Goal: Task Accomplishment & Management: Manage account settings

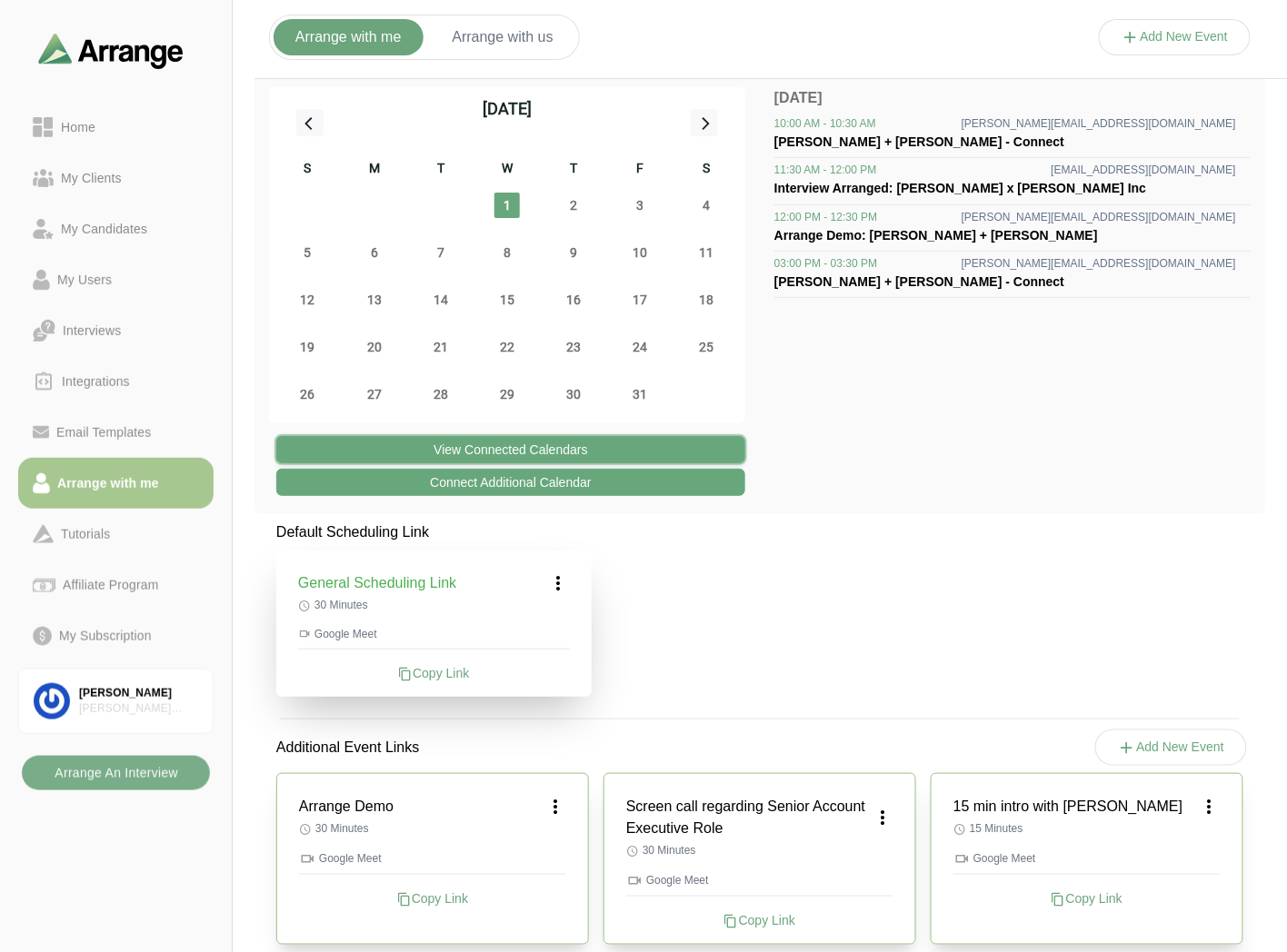
click at [512, 451] on button "View Connected Calendars" at bounding box center [510, 450] width 469 height 27
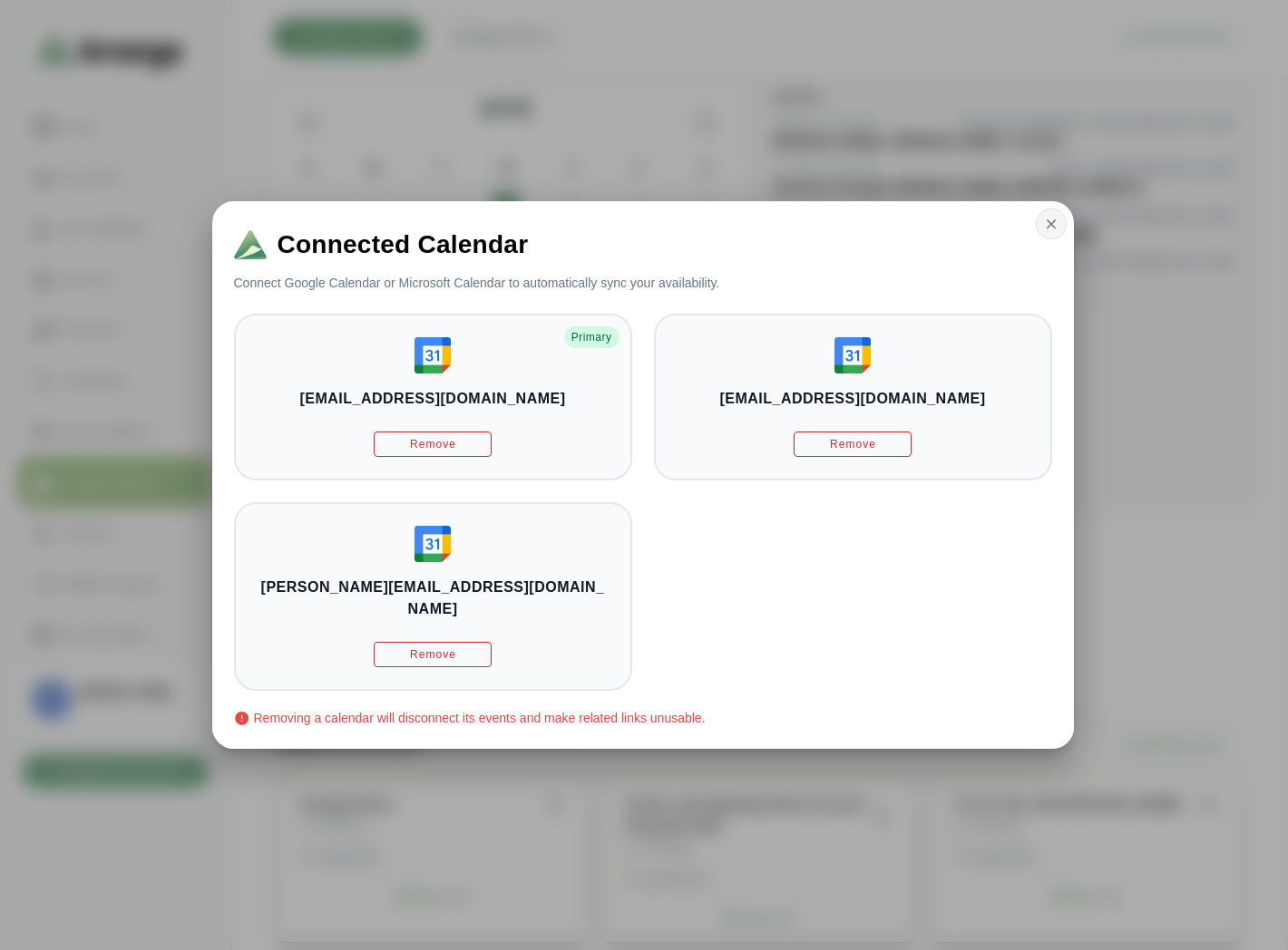
click at [1044, 230] on icon "button" at bounding box center [1051, 223] width 17 height 17
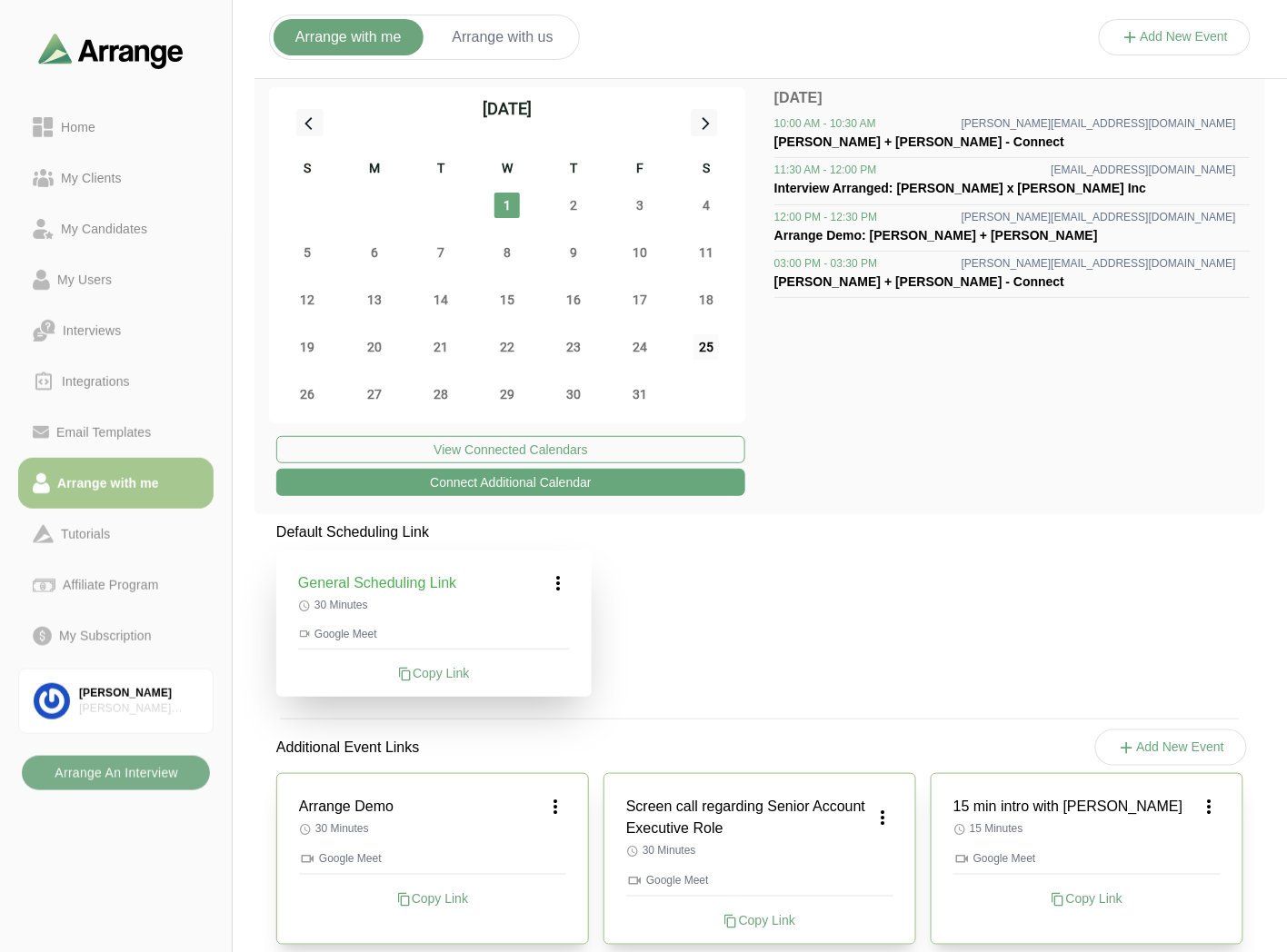
click at [702, 340] on span "25" at bounding box center [706, 347] width 26 height 26
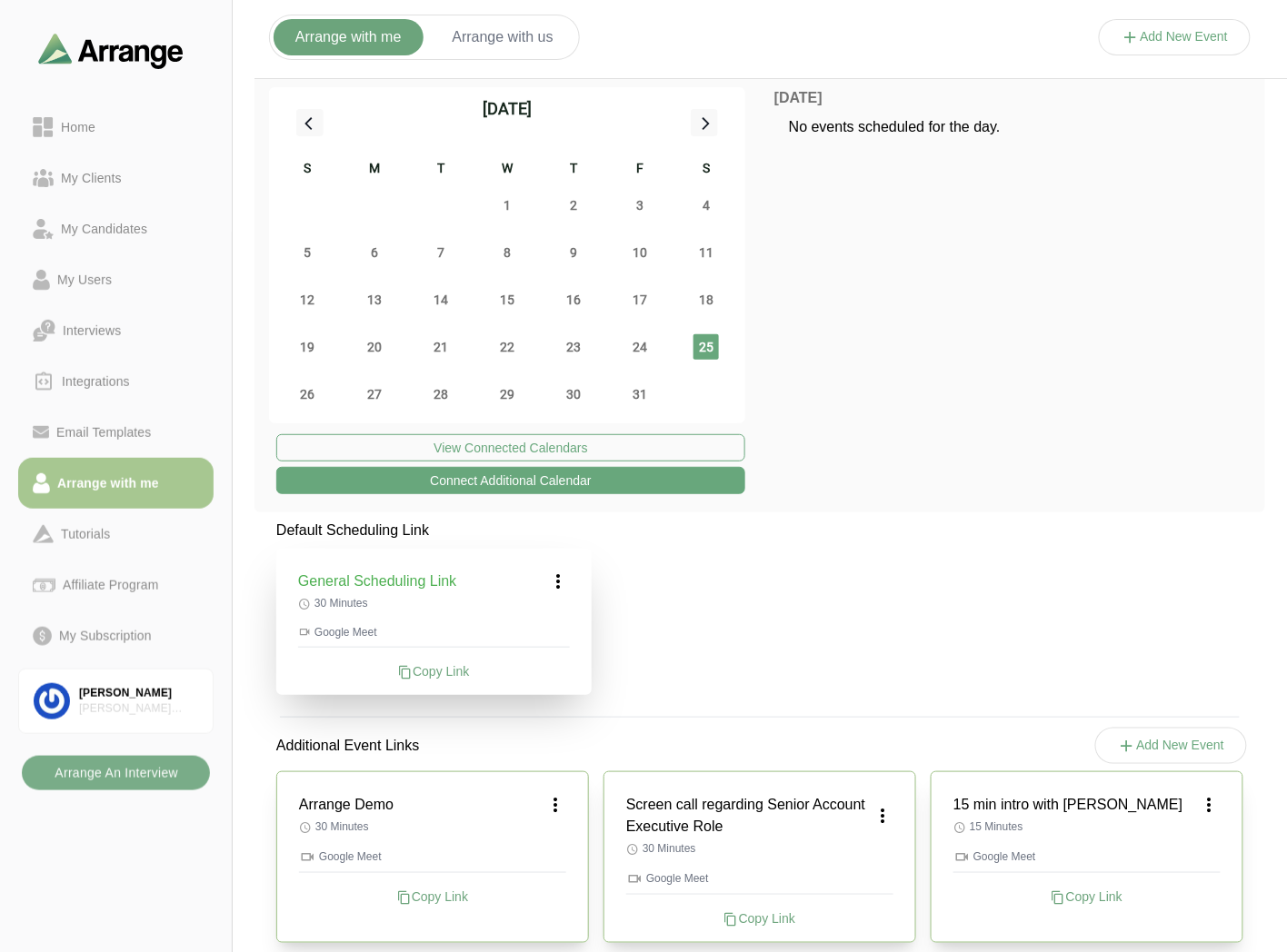
click at [553, 585] on icon at bounding box center [559, 581] width 22 height 22
click at [546, 621] on div "Edit" at bounding box center [541, 632] width 83 height 33
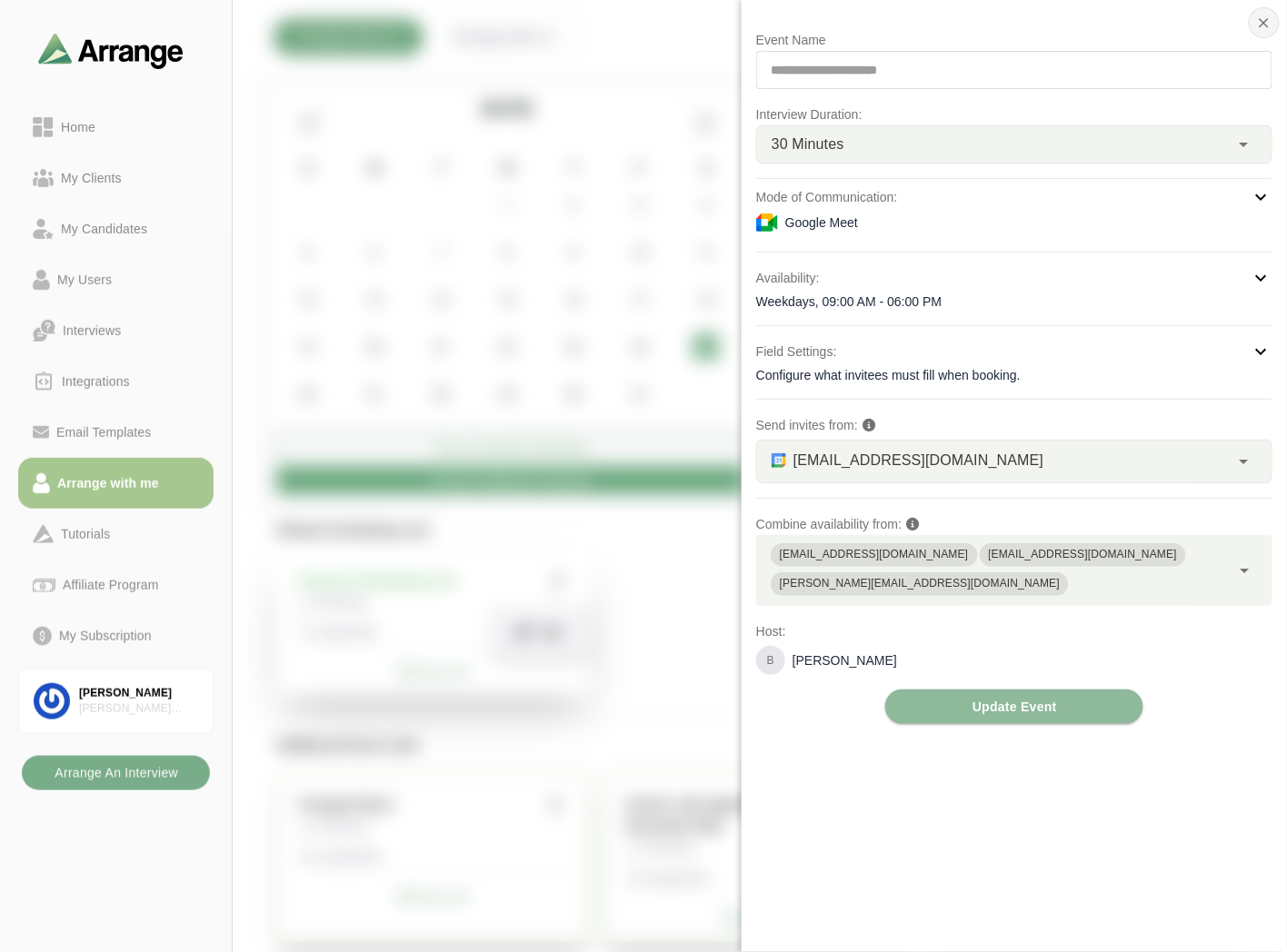
click at [1258, 27] on icon "button" at bounding box center [1263, 23] width 17 height 17
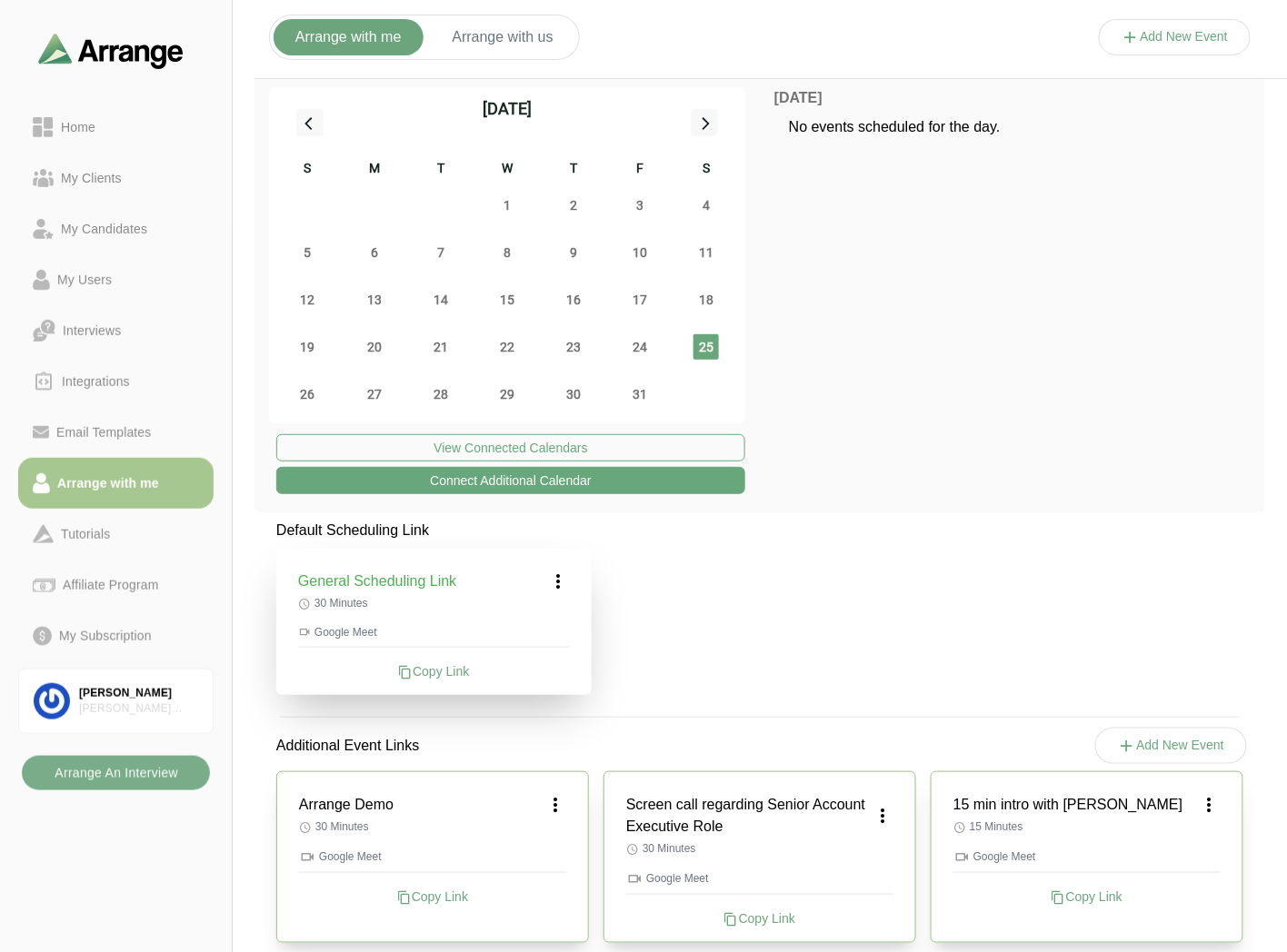
click at [564, 586] on icon at bounding box center [559, 581] width 22 height 22
click at [539, 636] on div "Edit" at bounding box center [541, 632] width 83 height 33
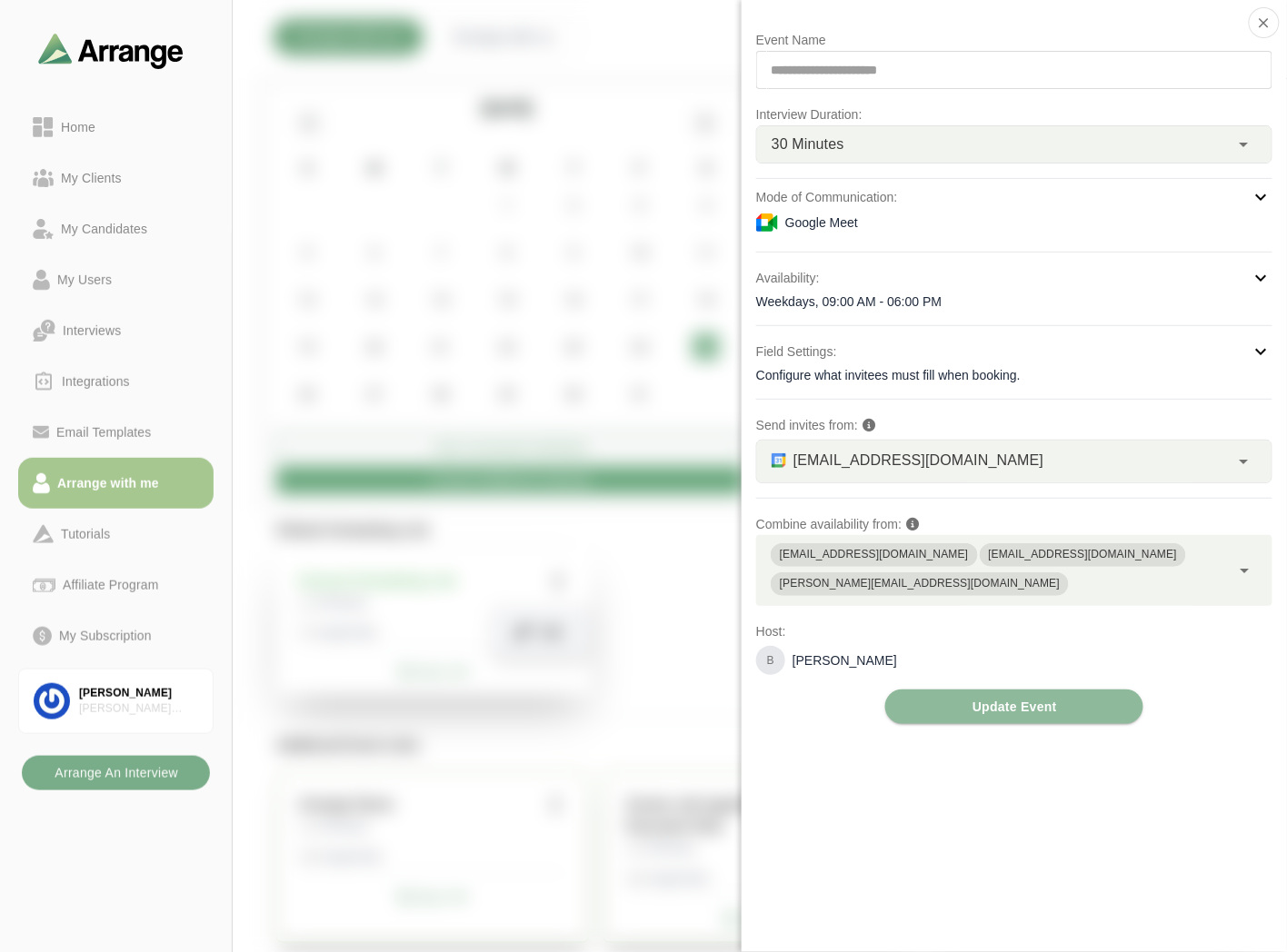
click at [862, 294] on div "Weekdays, 09:00 AM - 06:00 PM" at bounding box center [1014, 301] width 516 height 19
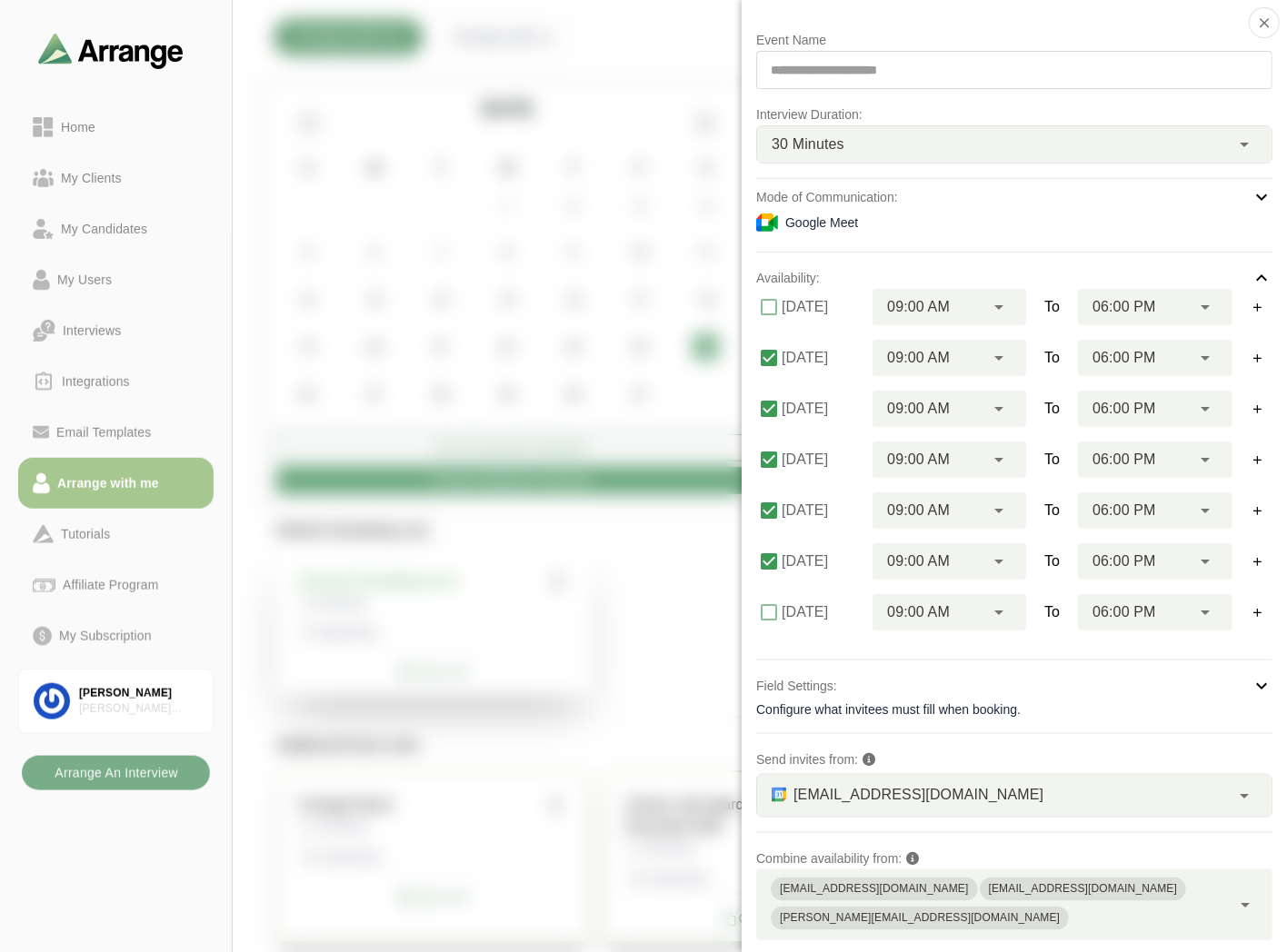
click at [824, 277] on div "Availability:" at bounding box center [1014, 278] width 516 height 22
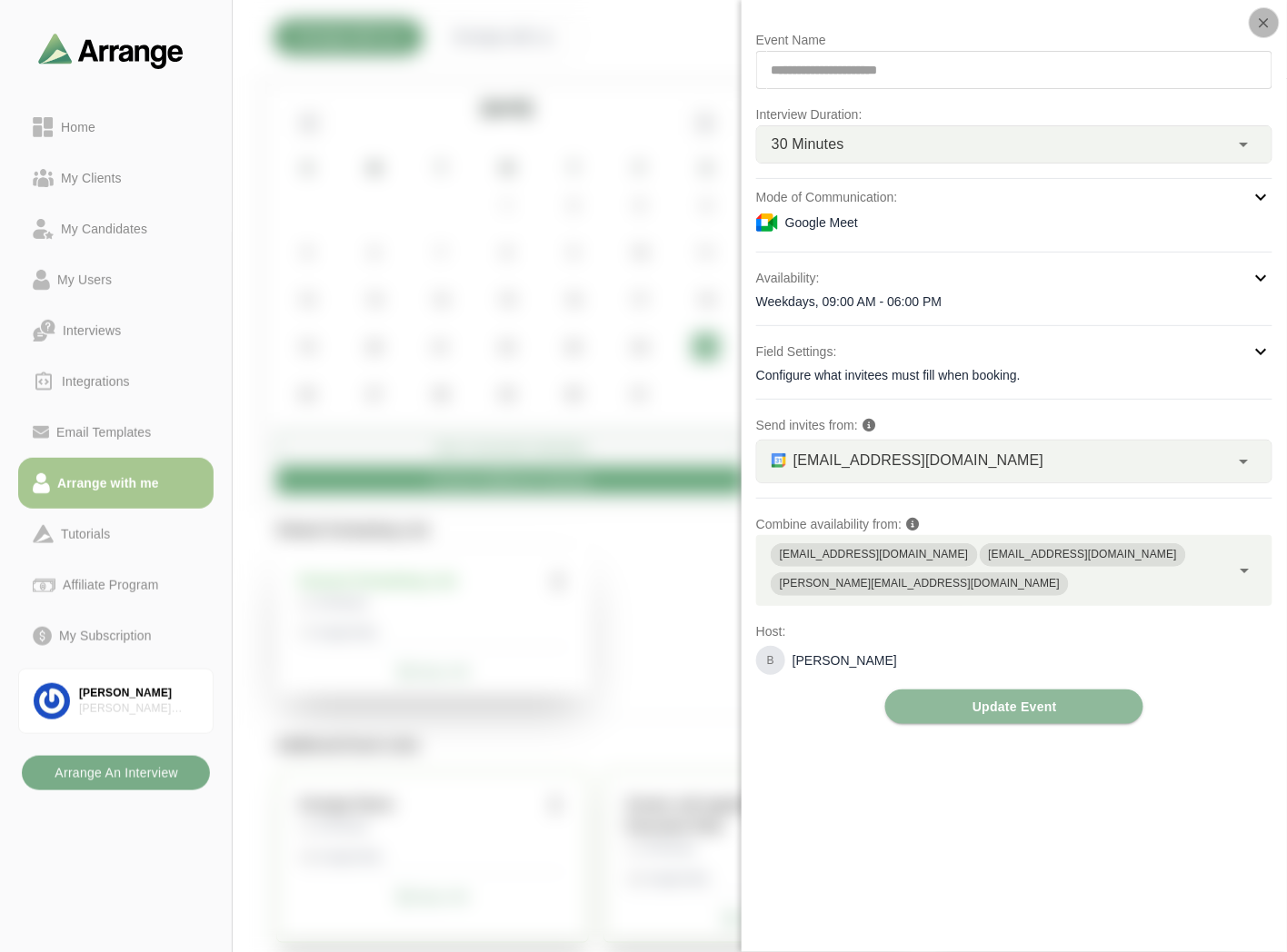
click at [1259, 29] on icon "button" at bounding box center [1263, 23] width 17 height 17
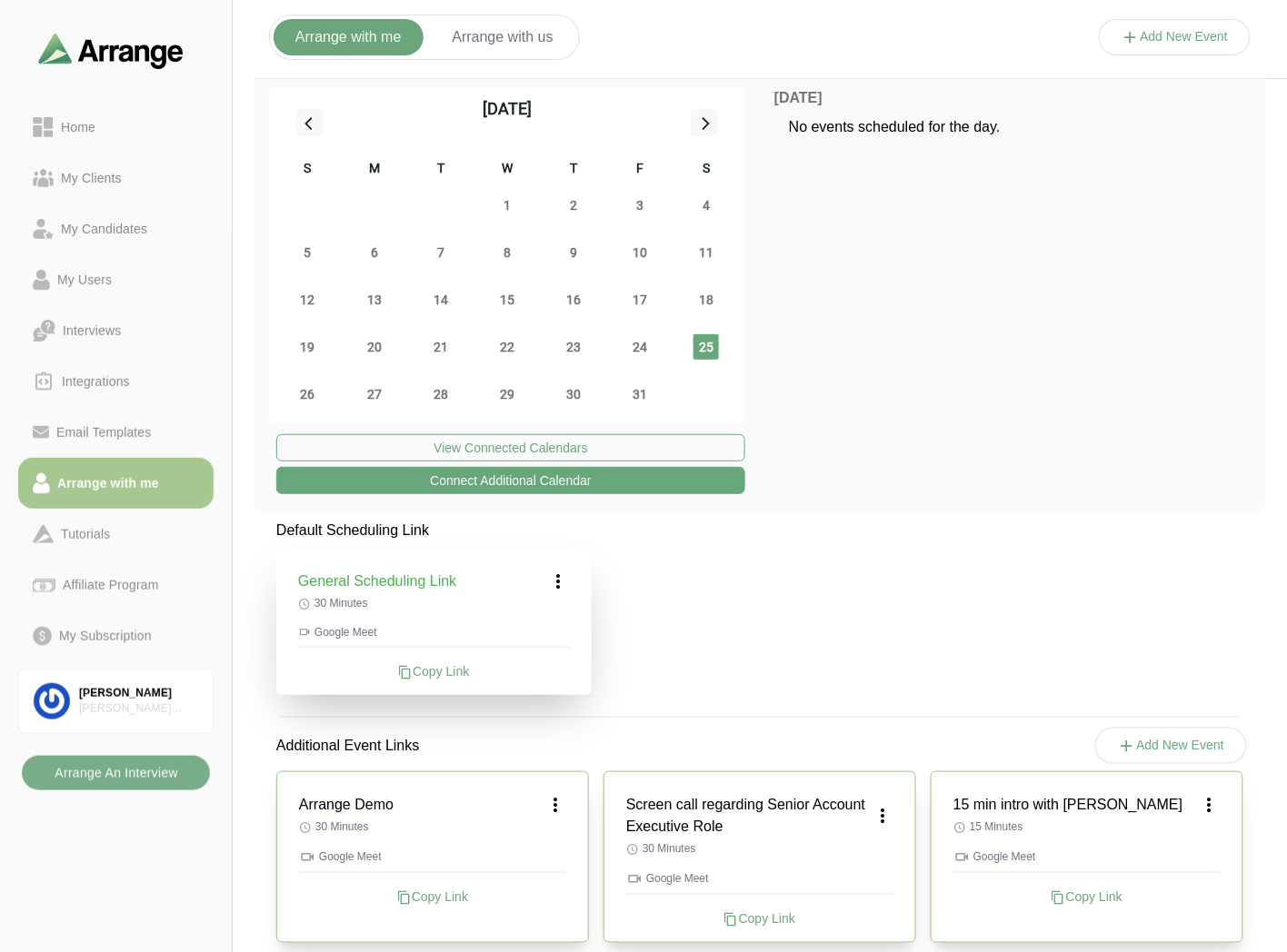
click at [563, 587] on icon at bounding box center [559, 581] width 22 height 22
click at [548, 636] on div "Edit" at bounding box center [541, 632] width 83 height 33
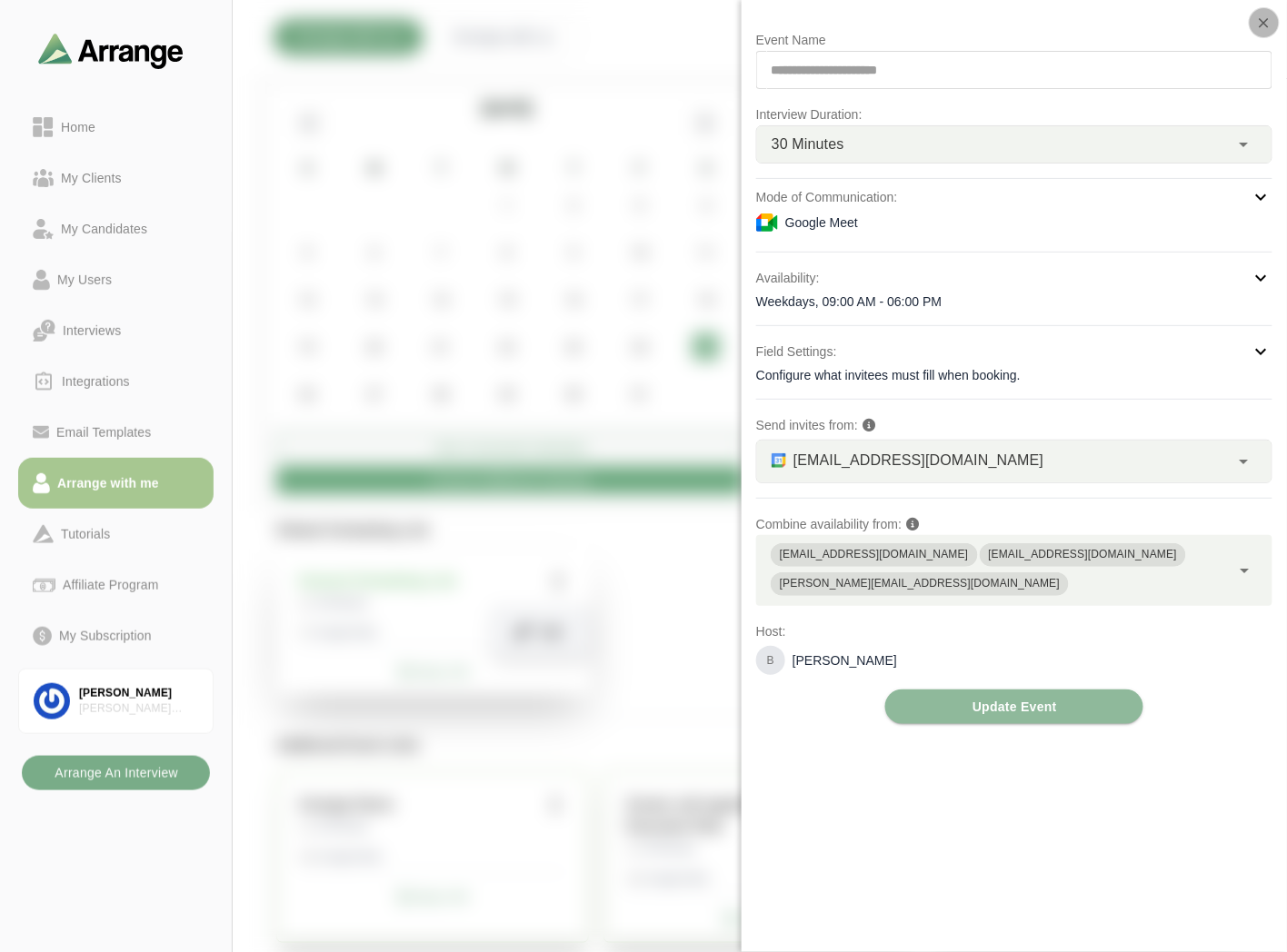
click at [1274, 25] on button "button" at bounding box center [1263, 22] width 30 height 30
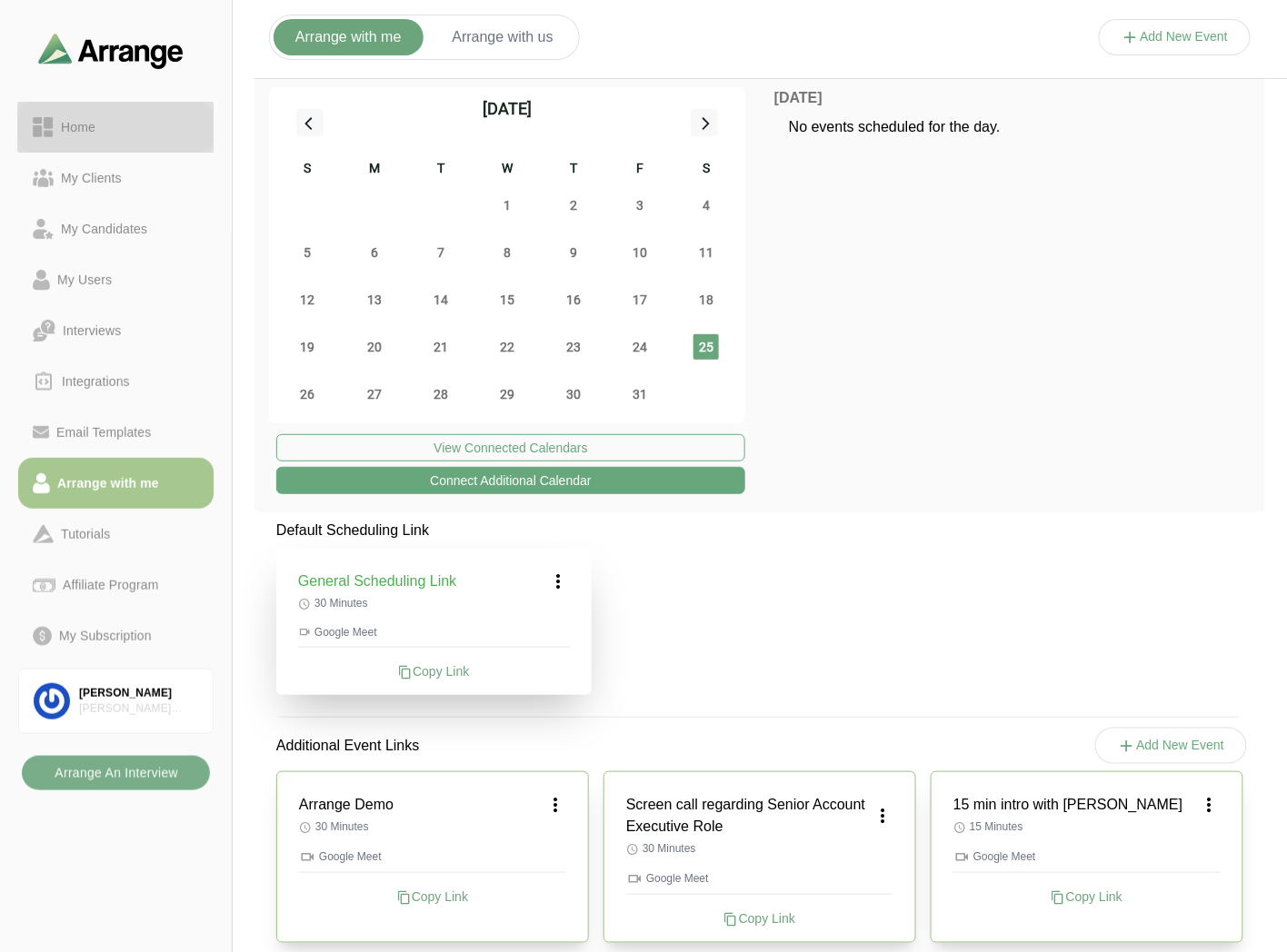
click at [102, 118] on div "Home" at bounding box center [79, 127] width 49 height 22
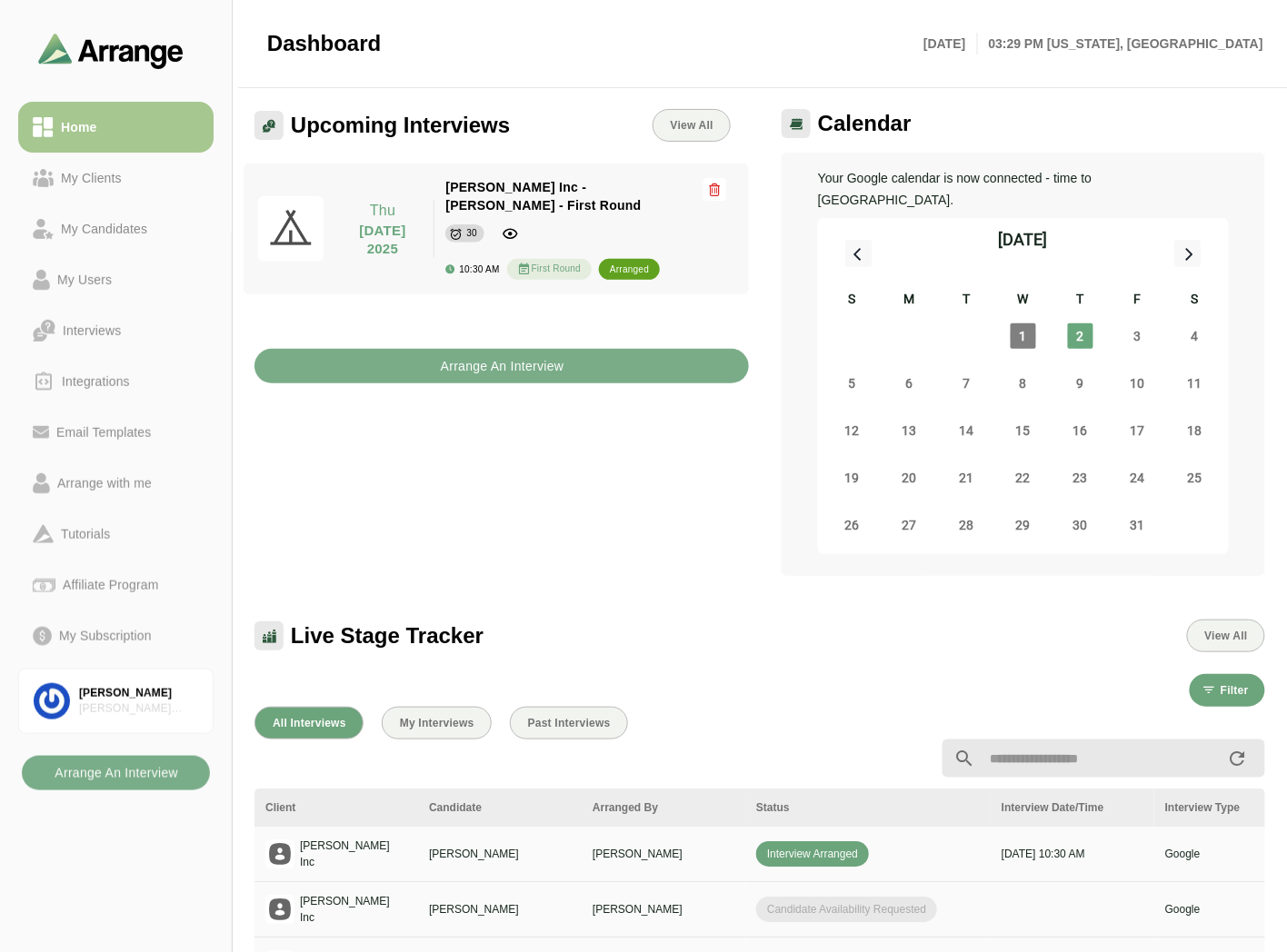
click at [556, 345] on div "Arrange An Interview" at bounding box center [502, 355] width 516 height 79
click at [555, 356] on b "Arrange An Interview" at bounding box center [502, 365] width 125 height 34
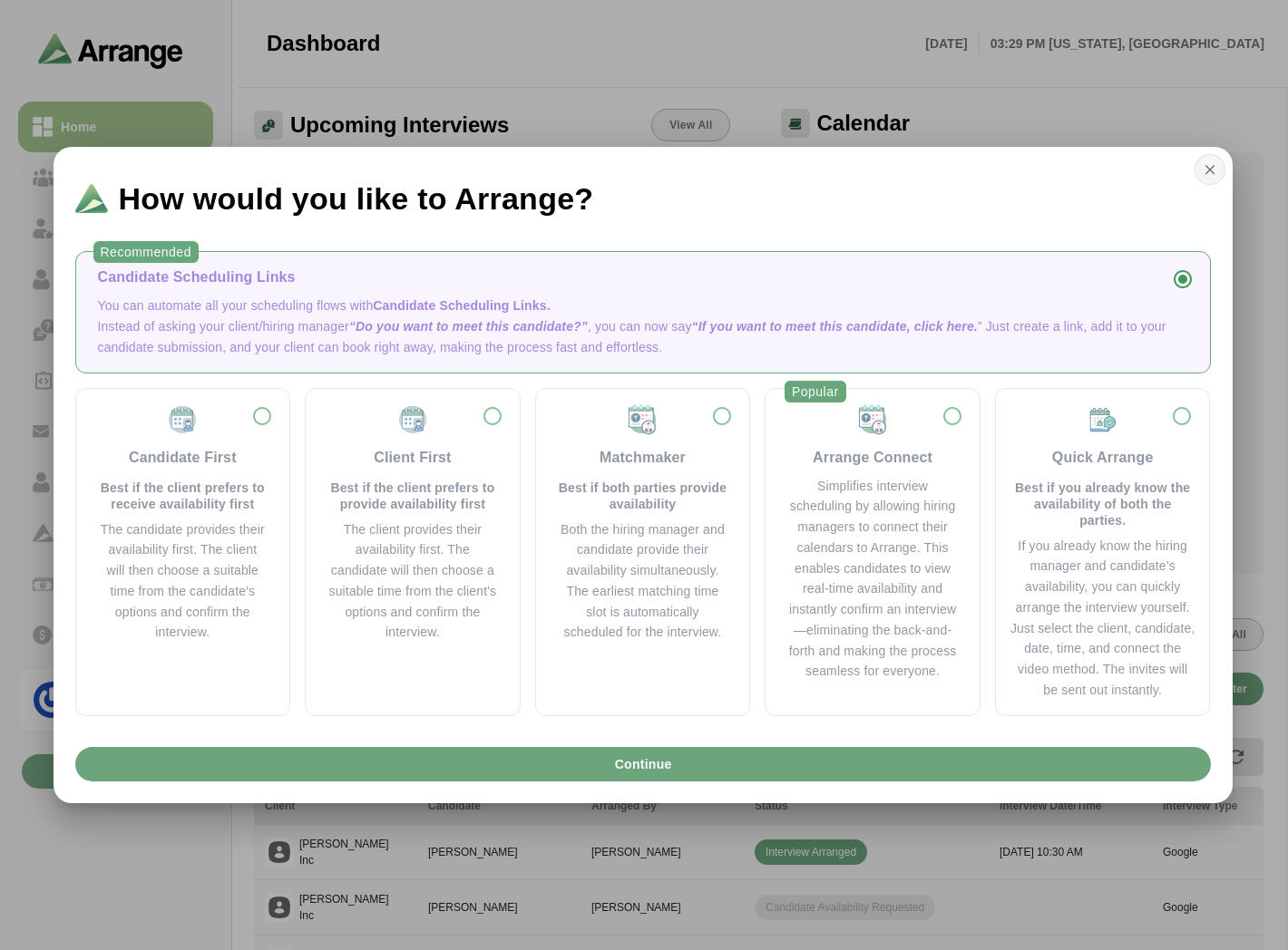
click at [1210, 170] on icon "button" at bounding box center [1210, 169] width 17 height 17
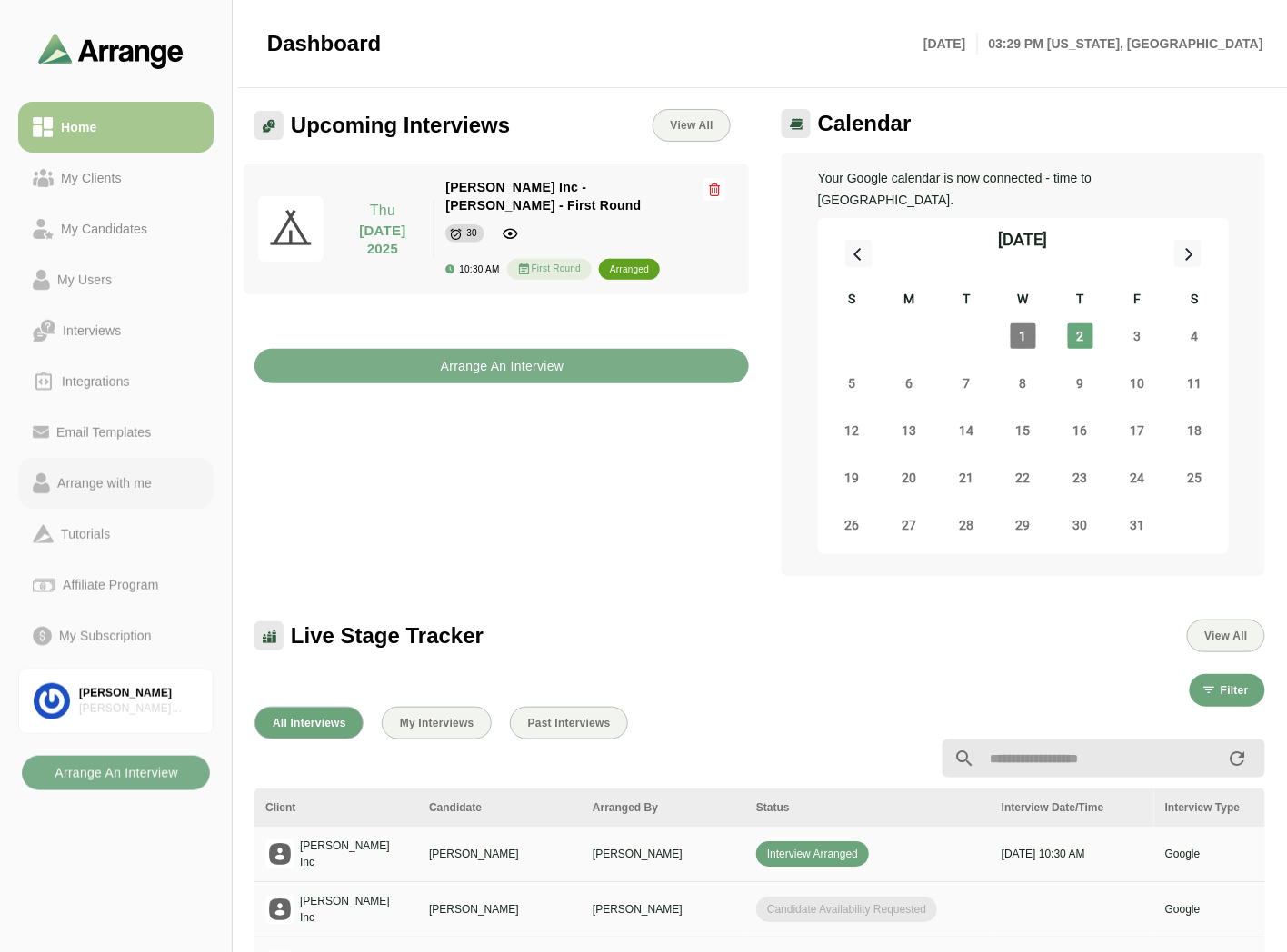
click at [102, 474] on div "Arrange with me" at bounding box center [104, 483] width 109 height 22
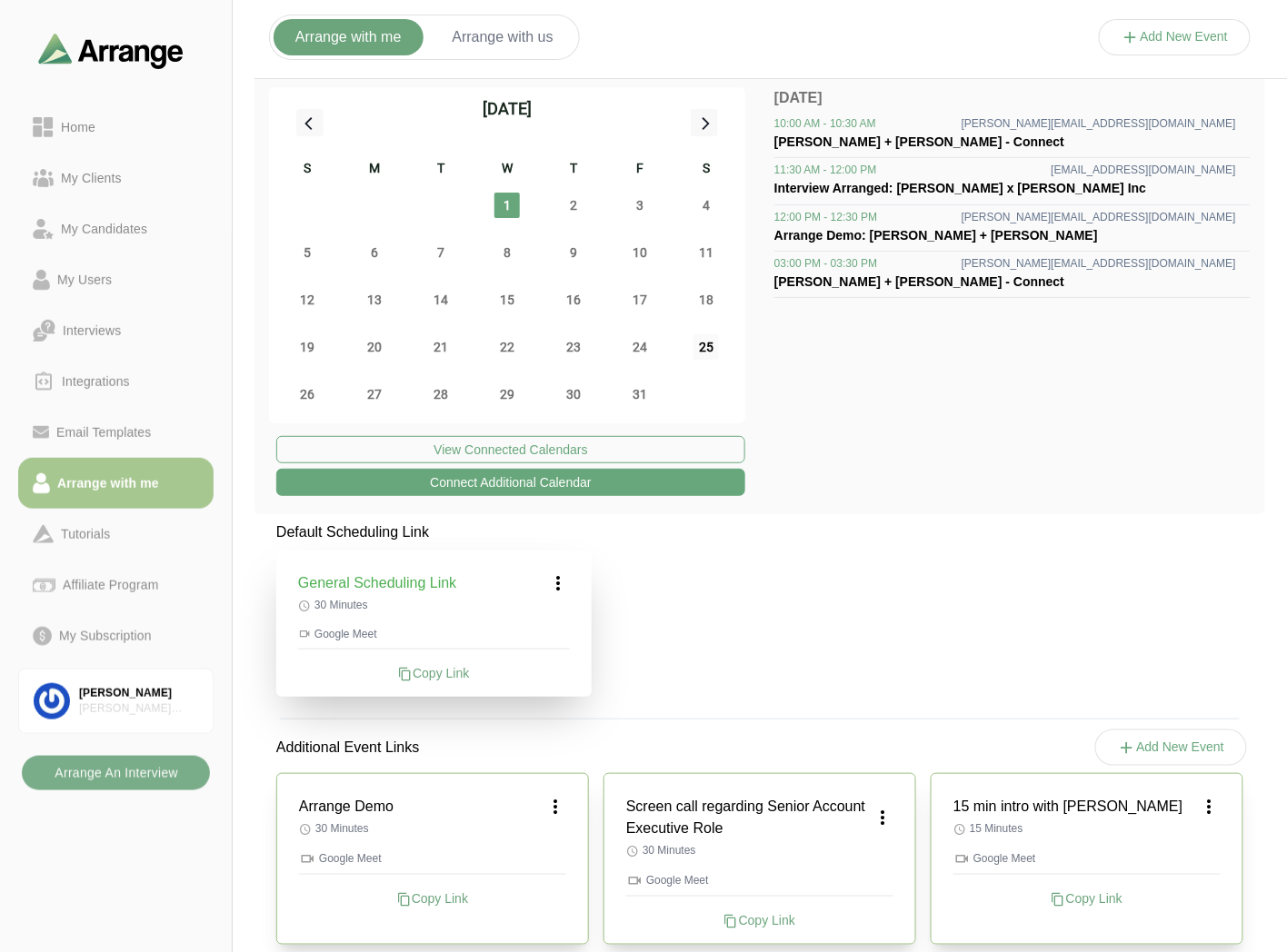
click at [712, 347] on span "25" at bounding box center [706, 347] width 26 height 26
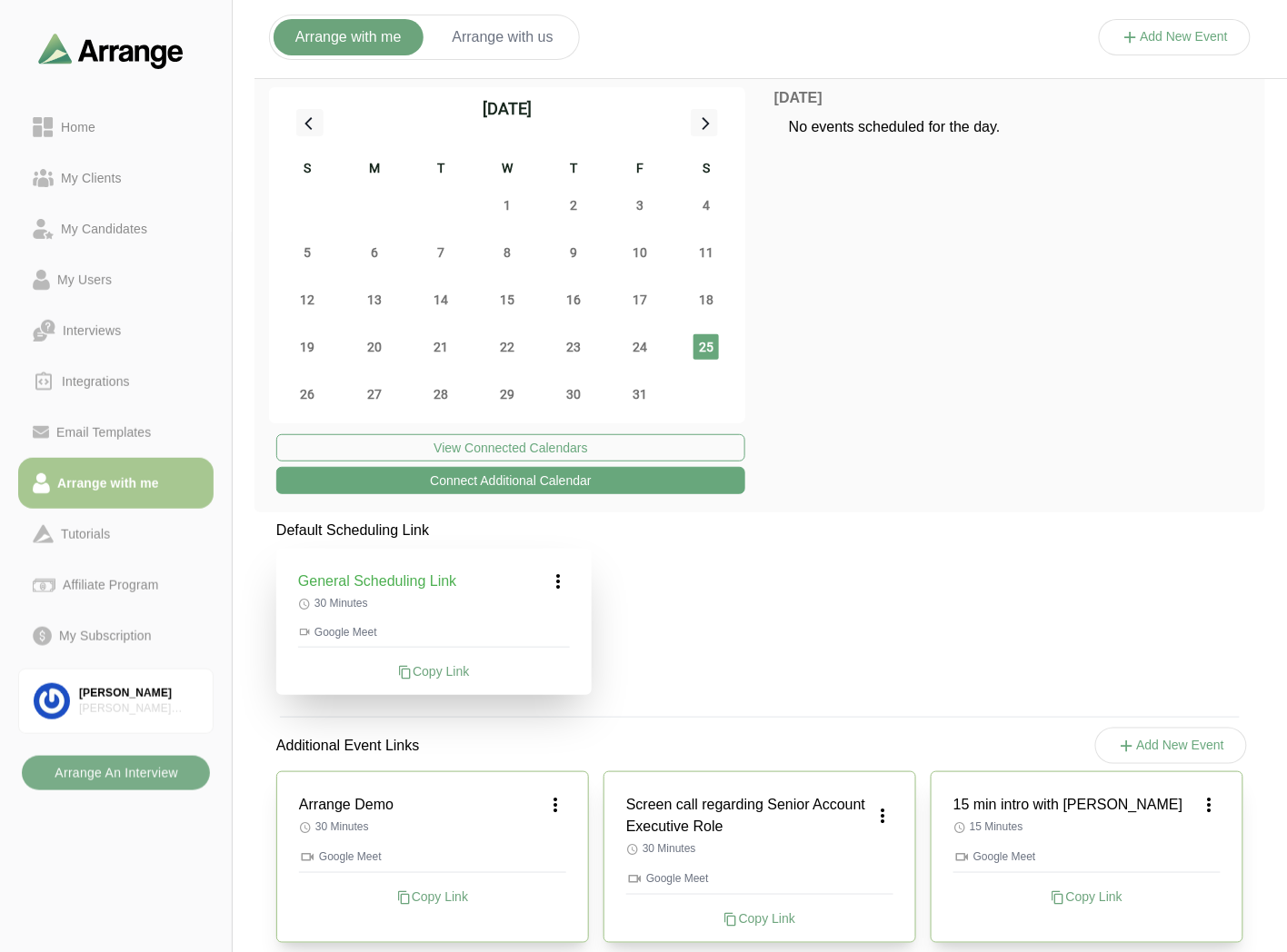
click at [564, 585] on icon at bounding box center [559, 581] width 22 height 22
click at [534, 624] on div "Edit" at bounding box center [541, 632] width 83 height 33
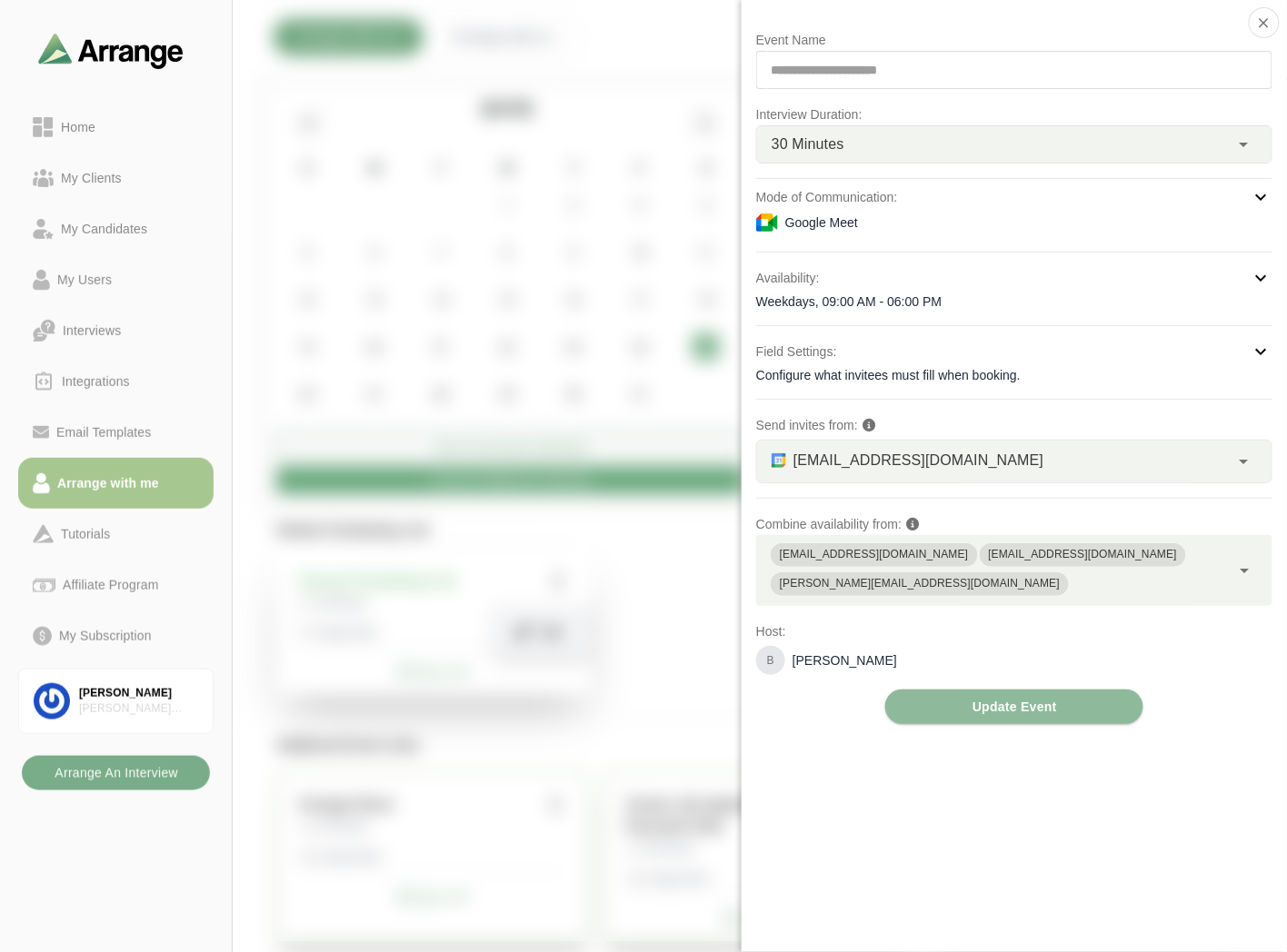
click at [848, 248] on div "**********" at bounding box center [1014, 377] width 516 height 695
click at [857, 230] on div "Google Meet" at bounding box center [1014, 223] width 516 height 22
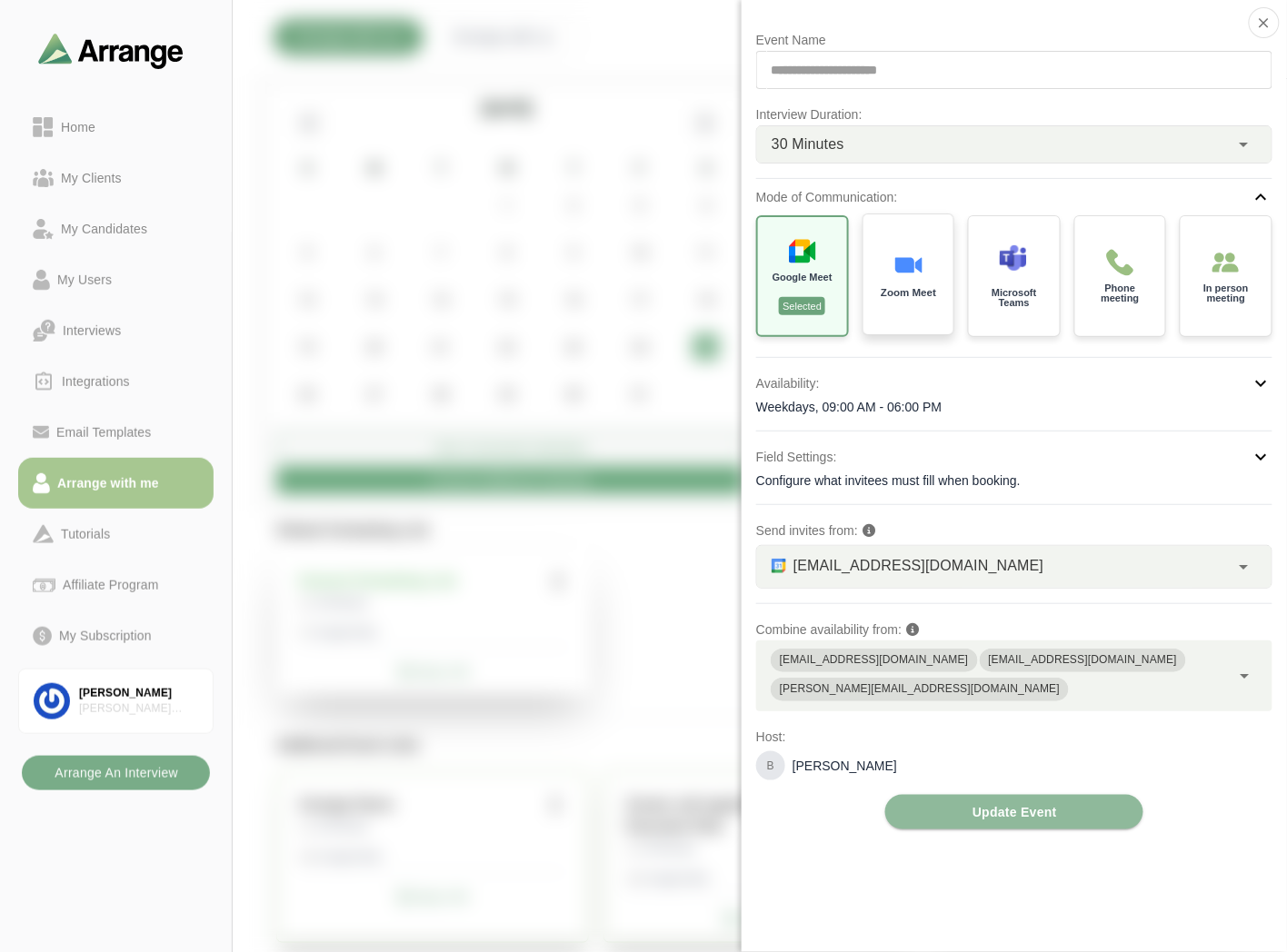
click at [915, 260] on img at bounding box center [908, 266] width 29 height 29
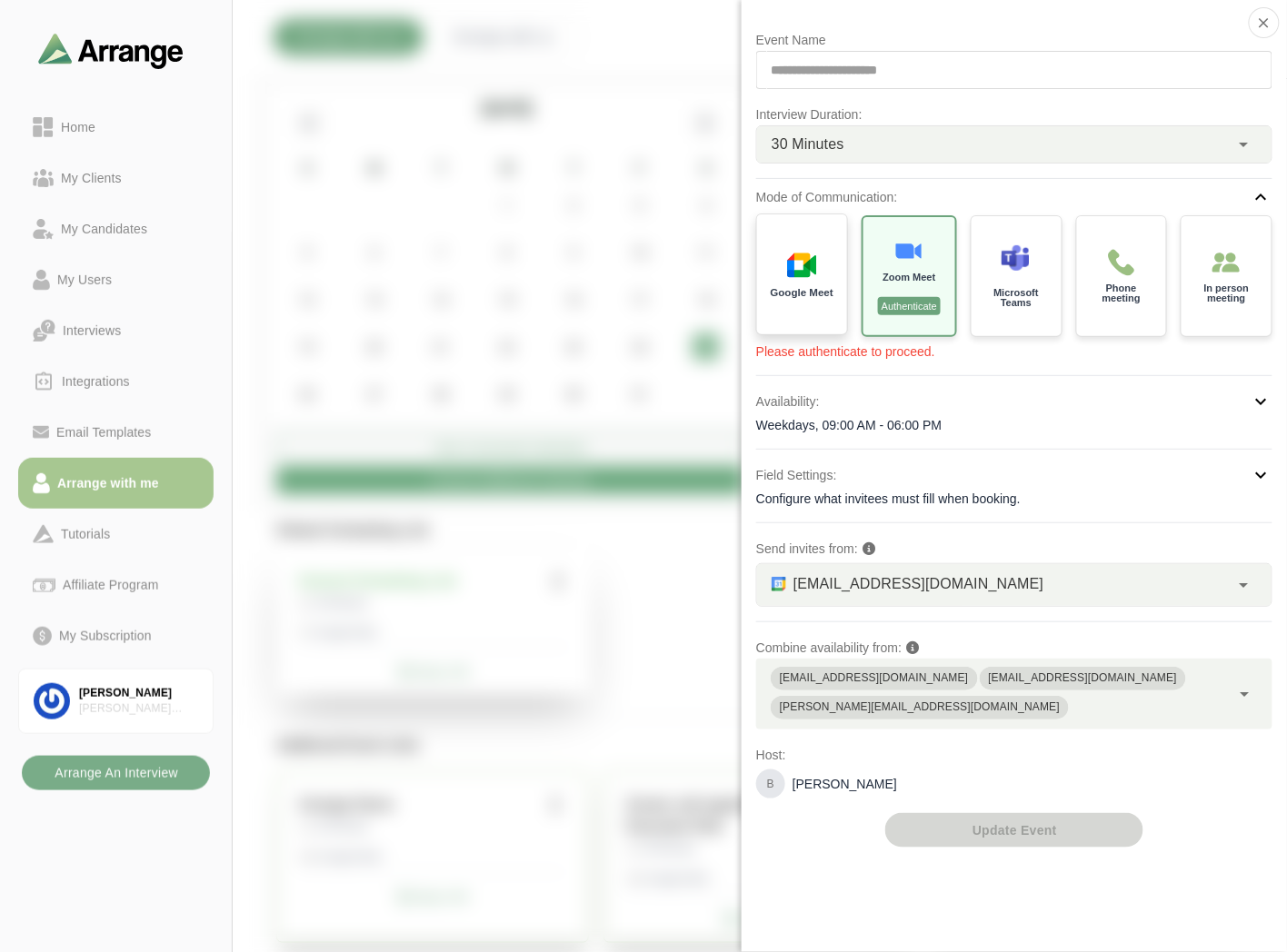
click at [792, 258] on img at bounding box center [802, 266] width 29 height 29
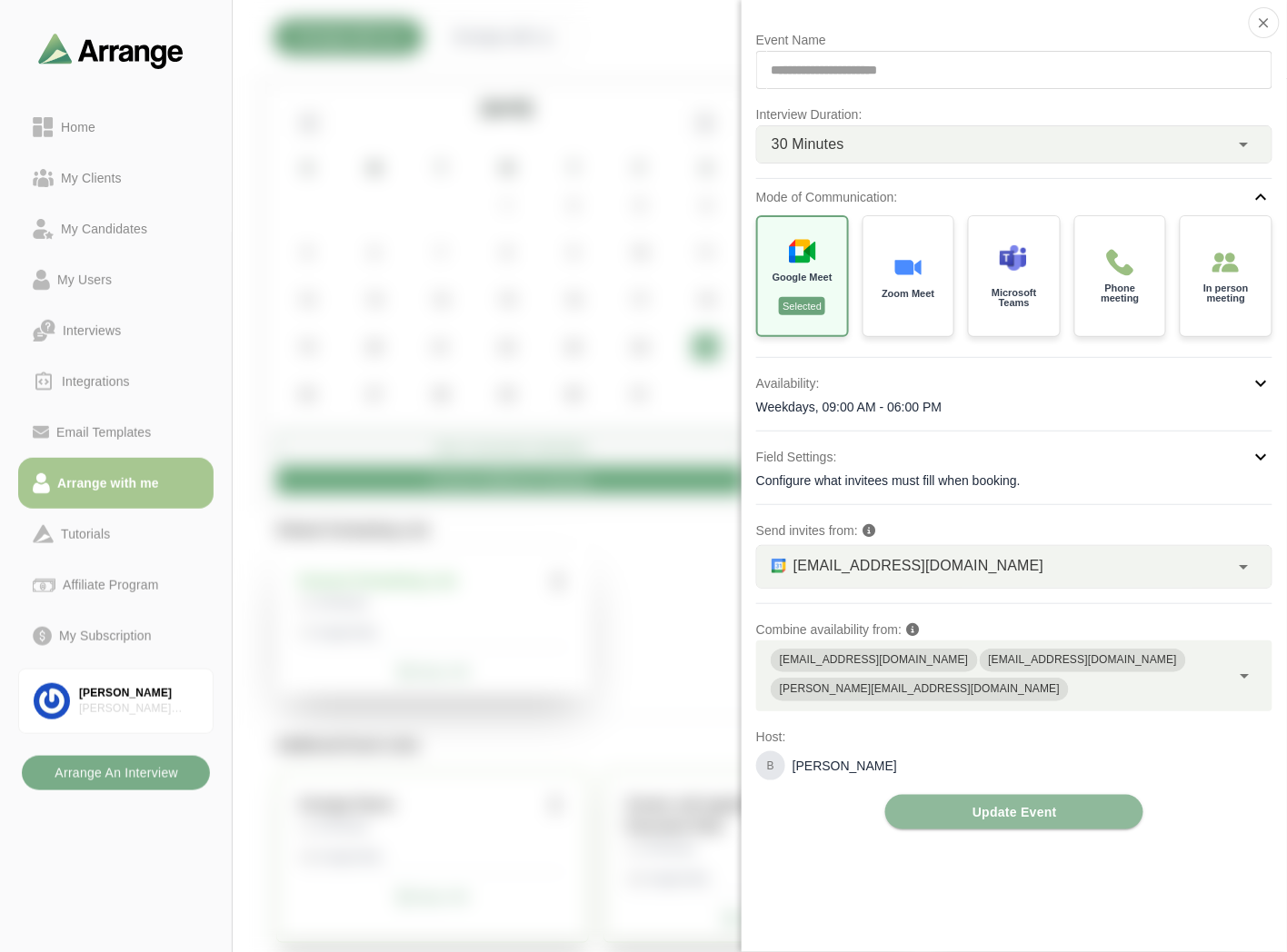
click at [831, 399] on div "Weekdays, 09:00 AM - 06:00 PM" at bounding box center [1014, 406] width 516 height 19
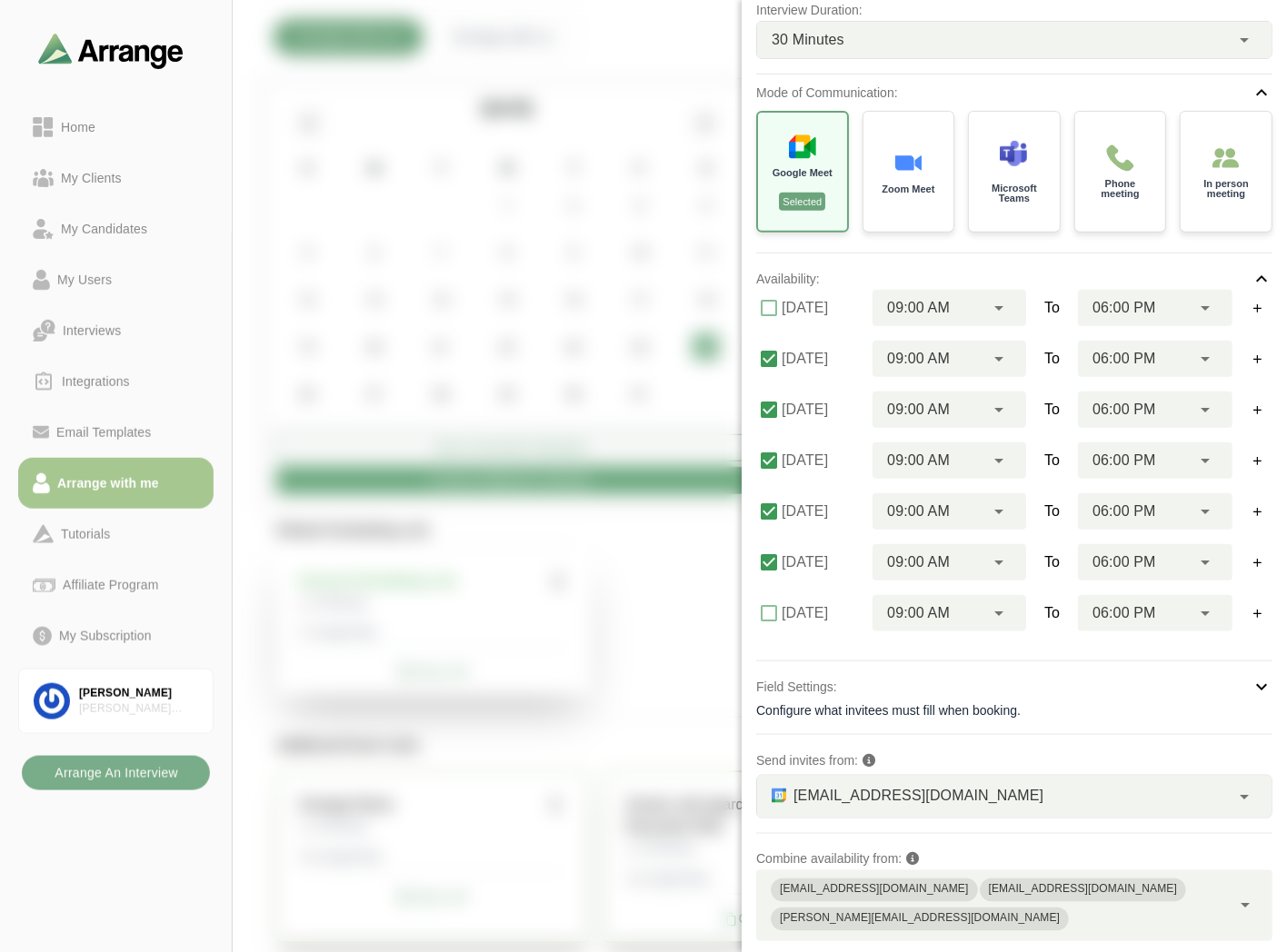
scroll to position [196, 0]
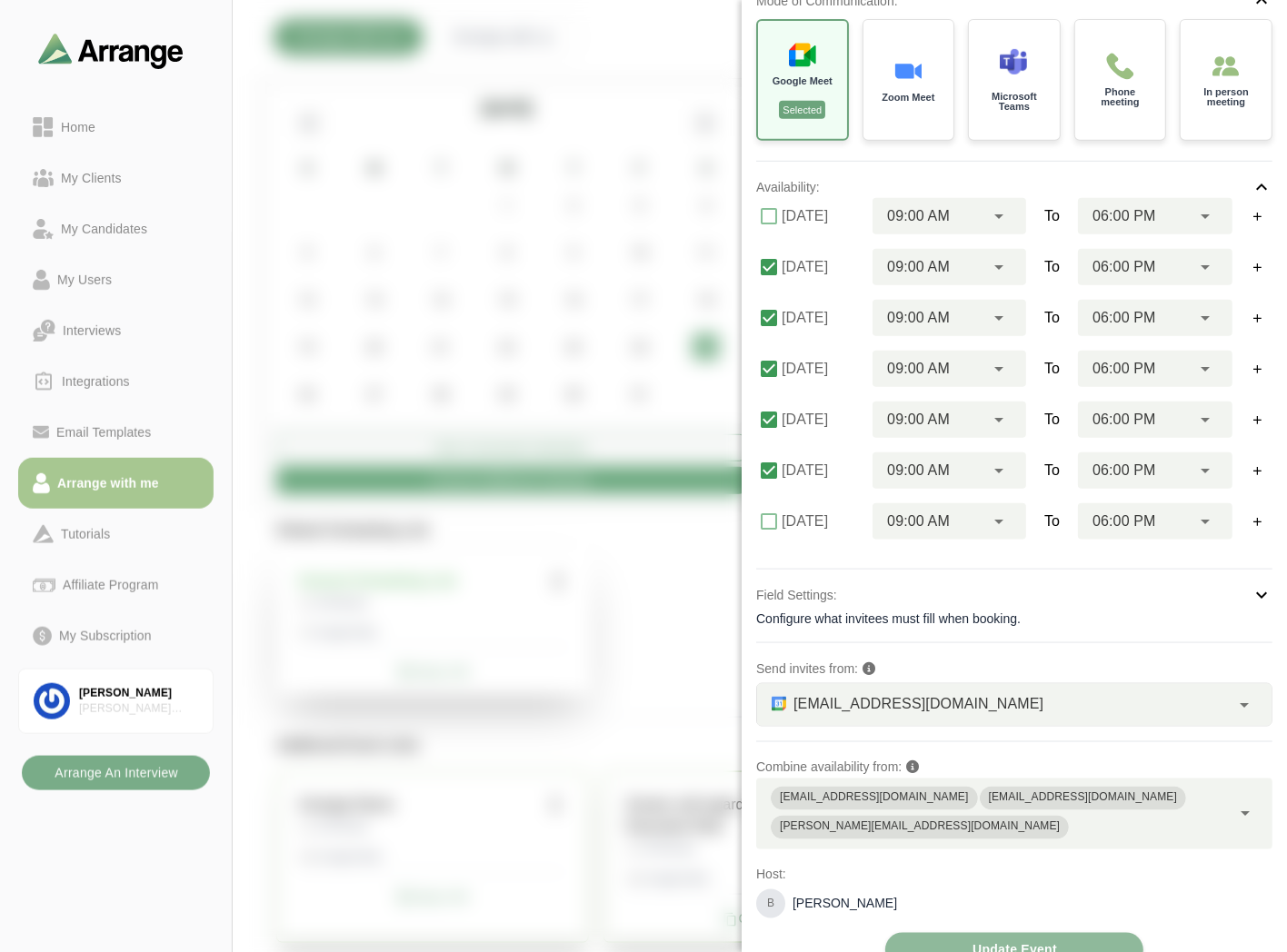
click at [959, 609] on div "Configure what invitees must fill when booking." at bounding box center [1014, 618] width 516 height 19
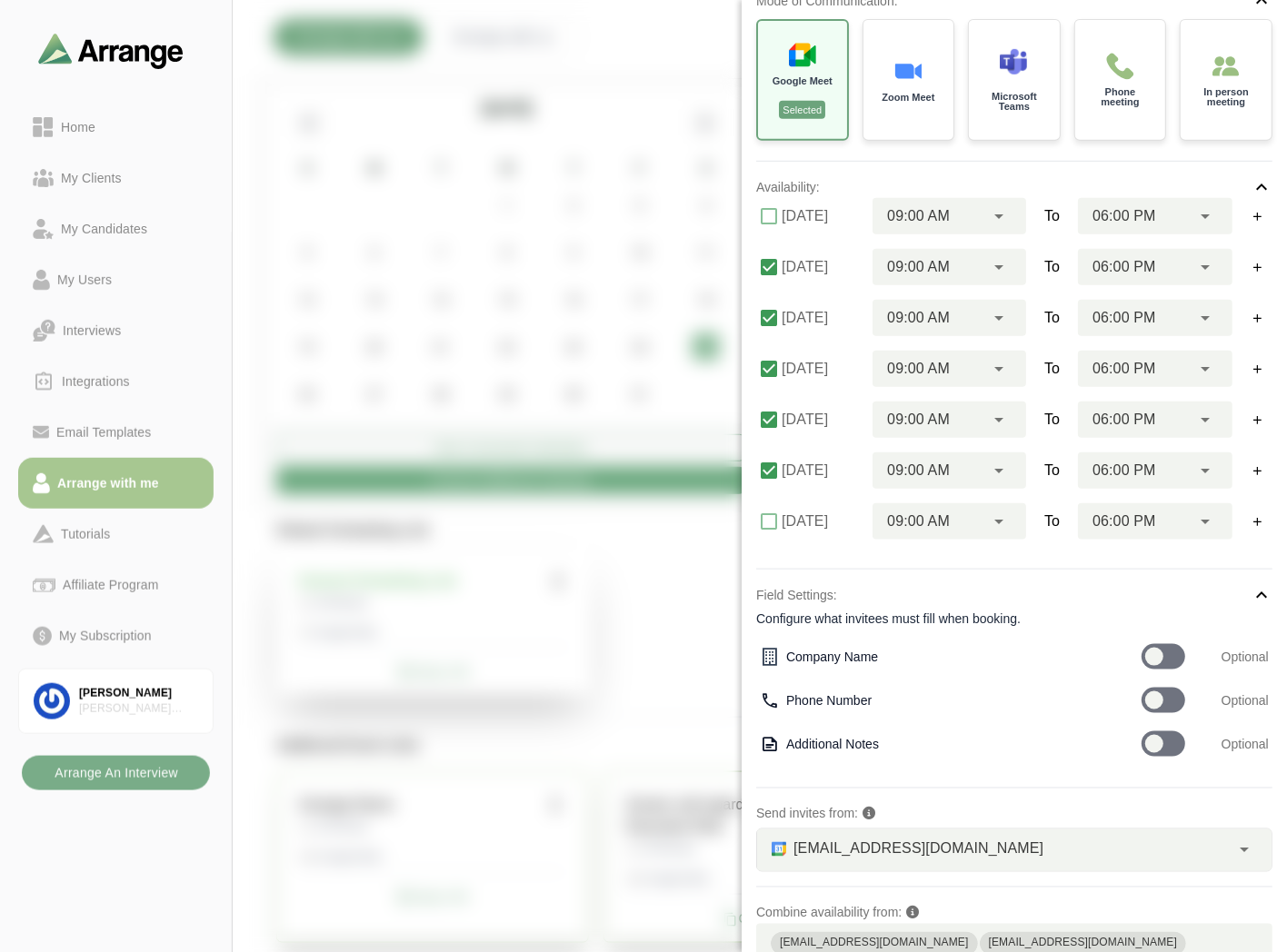
click at [935, 613] on div "Configure what invitees must fill when booking." at bounding box center [1014, 618] width 516 height 19
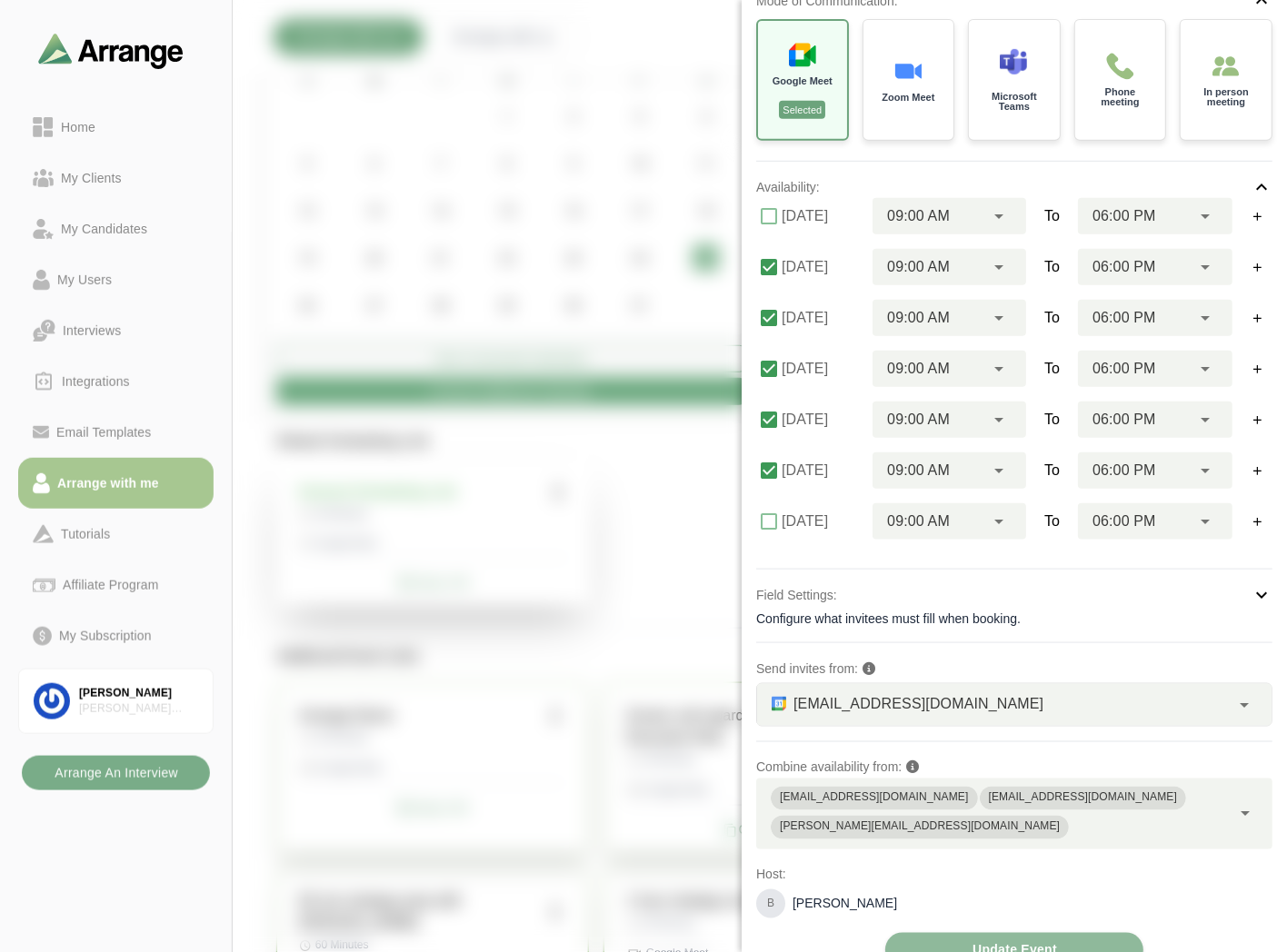
scroll to position [202, 0]
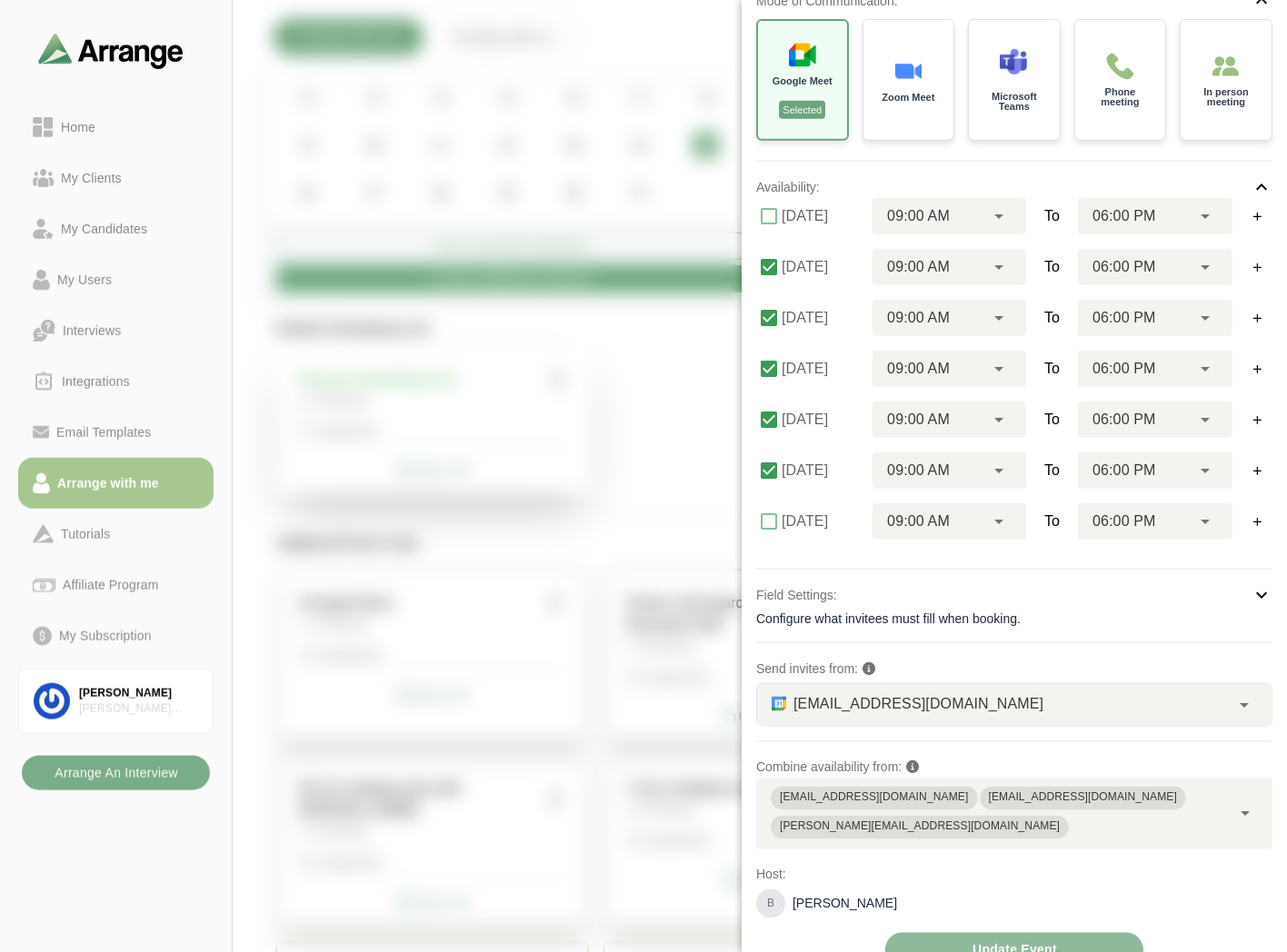
click at [892, 703] on span "[EMAIL_ADDRESS][DOMAIN_NAME]" at bounding box center [918, 704] width 250 height 24
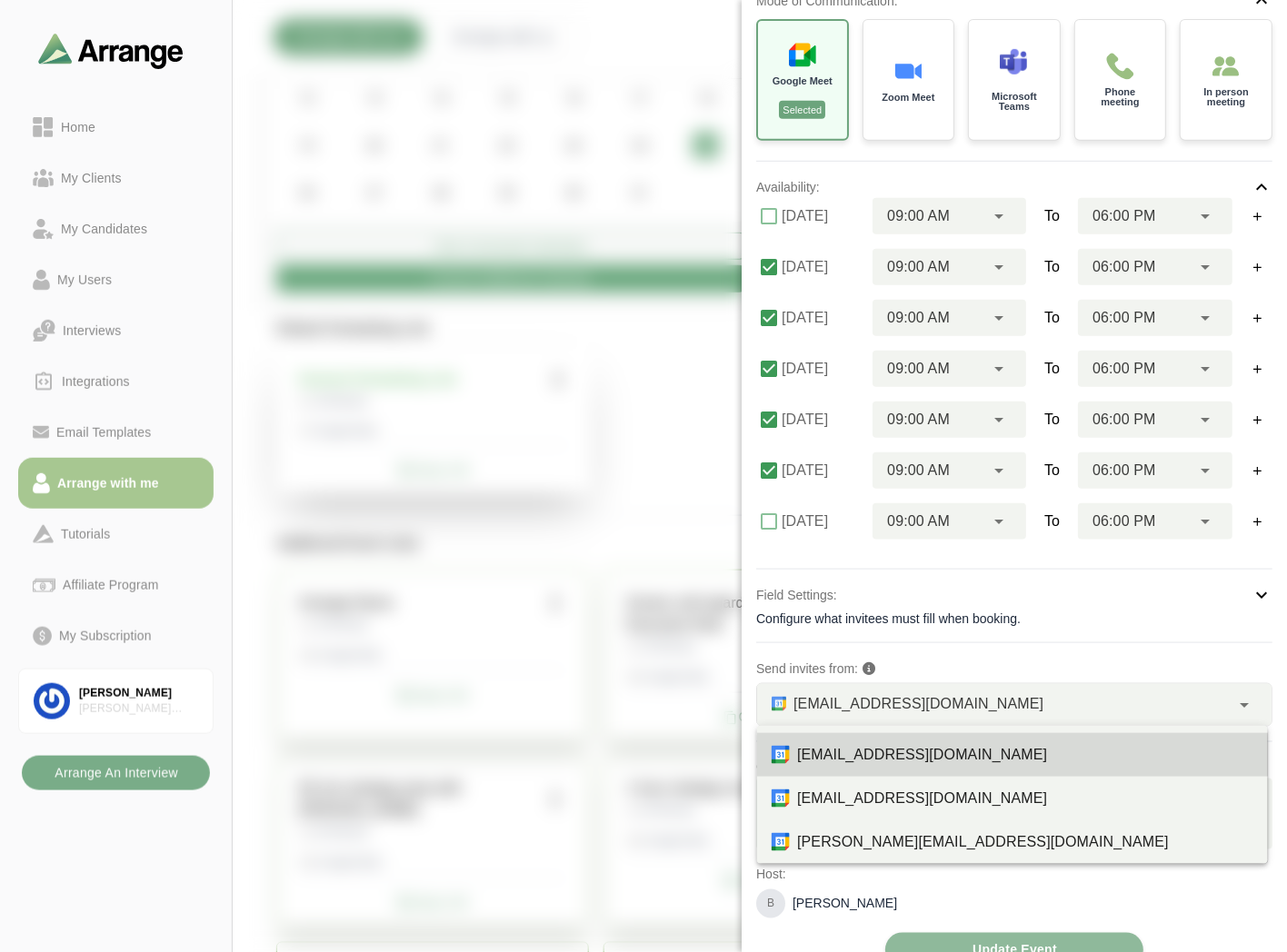
click at [879, 703] on span "[EMAIL_ADDRESS][DOMAIN_NAME]" at bounding box center [918, 704] width 250 height 24
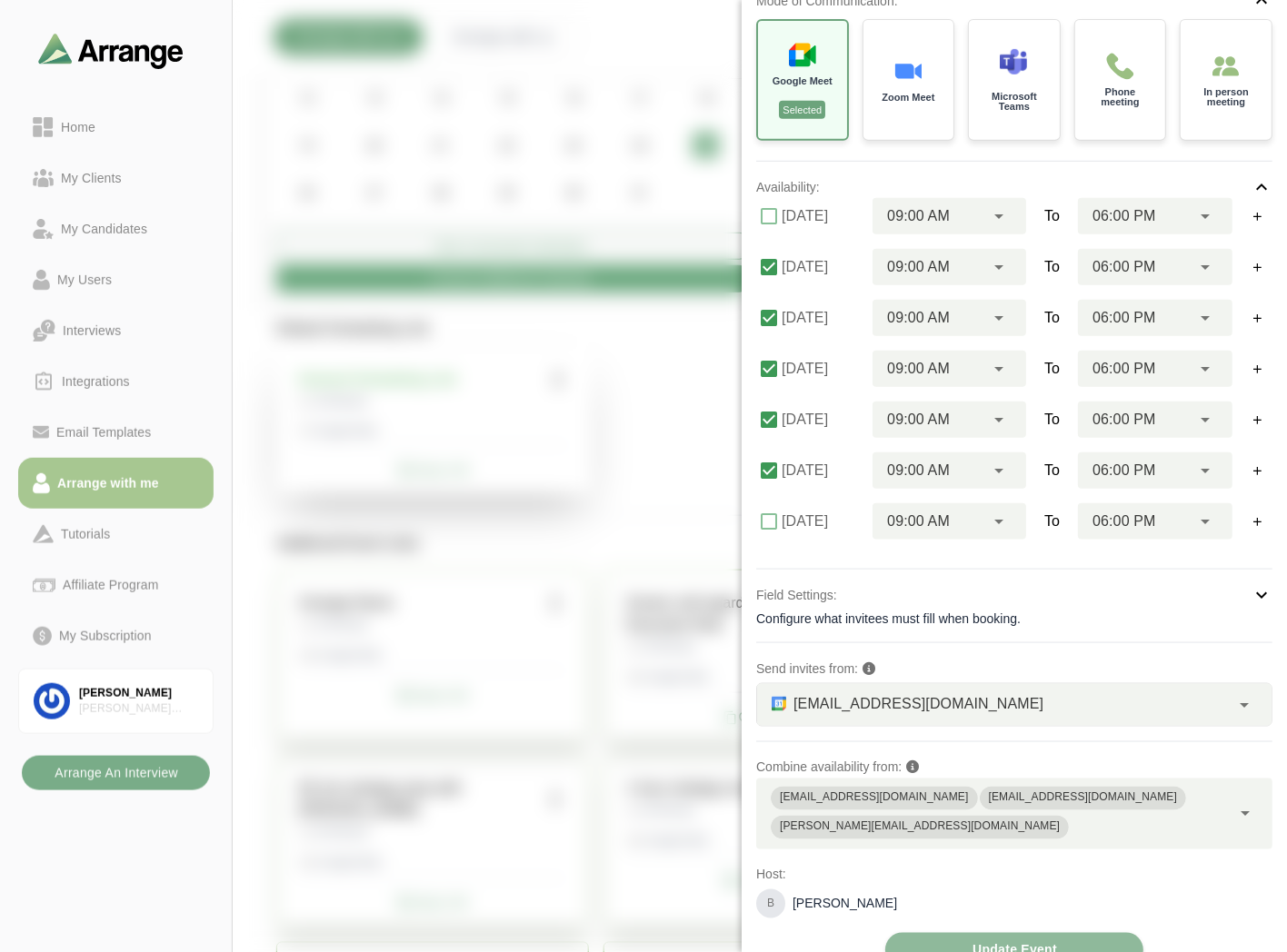
click at [898, 766] on p "Combine availability from:" at bounding box center [1014, 767] width 516 height 22
click at [924, 759] on p "Combine availability from:" at bounding box center [1014, 767] width 516 height 22
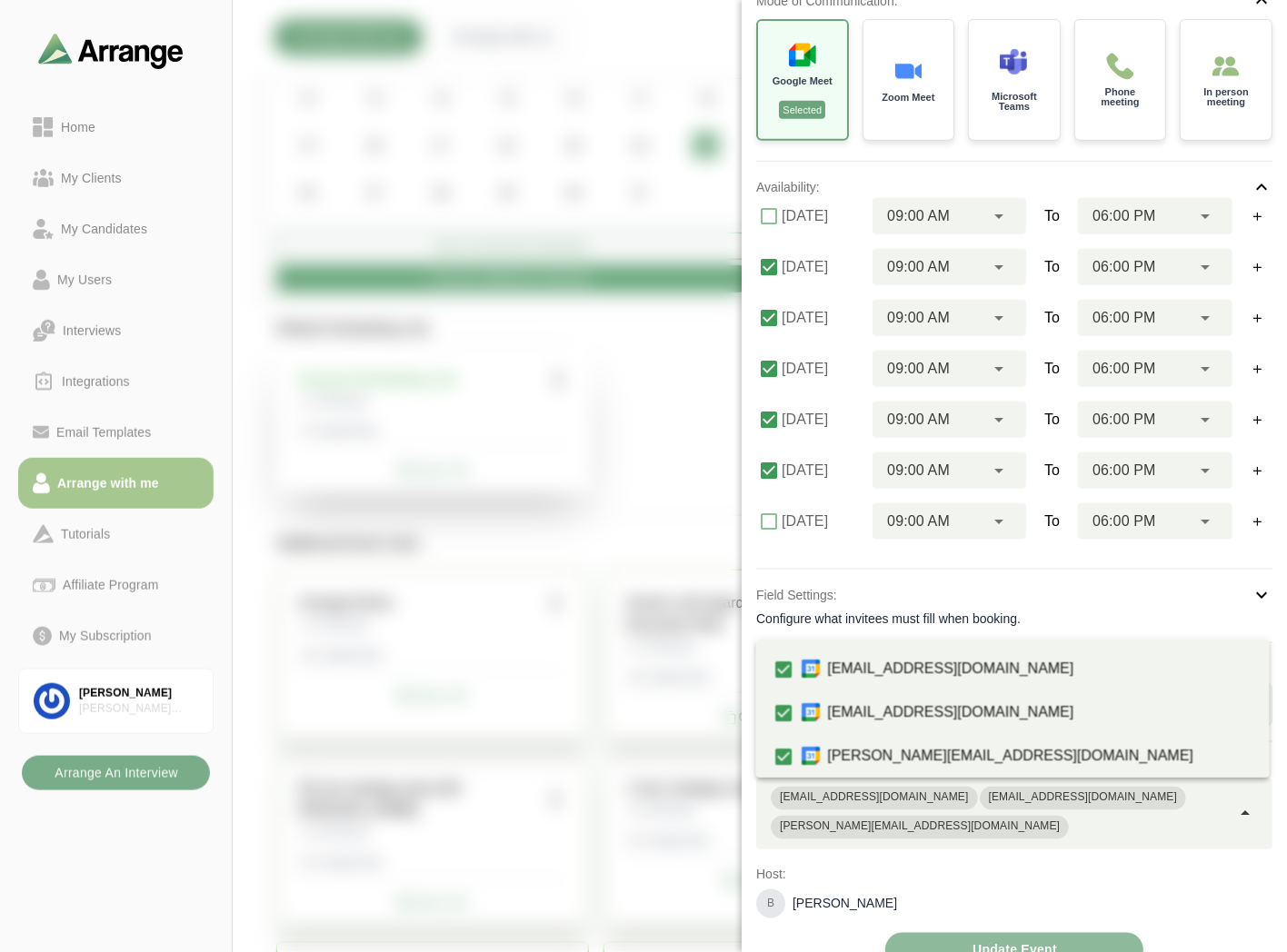
click at [1220, 796] on div "[EMAIL_ADDRESS][DOMAIN_NAME] [EMAIL_ADDRESS][DOMAIN_NAME] [PERSON_NAME][EMAIL_A…" at bounding box center [992, 814] width 474 height 71
click at [1161, 827] on div "**********" at bounding box center [1014, 400] width 516 height 1135
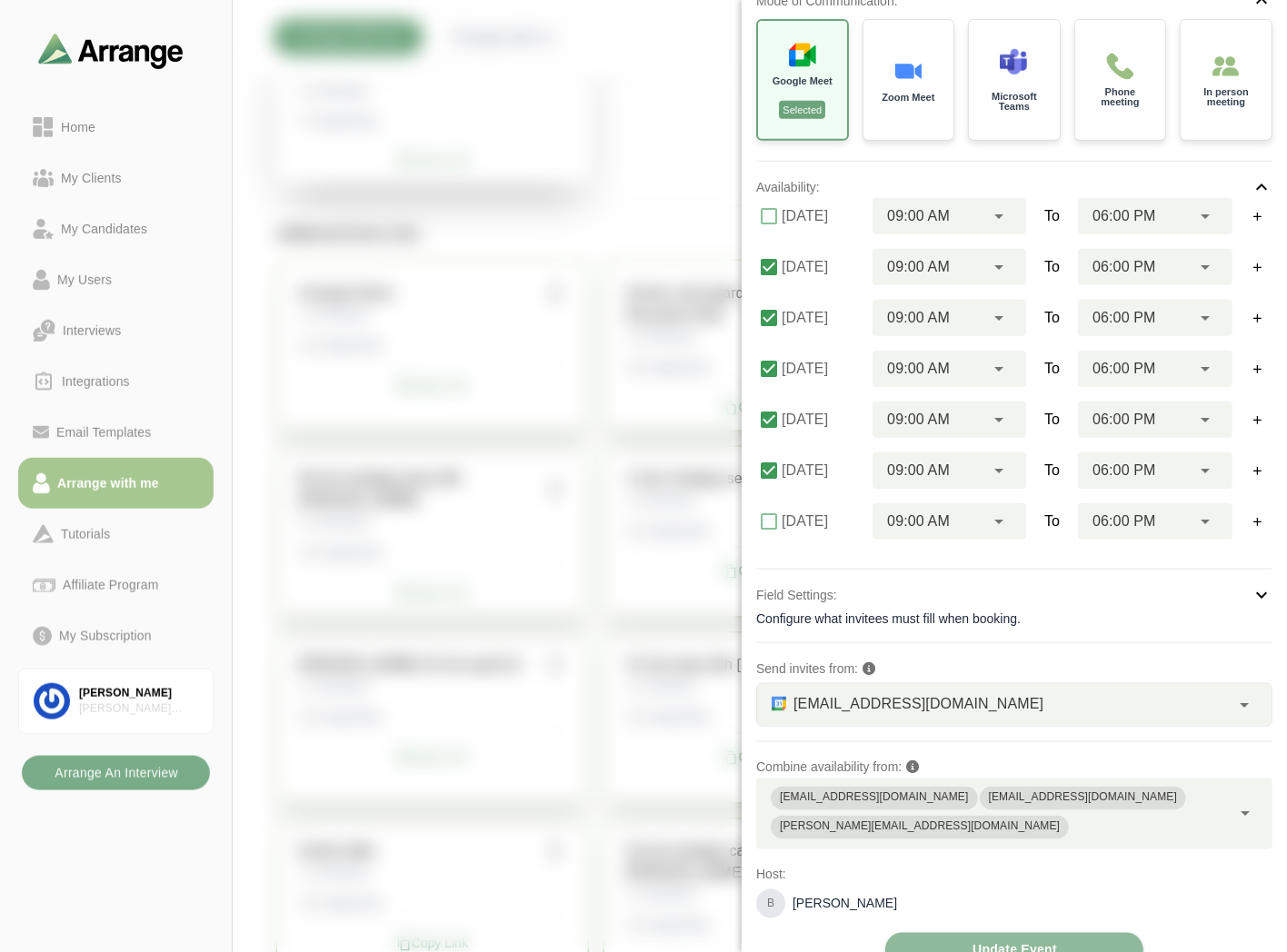
scroll to position [520, 0]
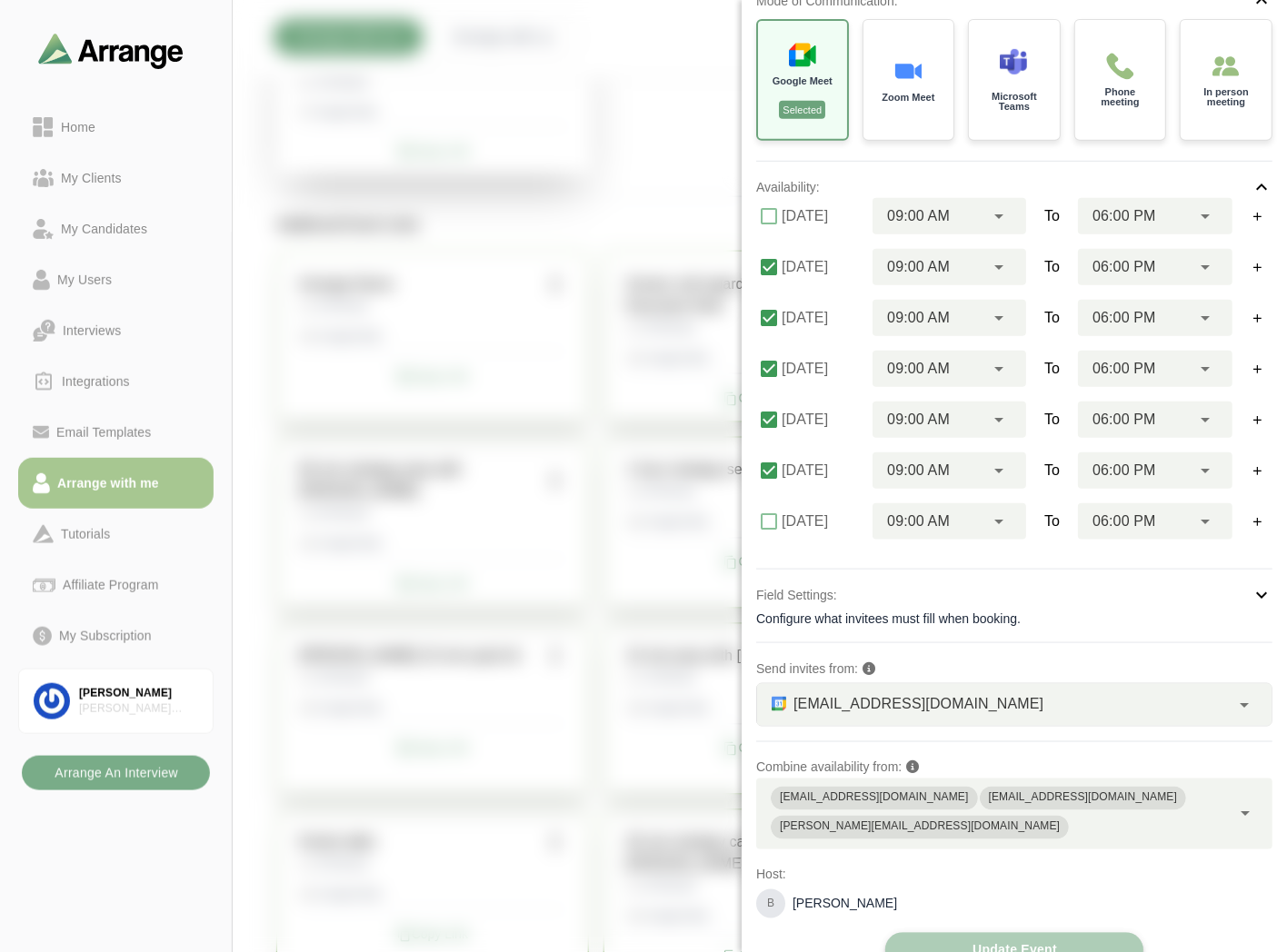
click at [992, 933] on span "Update Event" at bounding box center [1014, 950] width 85 height 34
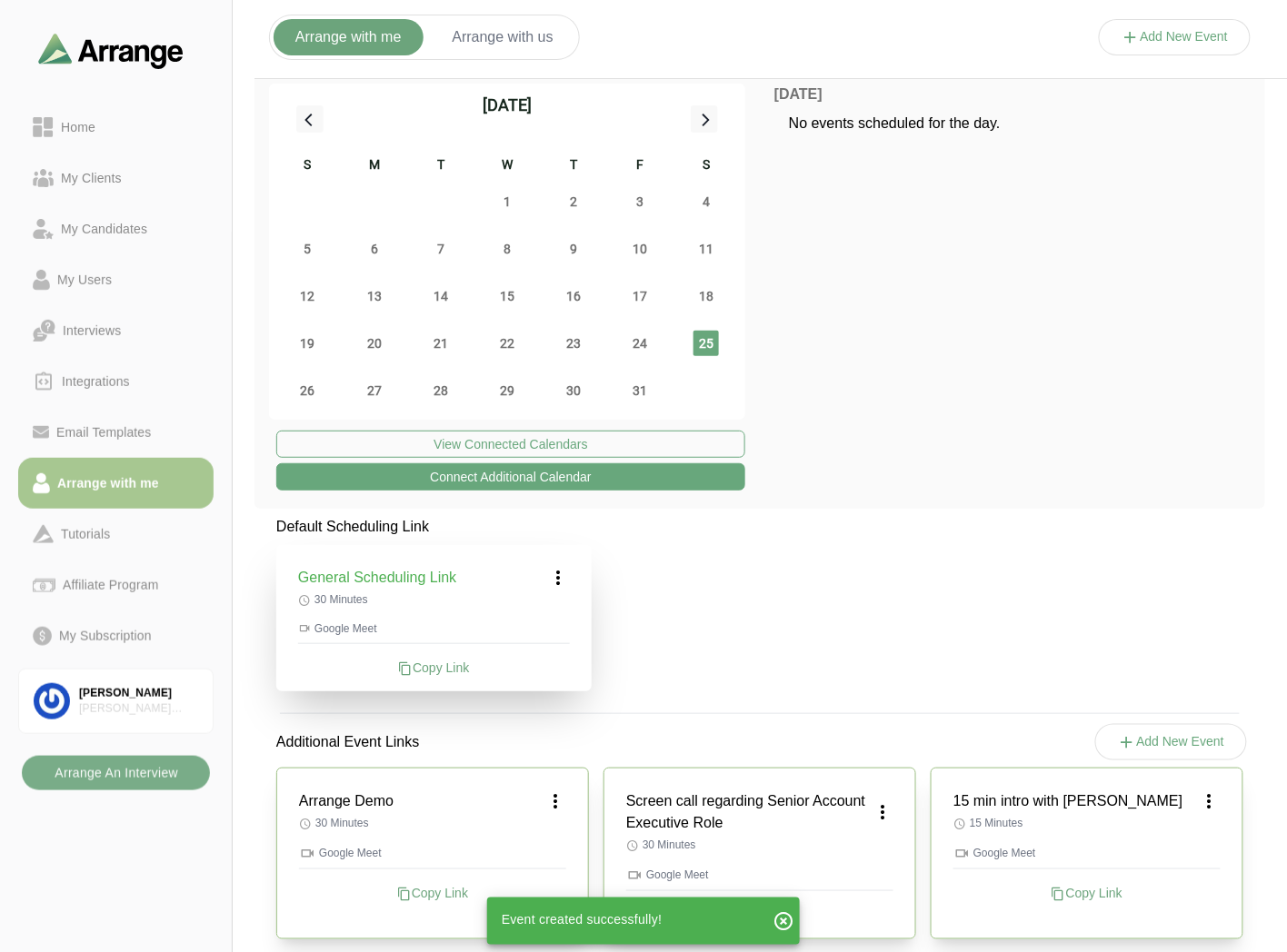
scroll to position [0, 0]
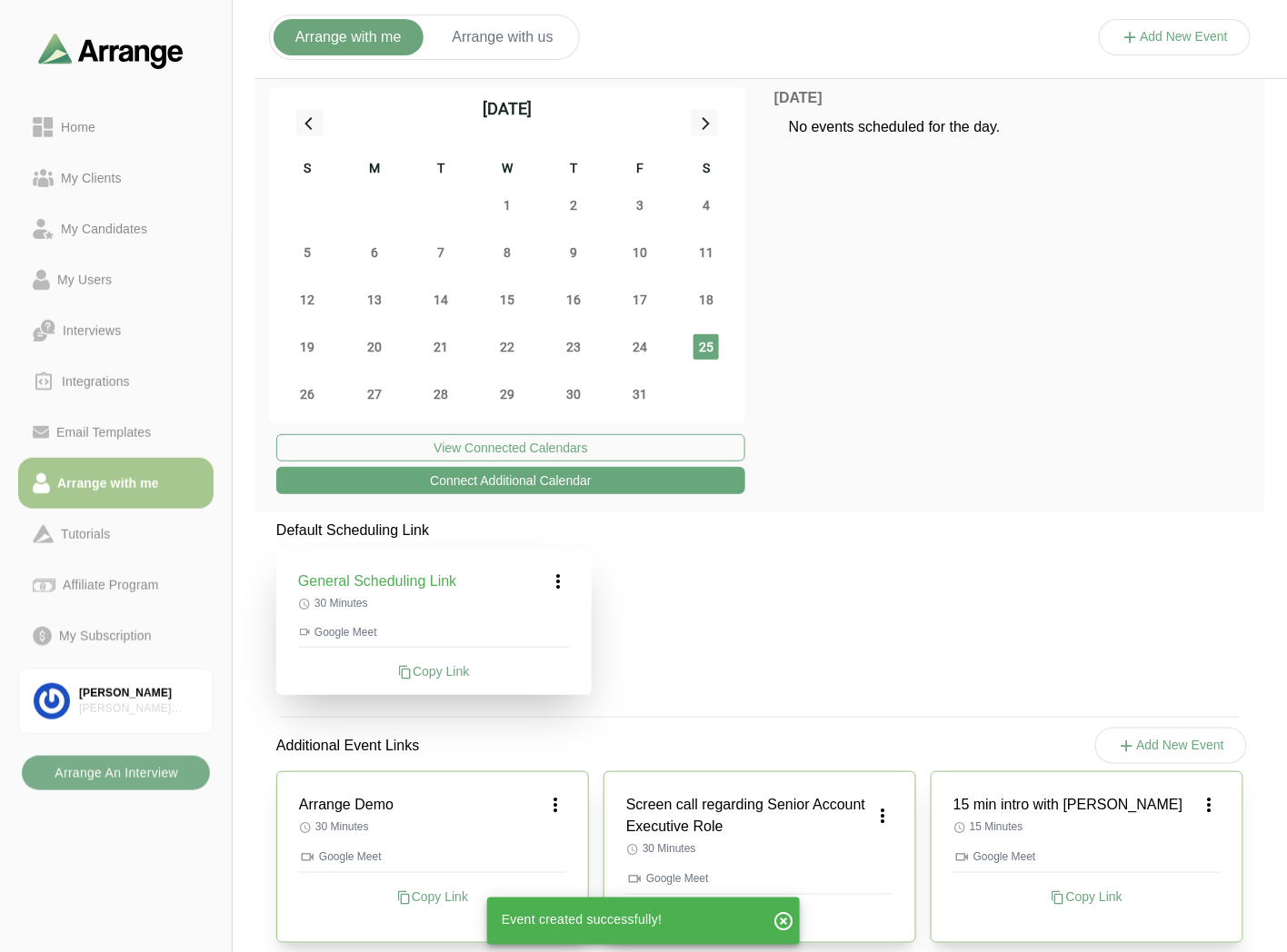
click at [436, 664] on div "Copy Link" at bounding box center [434, 671] width 272 height 19
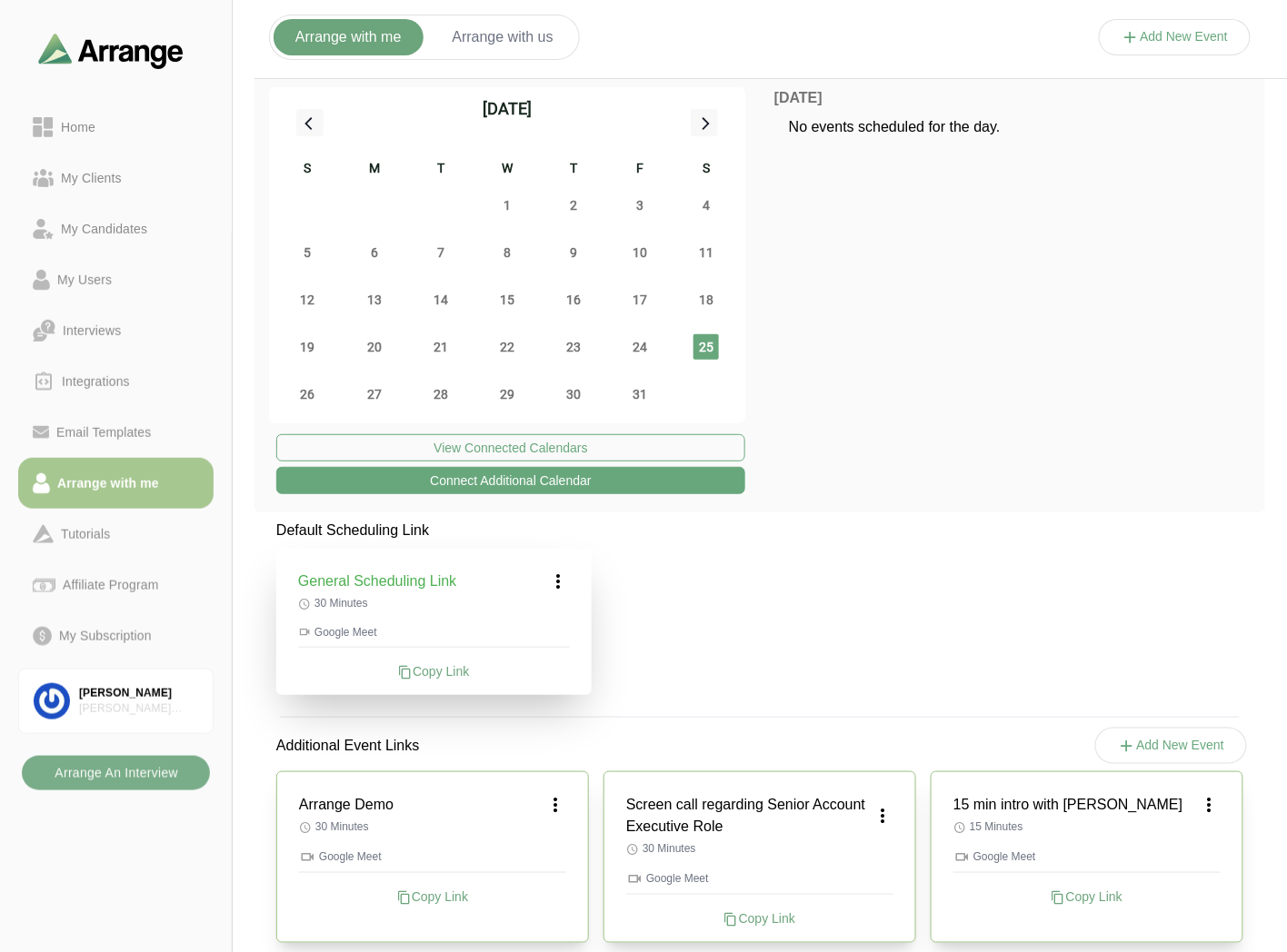
click at [477, 16] on div "Arrange with me Arrange with us" at bounding box center [424, 37] width 311 height 45
click at [502, 28] on button "Arrange with us" at bounding box center [503, 36] width 144 height 36
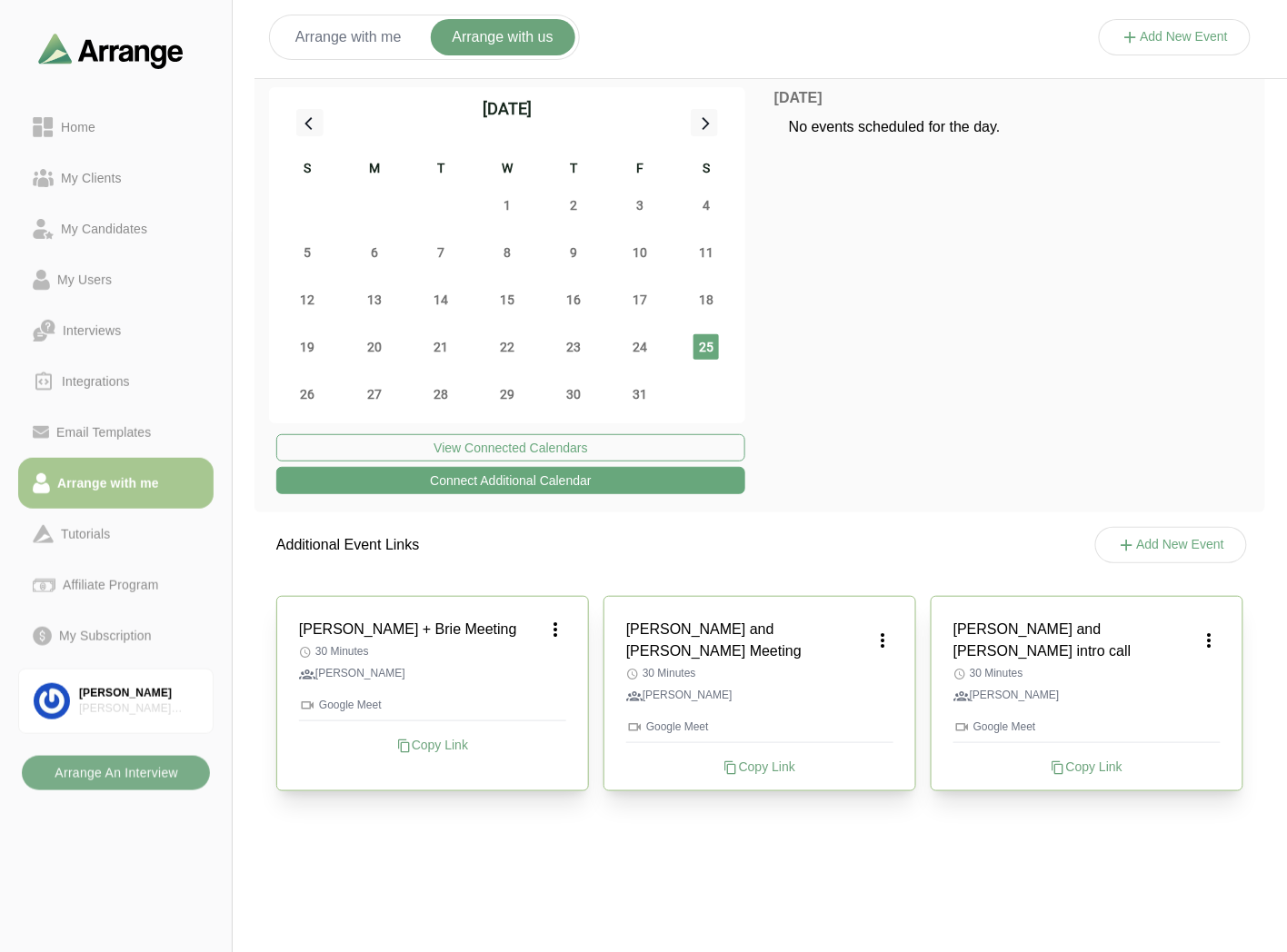
click at [1172, 31] on button "Add New Event" at bounding box center [1175, 36] width 153 height 36
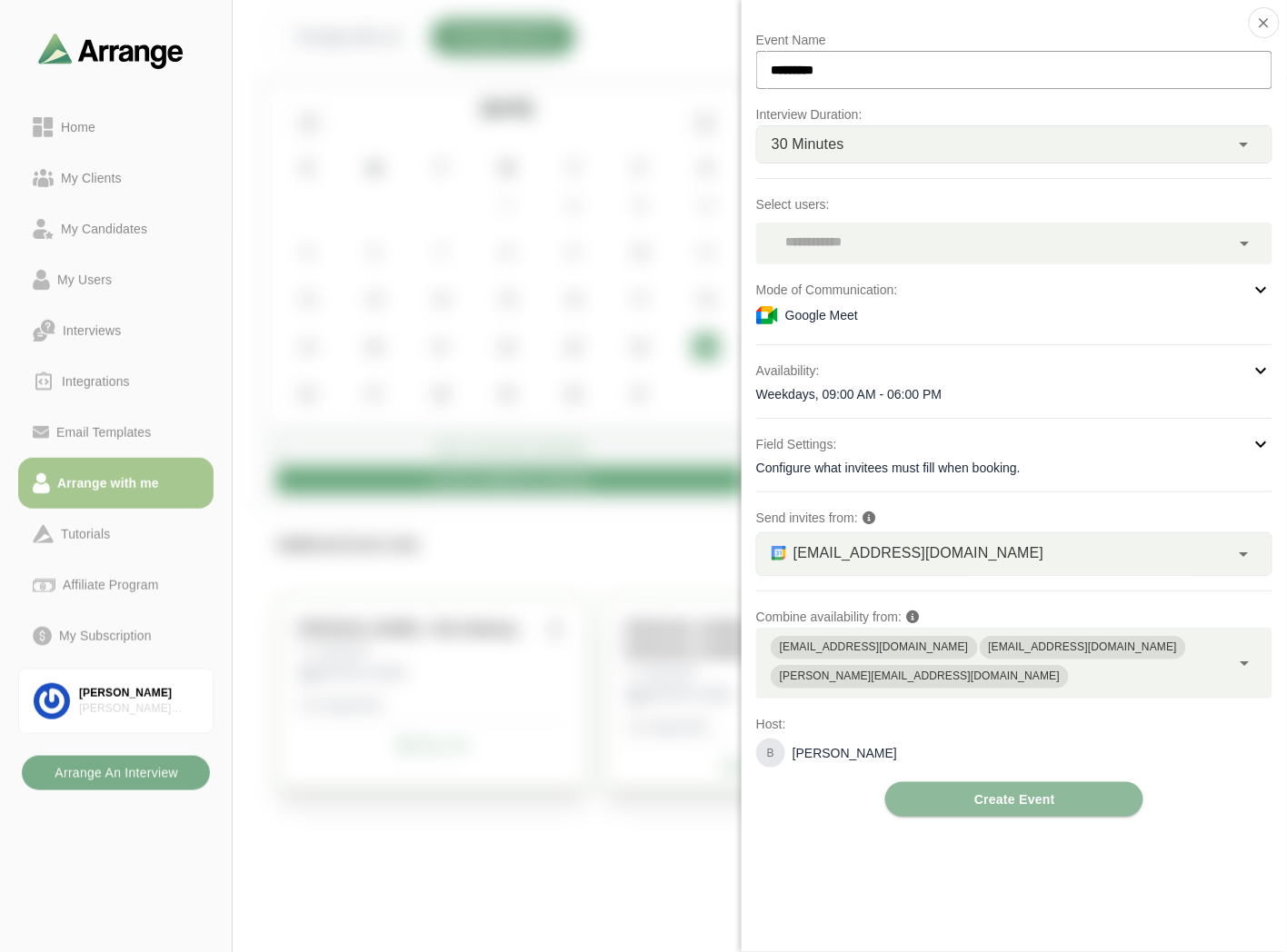
click at [916, 234] on div at bounding box center [992, 243] width 474 height 42
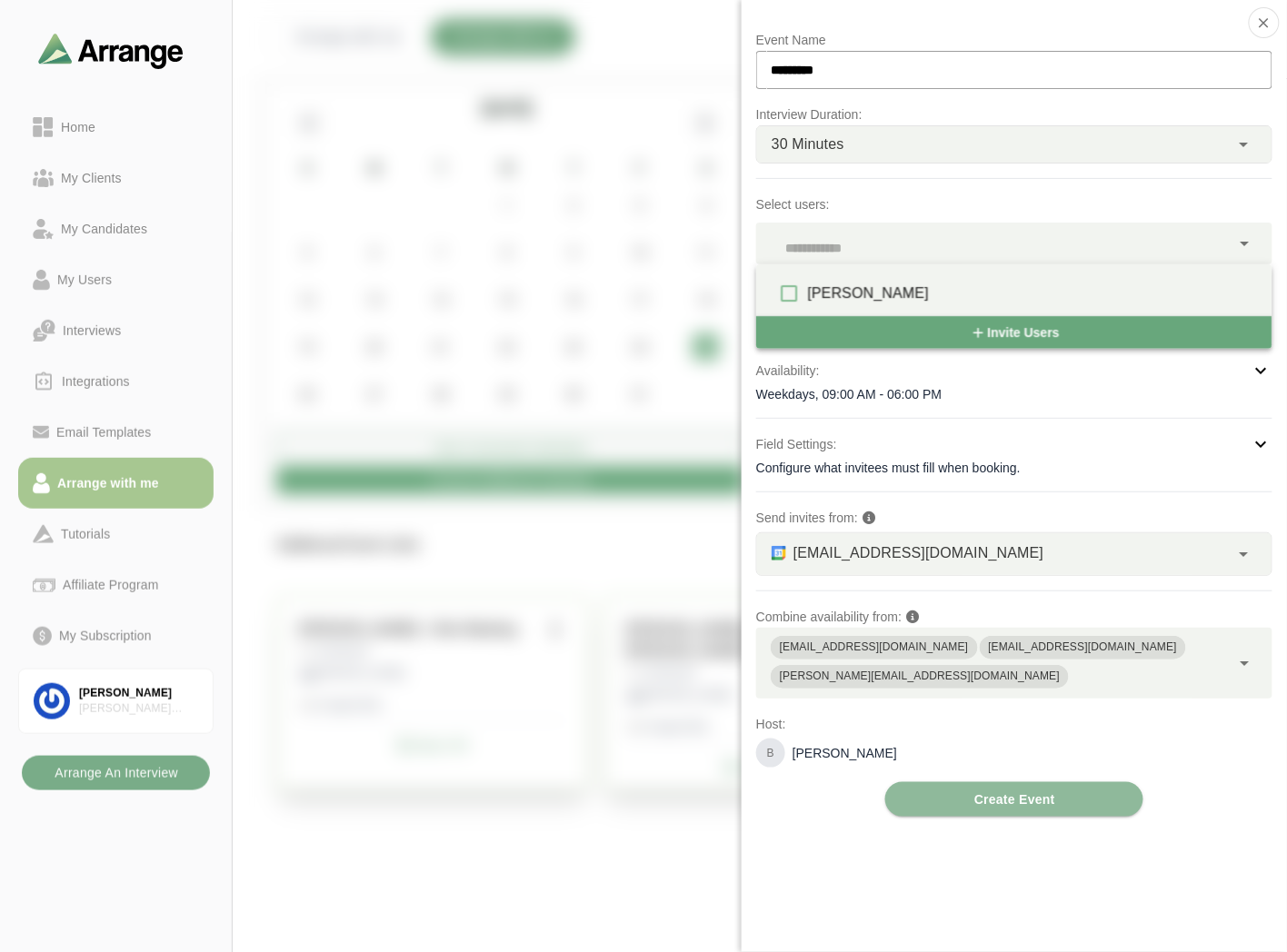
click at [837, 256] on div at bounding box center [992, 243] width 474 height 42
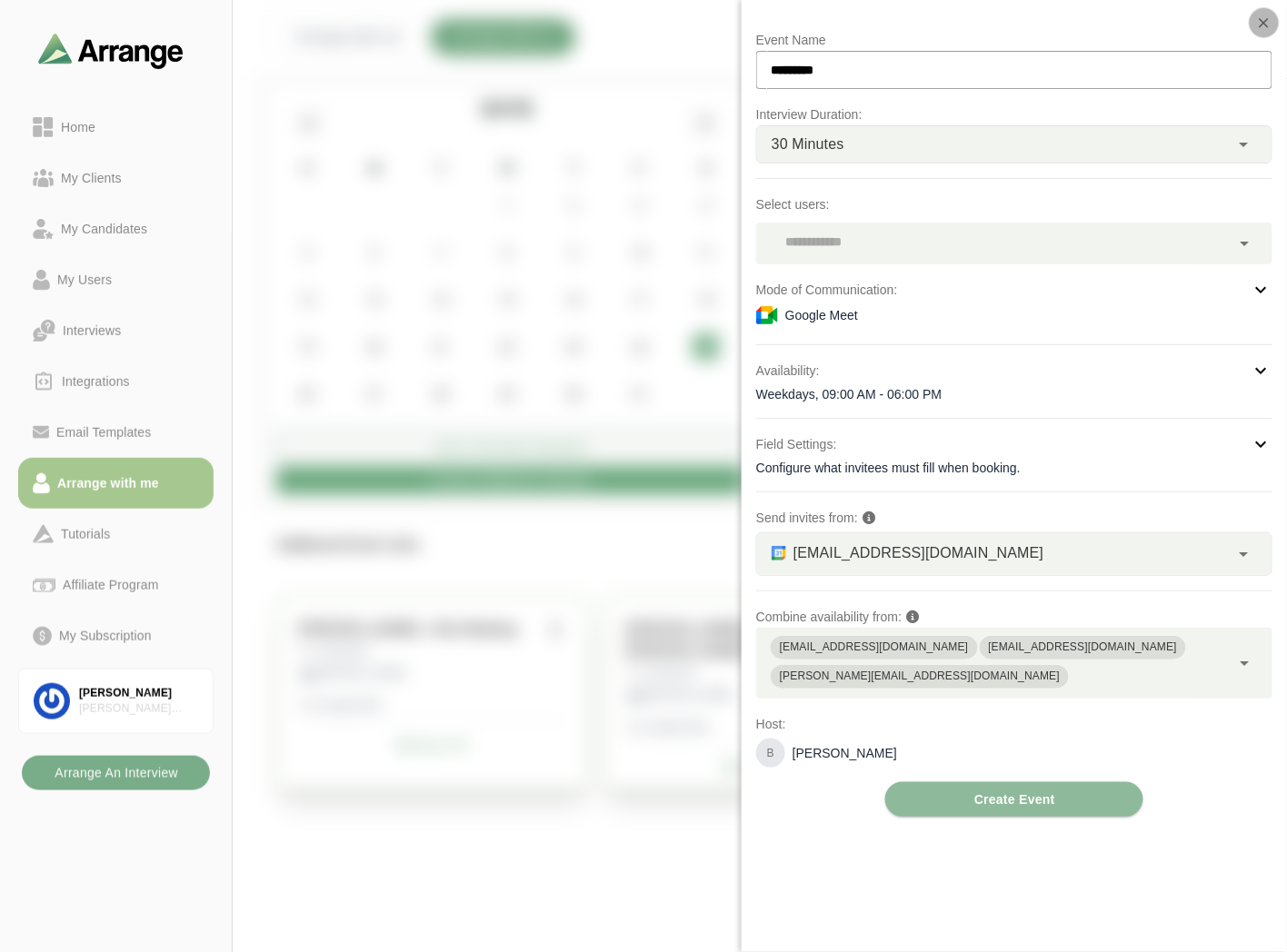
click at [1273, 26] on button "button" at bounding box center [1263, 22] width 30 height 30
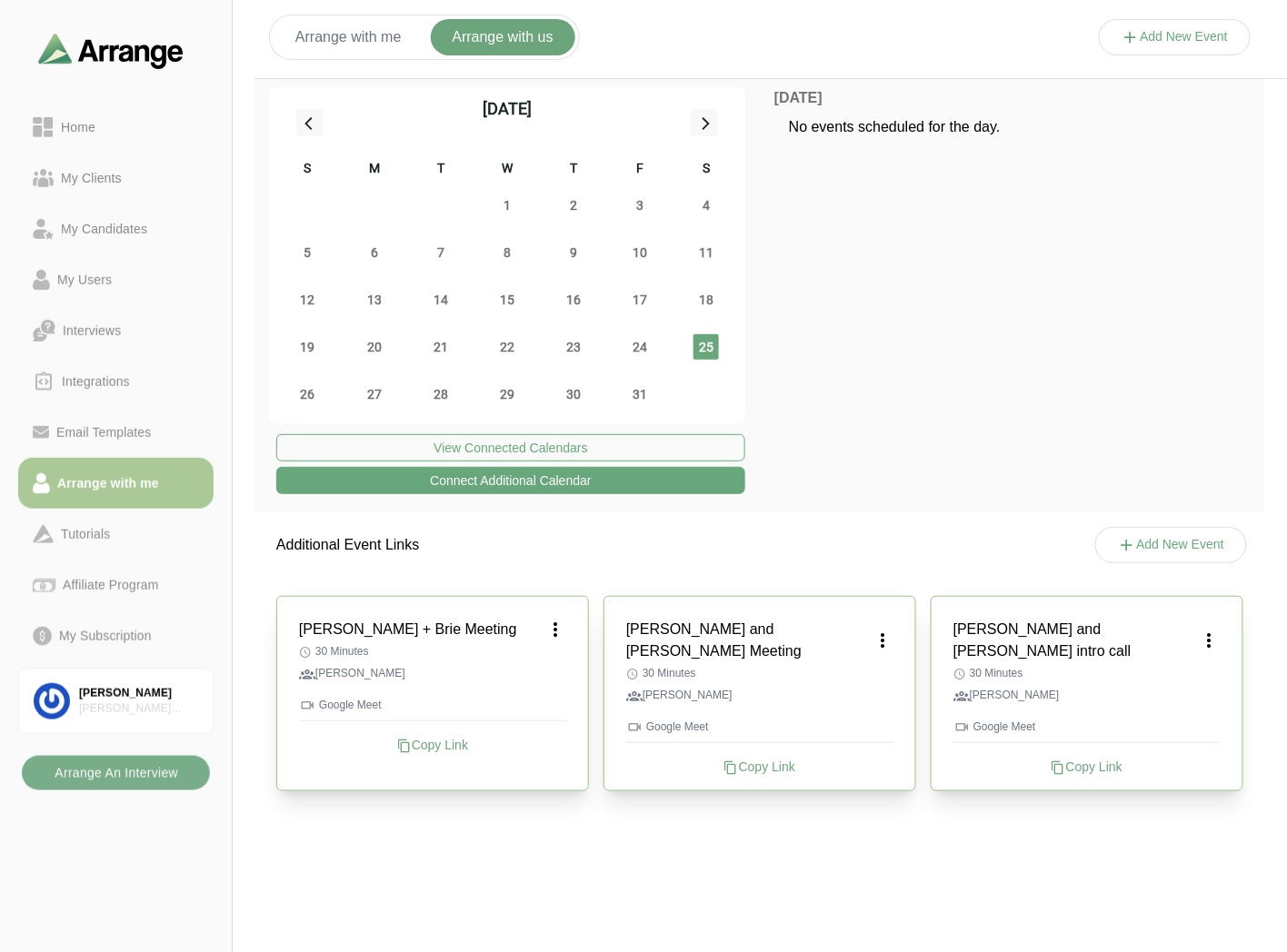
click at [103, 477] on div "Arrange with me" at bounding box center [108, 483] width 116 height 22
click at [107, 131] on div "Home" at bounding box center [115, 127] width 166 height 22
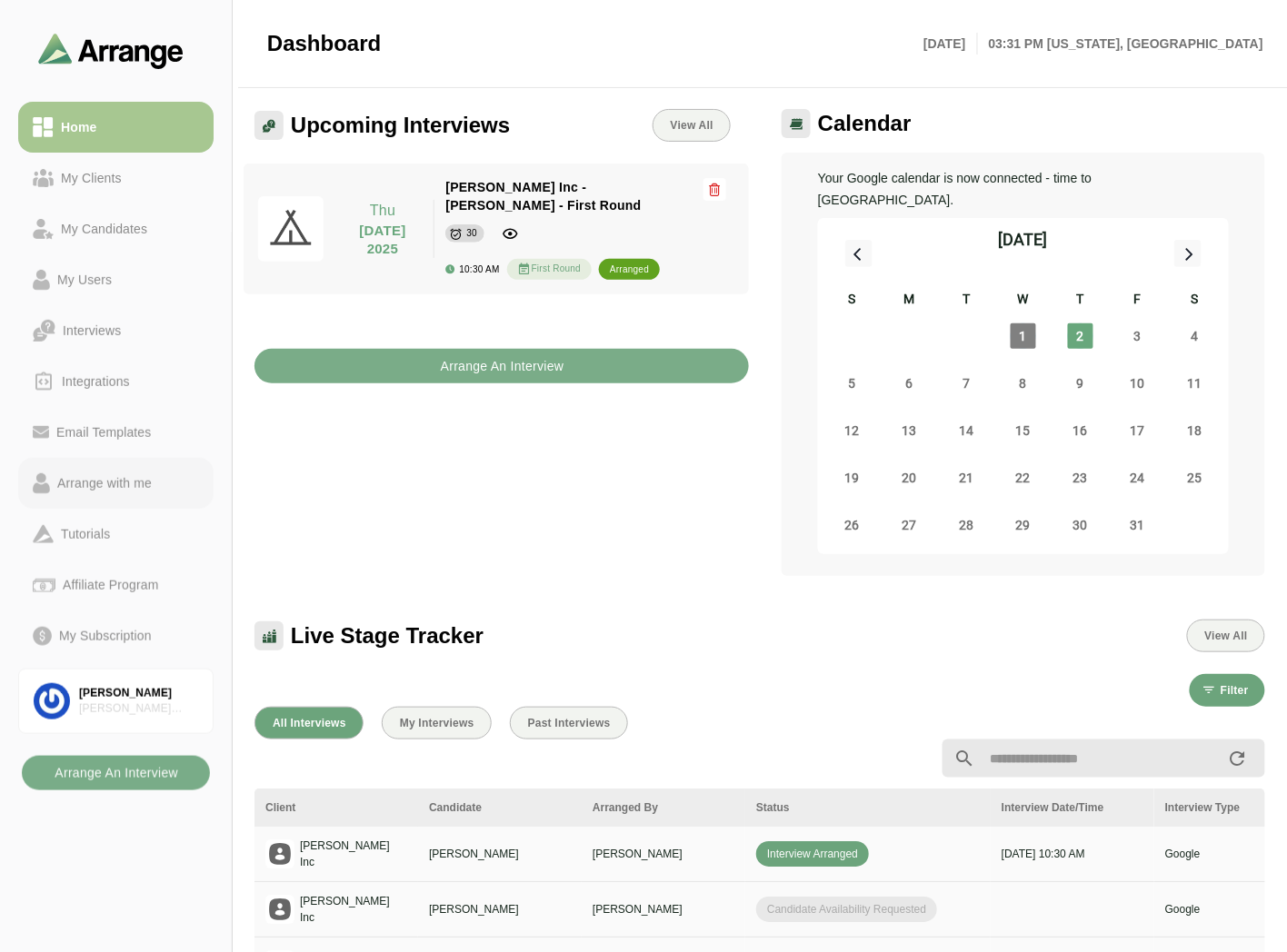
click at [92, 473] on div "Arrange with me" at bounding box center [104, 483] width 109 height 22
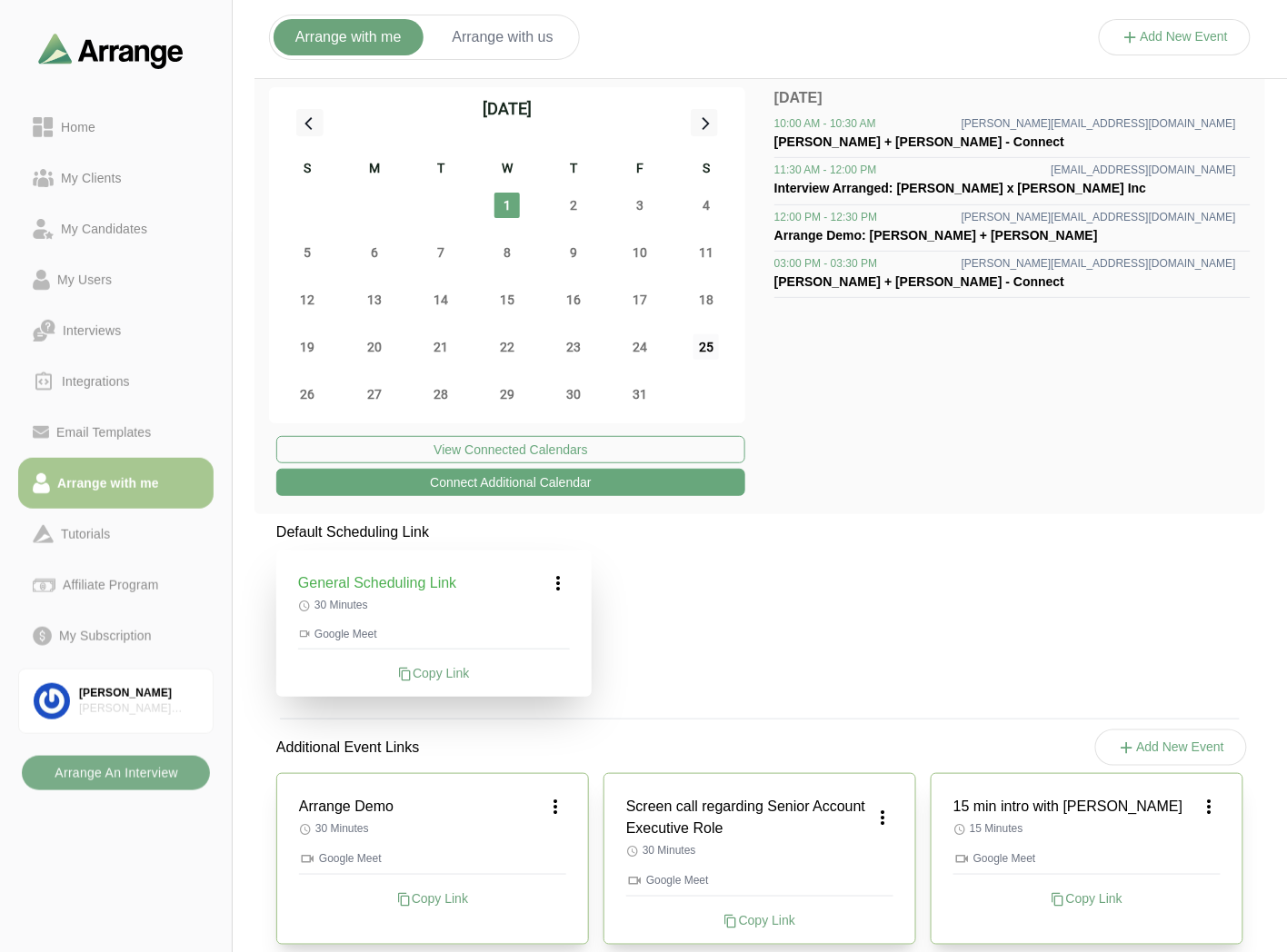
click at [705, 352] on span "25" at bounding box center [706, 347] width 26 height 26
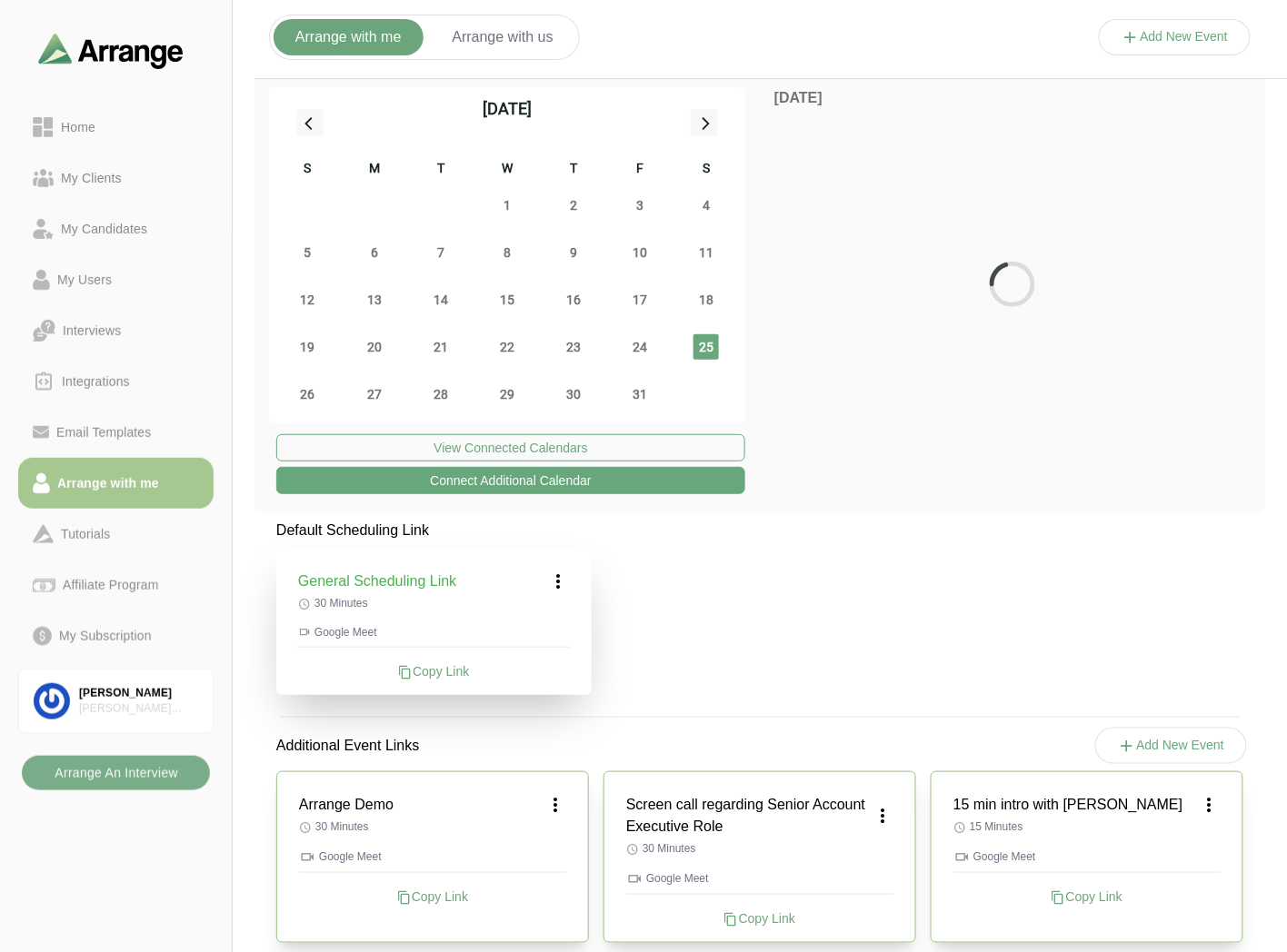
click at [564, 577] on icon at bounding box center [559, 581] width 22 height 22
click at [557, 631] on div "Edit" at bounding box center [541, 632] width 83 height 33
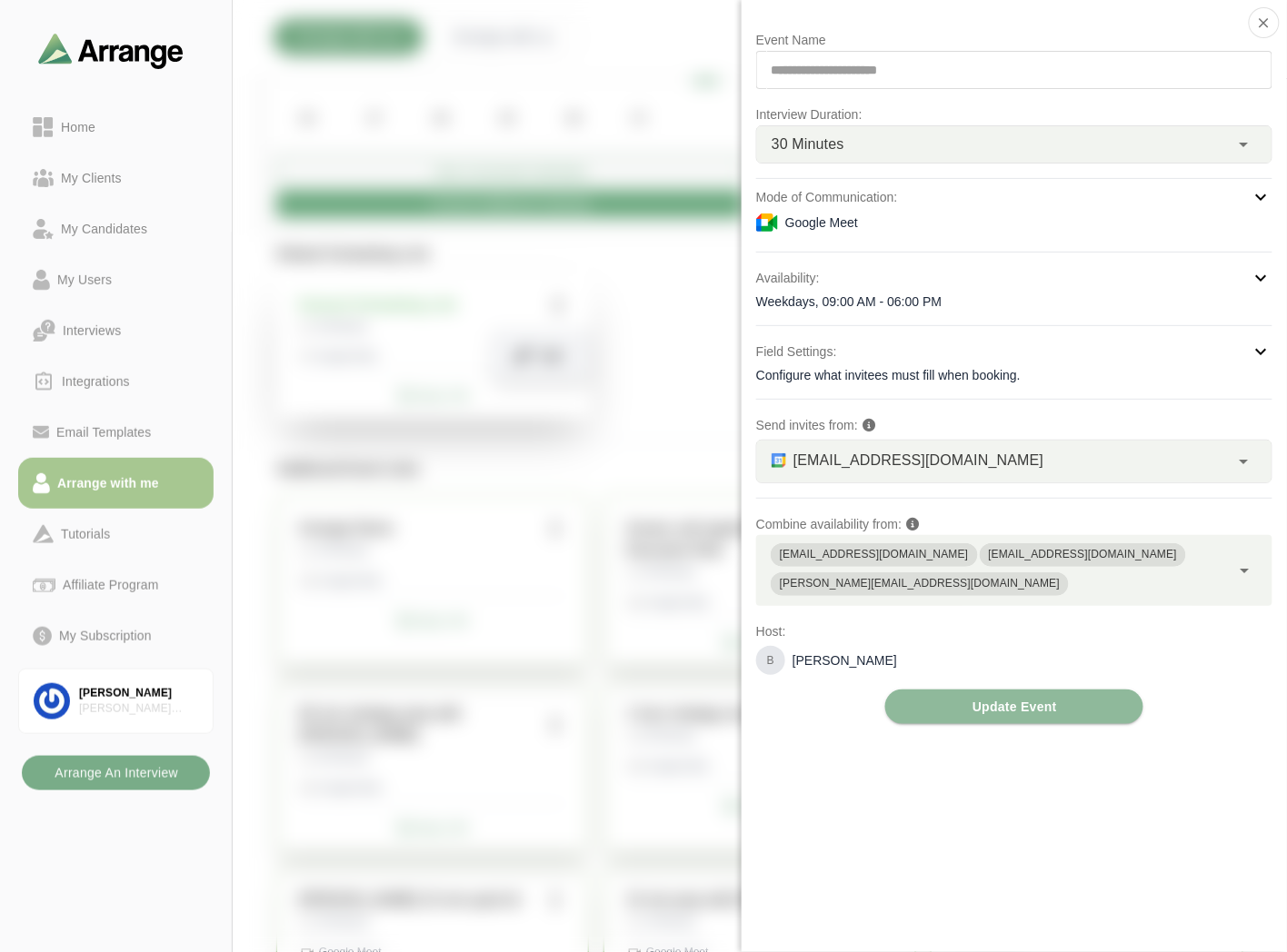
scroll to position [302, 0]
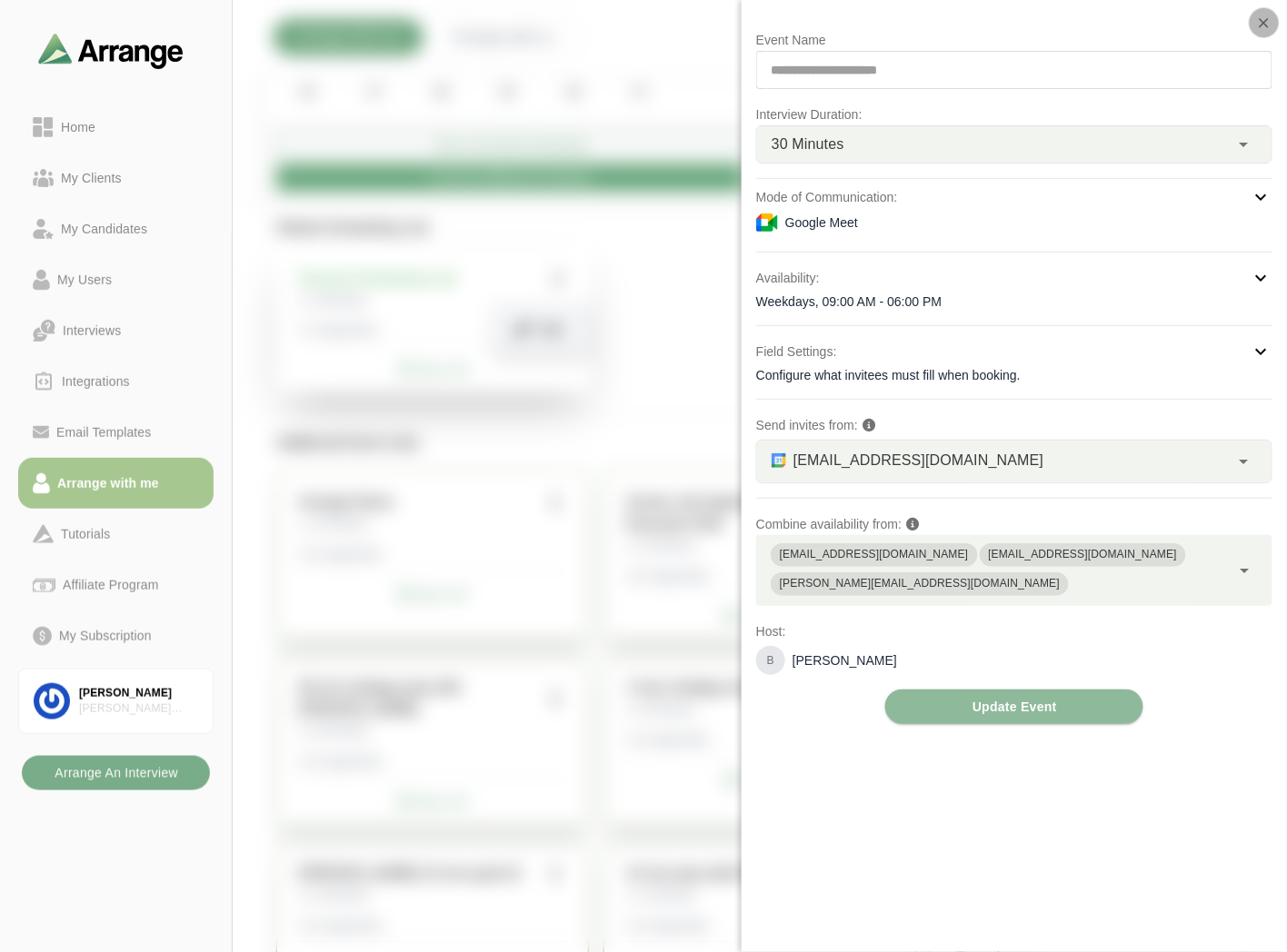
click at [1260, 20] on icon "button" at bounding box center [1263, 23] width 17 height 17
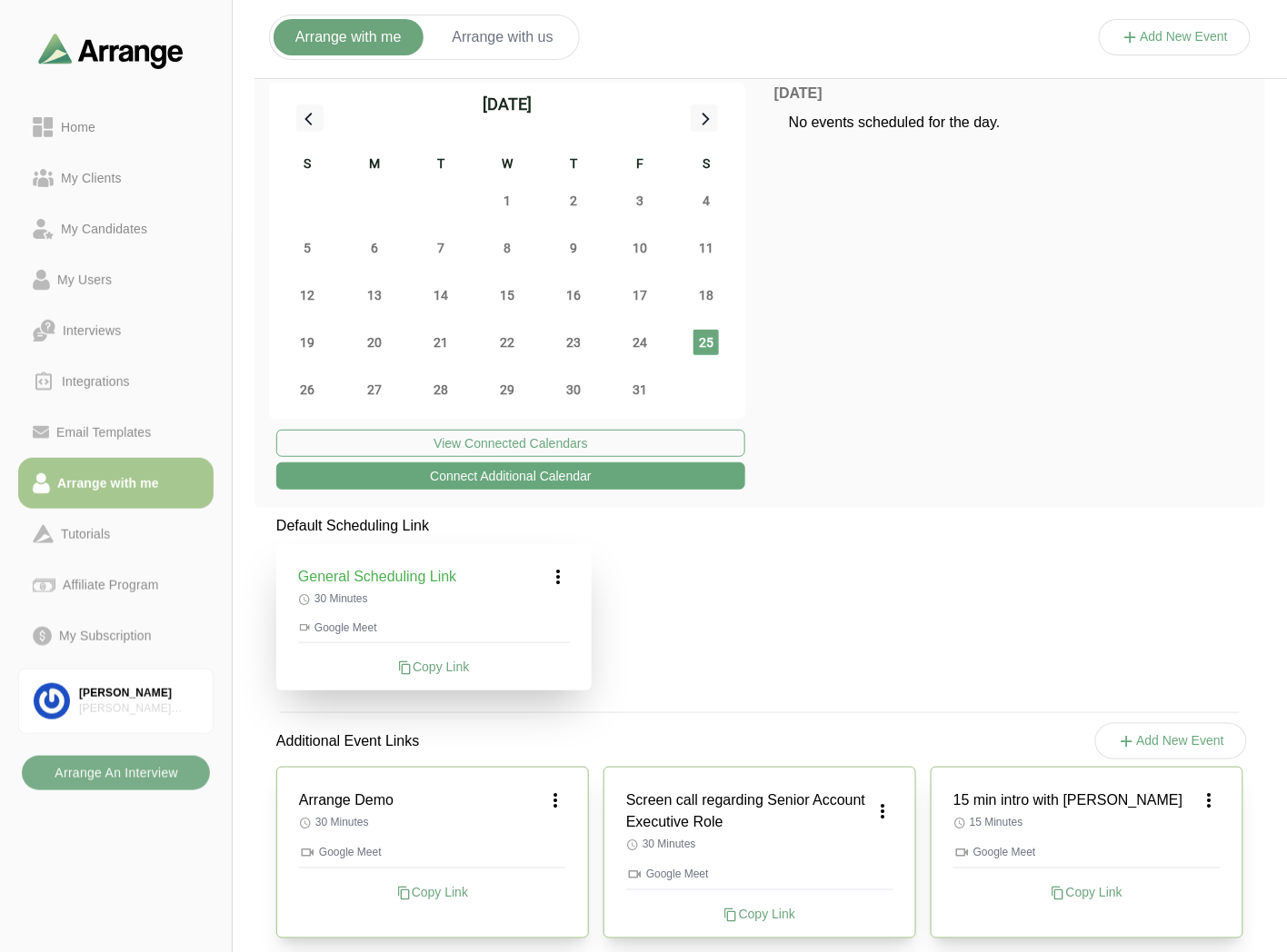
scroll to position [0, 0]
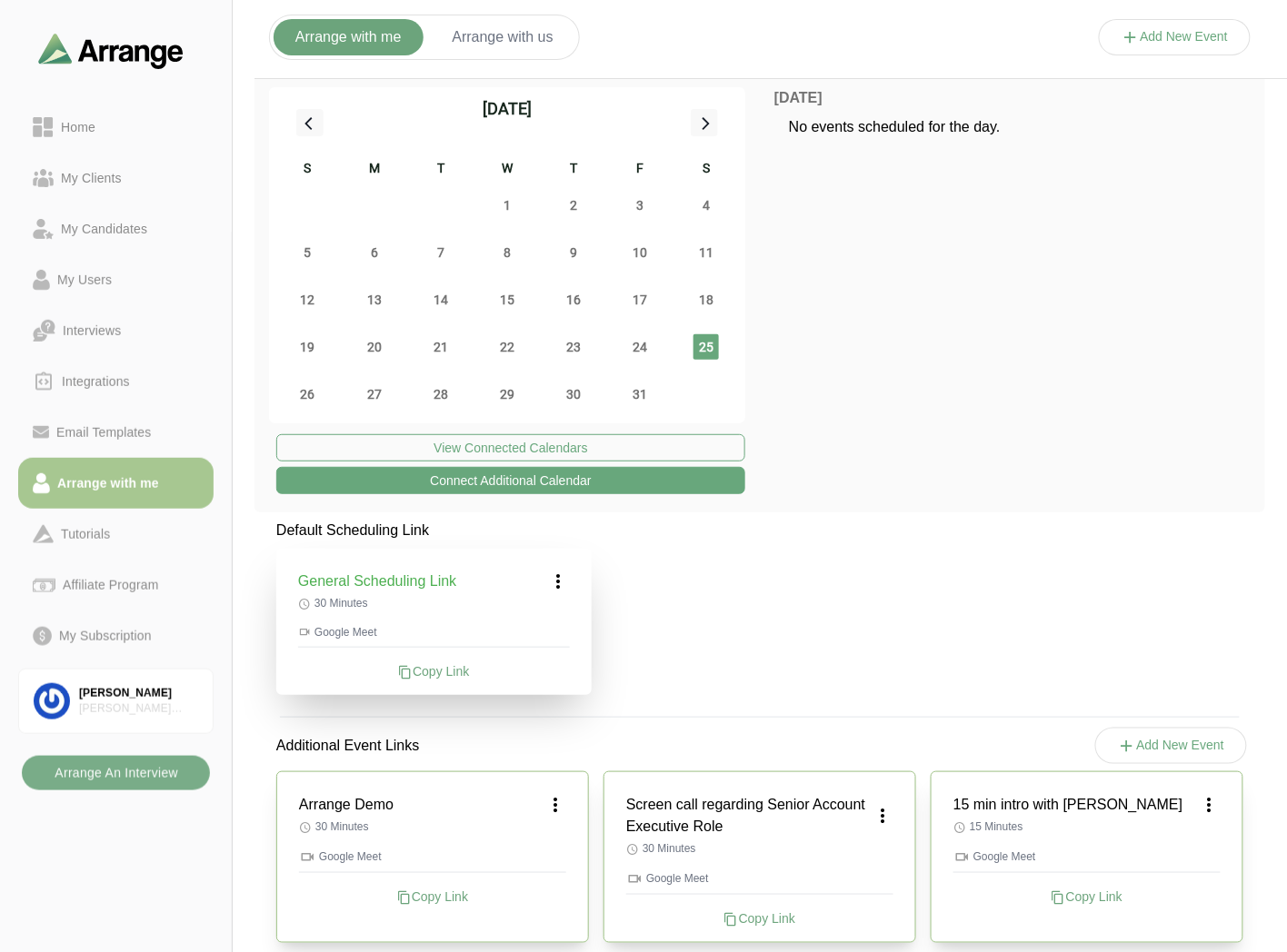
click at [504, 55] on div "Arrange with me Arrange with us" at bounding box center [424, 37] width 311 height 45
click at [509, 46] on button "Arrange with us" at bounding box center [503, 36] width 144 height 36
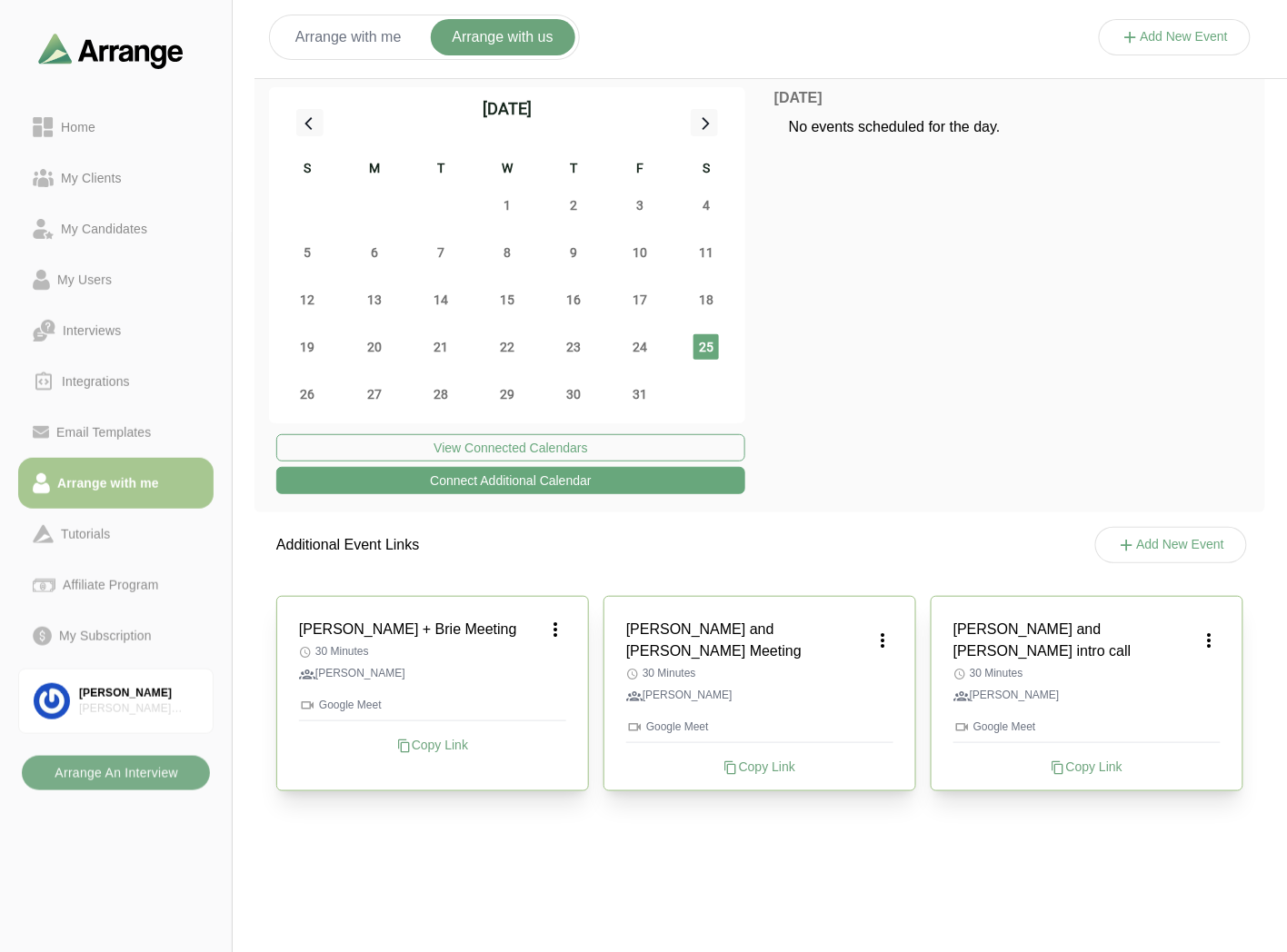
click at [349, 46] on button "Arrange with me" at bounding box center [349, 36] width 150 height 36
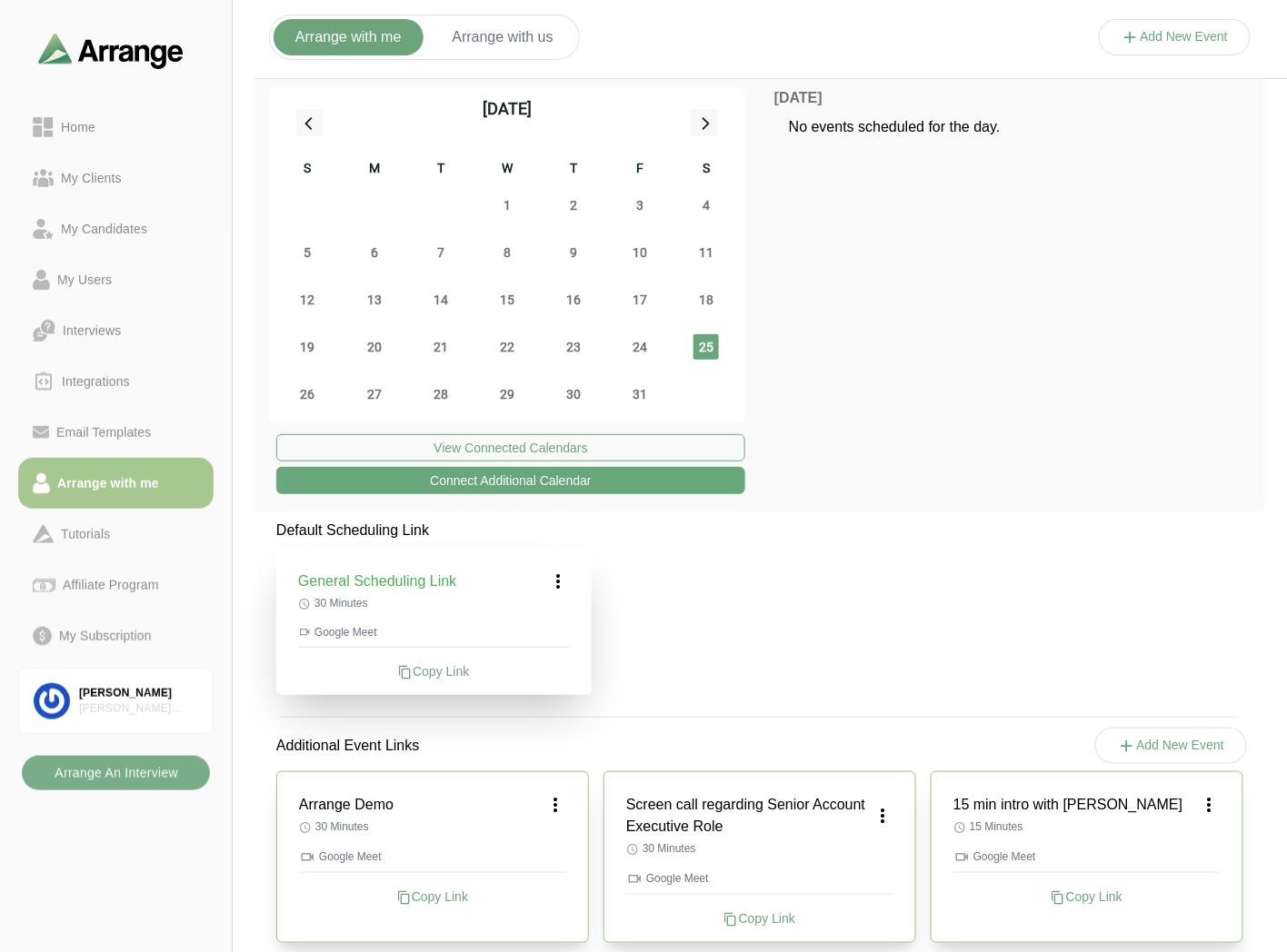
click at [555, 577] on icon at bounding box center [559, 581] width 22 height 22
click at [532, 623] on icon at bounding box center [523, 631] width 19 height 19
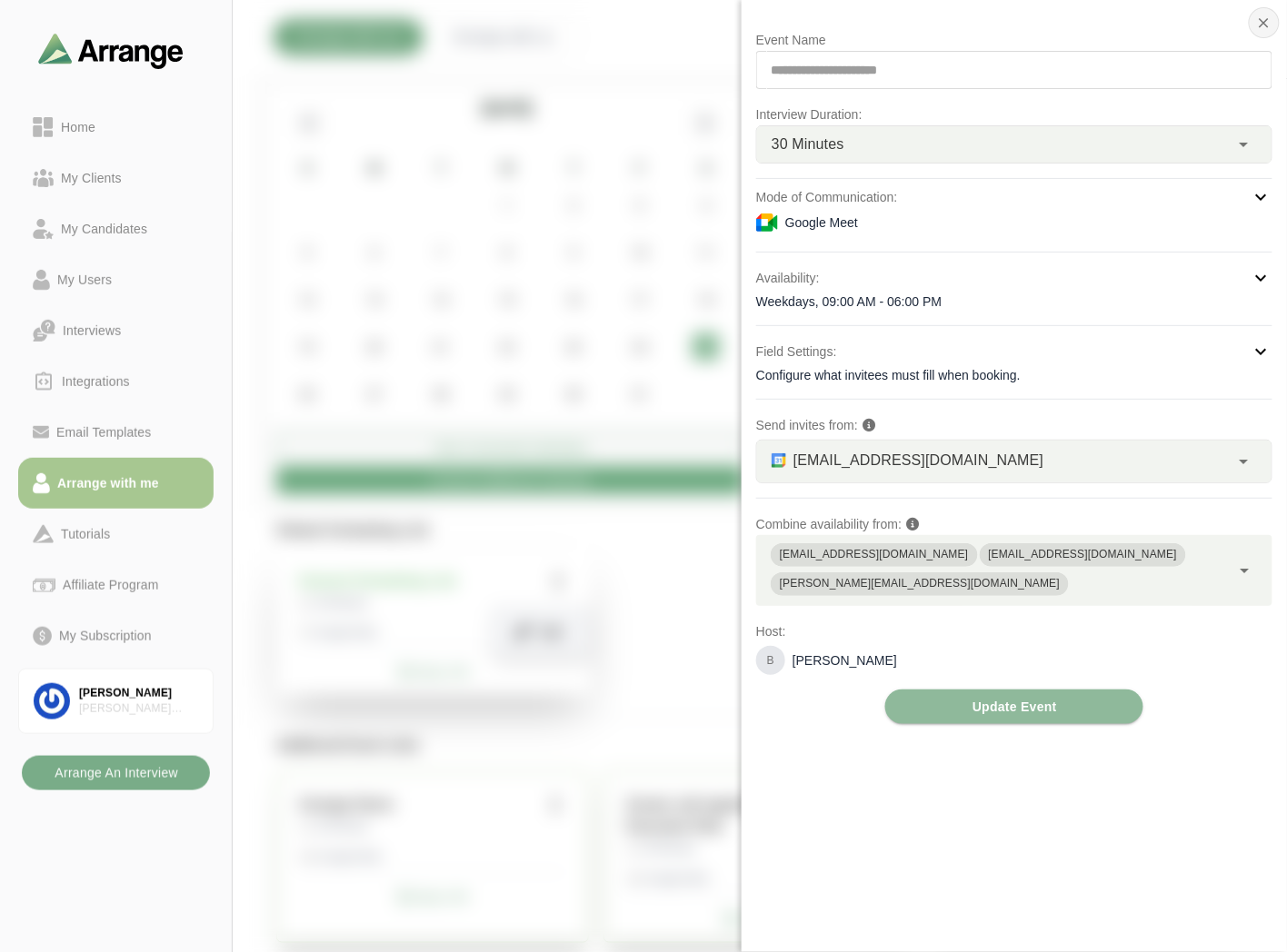
click at [1268, 25] on icon "button" at bounding box center [1263, 23] width 17 height 17
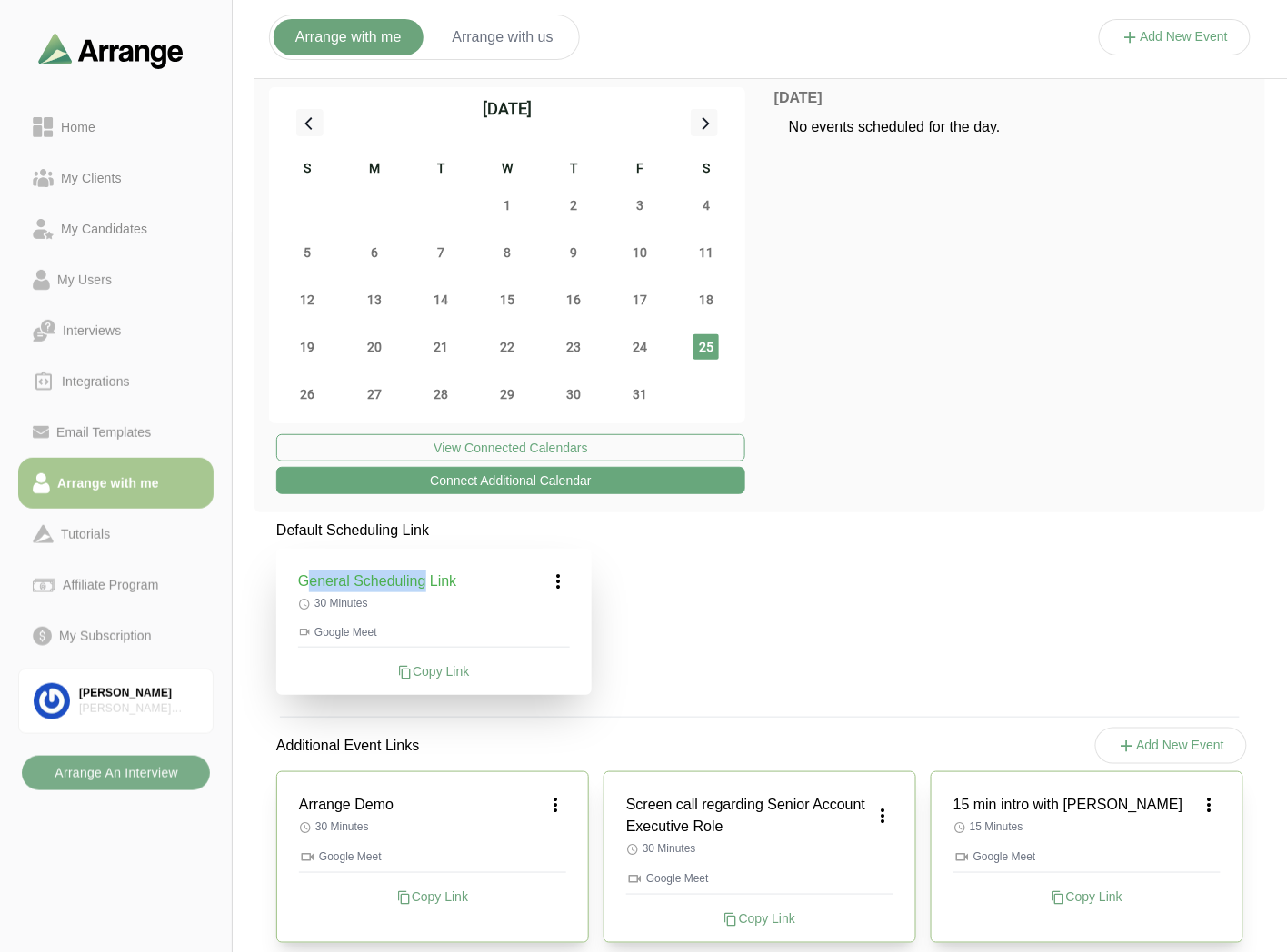
drag, startPoint x: 305, startPoint y: 582, endPoint x: 427, endPoint y: 568, distance: 122.8
click at [427, 568] on div "General Scheduling Link 30 Minutes Google Meet Copy Link" at bounding box center [433, 621] width 315 height 146
click at [114, 770] on b "Arrange An Interview" at bounding box center [116, 772] width 125 height 34
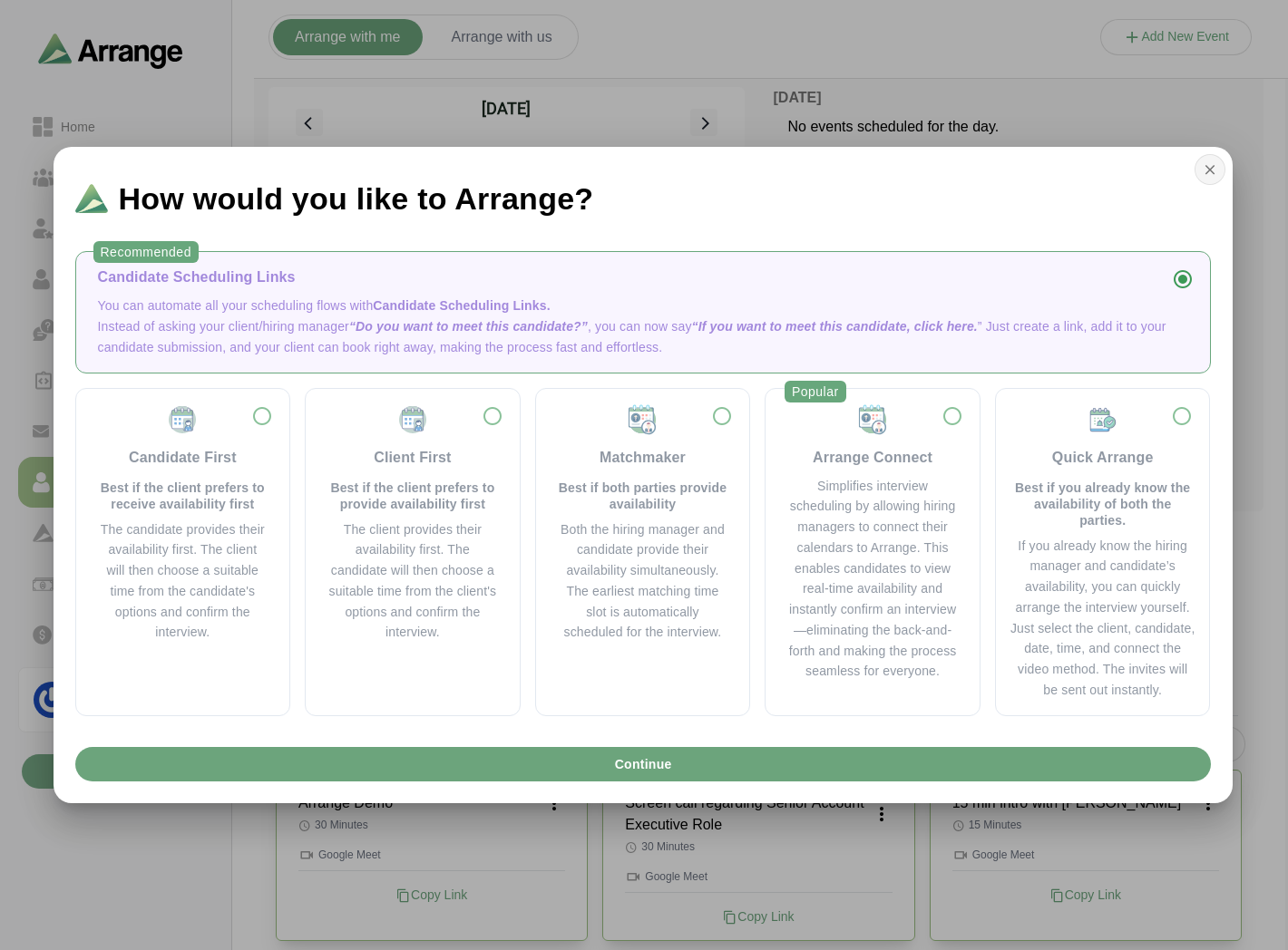
click at [1213, 168] on icon "button" at bounding box center [1210, 169] width 17 height 17
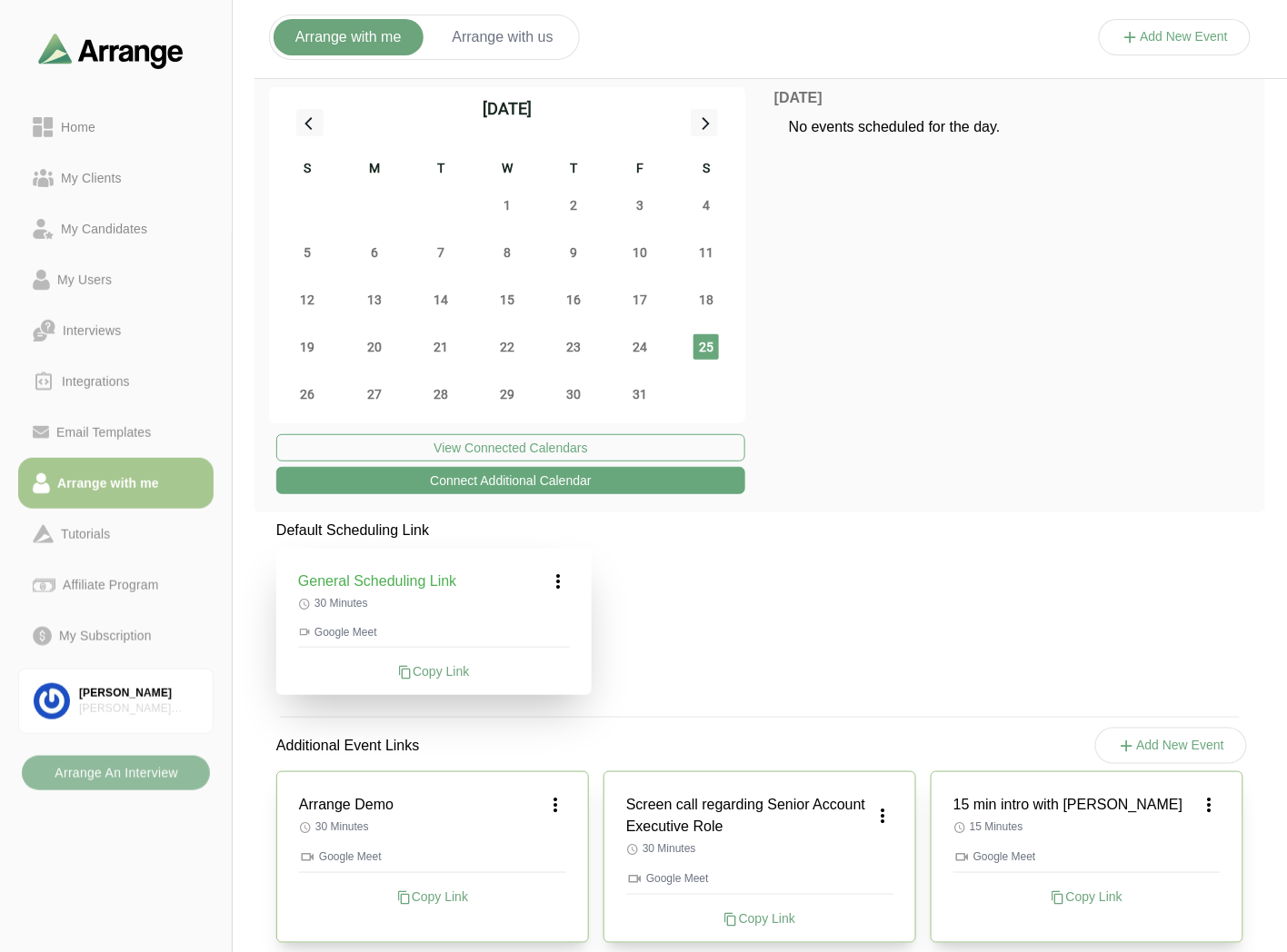
click at [93, 777] on b "Arrange An Interview" at bounding box center [116, 772] width 125 height 34
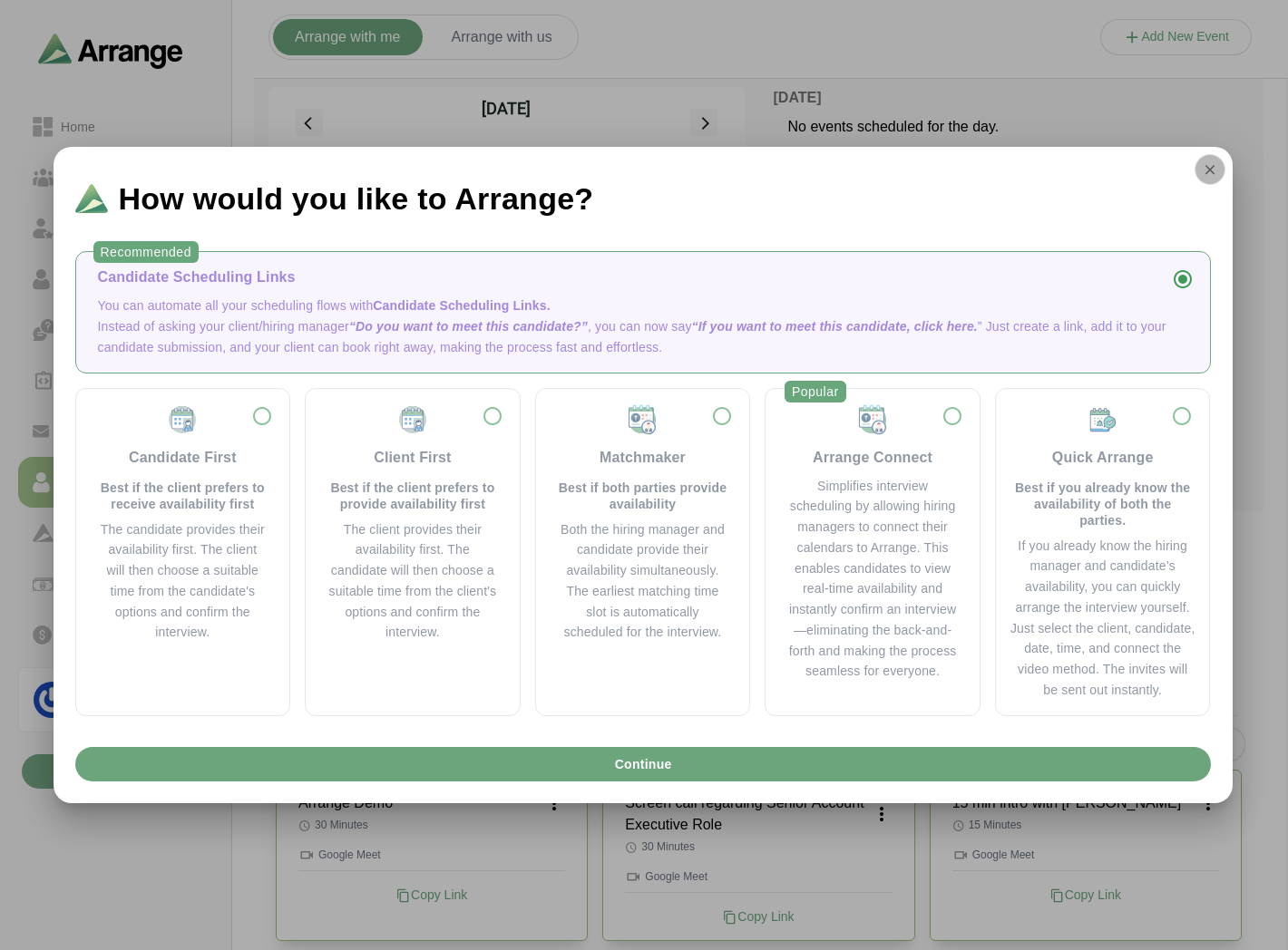
click at [1216, 177] on icon "button" at bounding box center [1210, 169] width 17 height 17
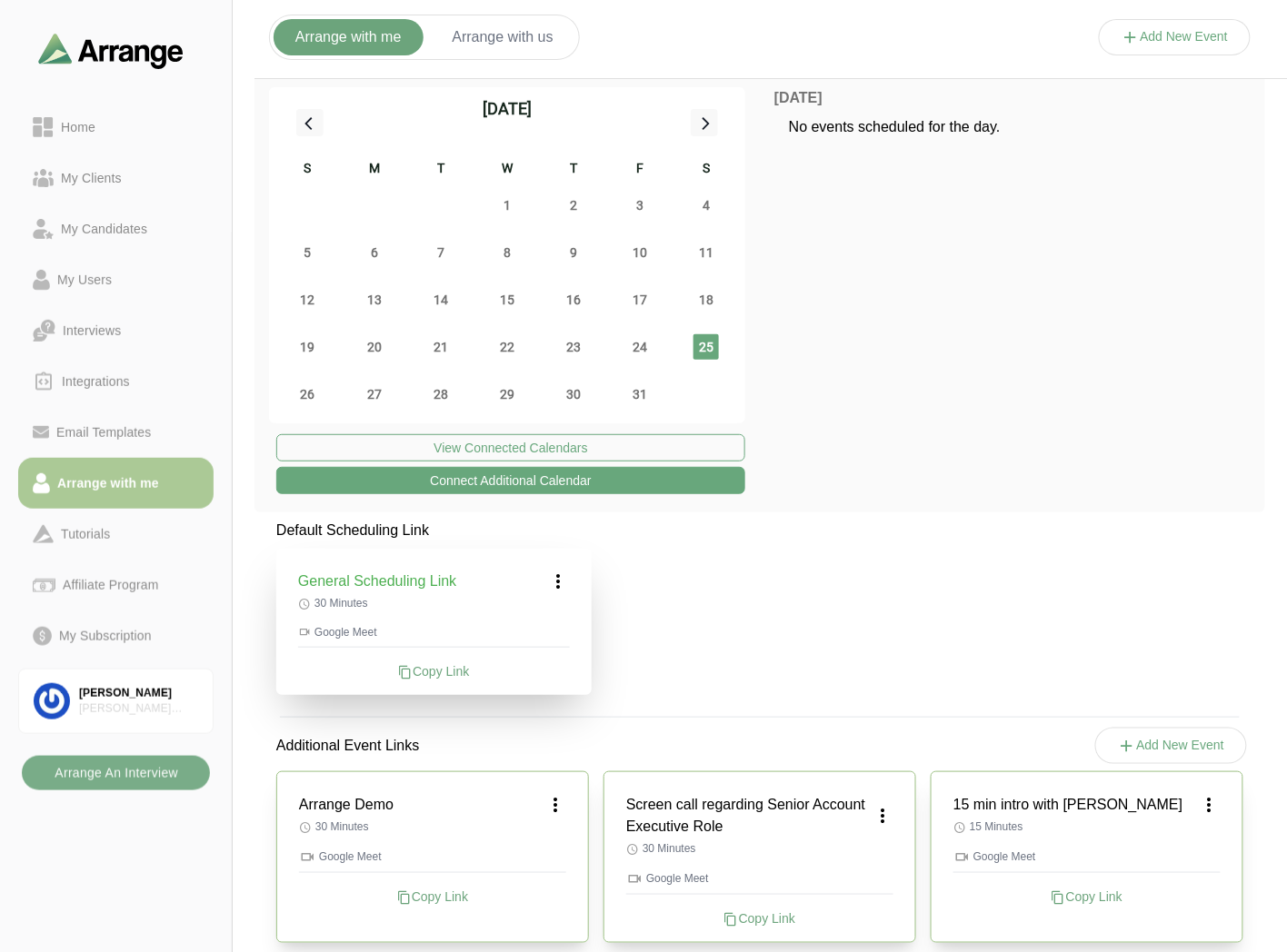
click at [128, 478] on div "Arrange with me" at bounding box center [108, 483] width 116 height 22
click at [80, 121] on div "Home" at bounding box center [79, 127] width 49 height 22
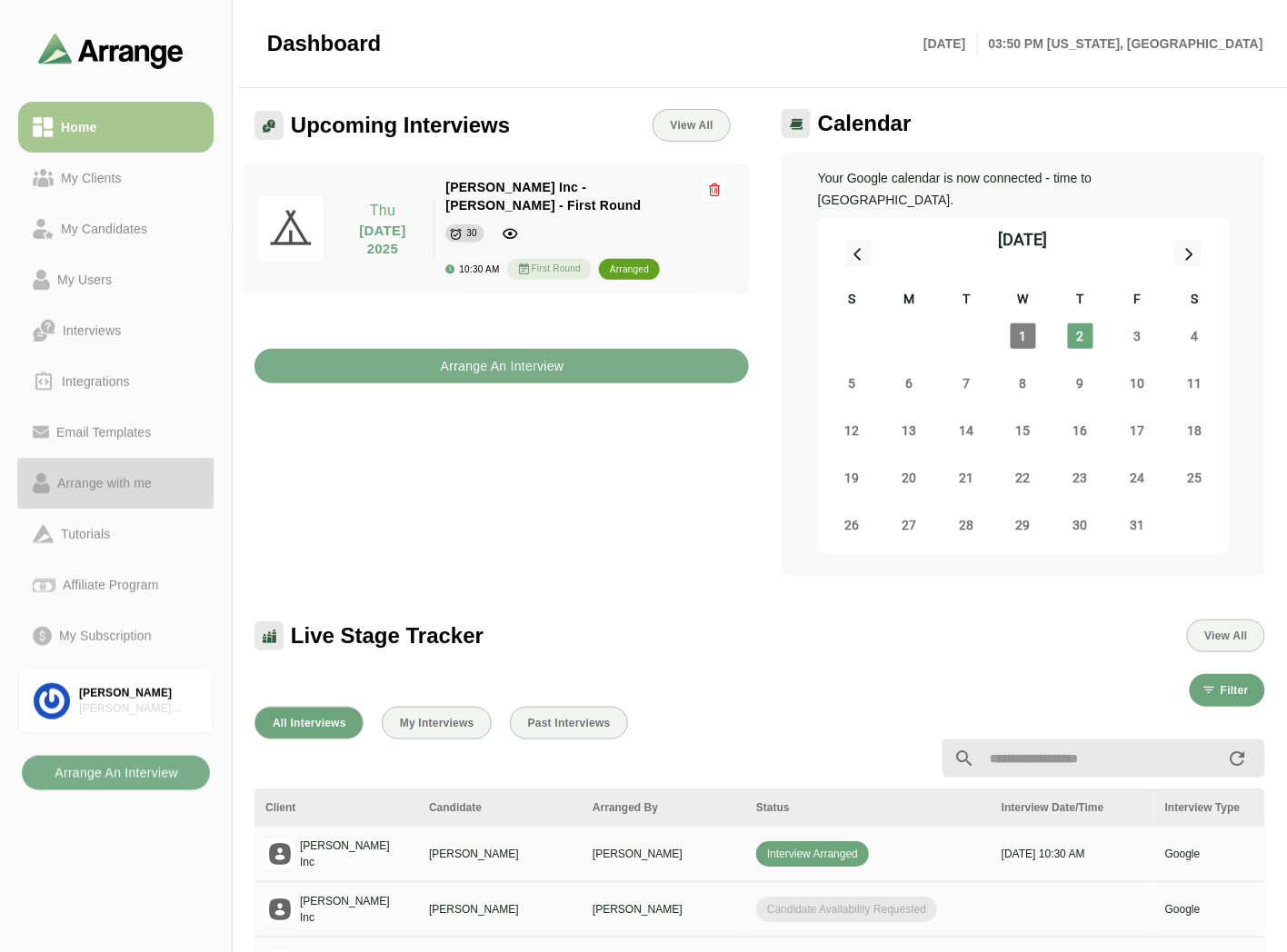
click at [128, 478] on div "Arrange with me" at bounding box center [104, 483] width 109 height 22
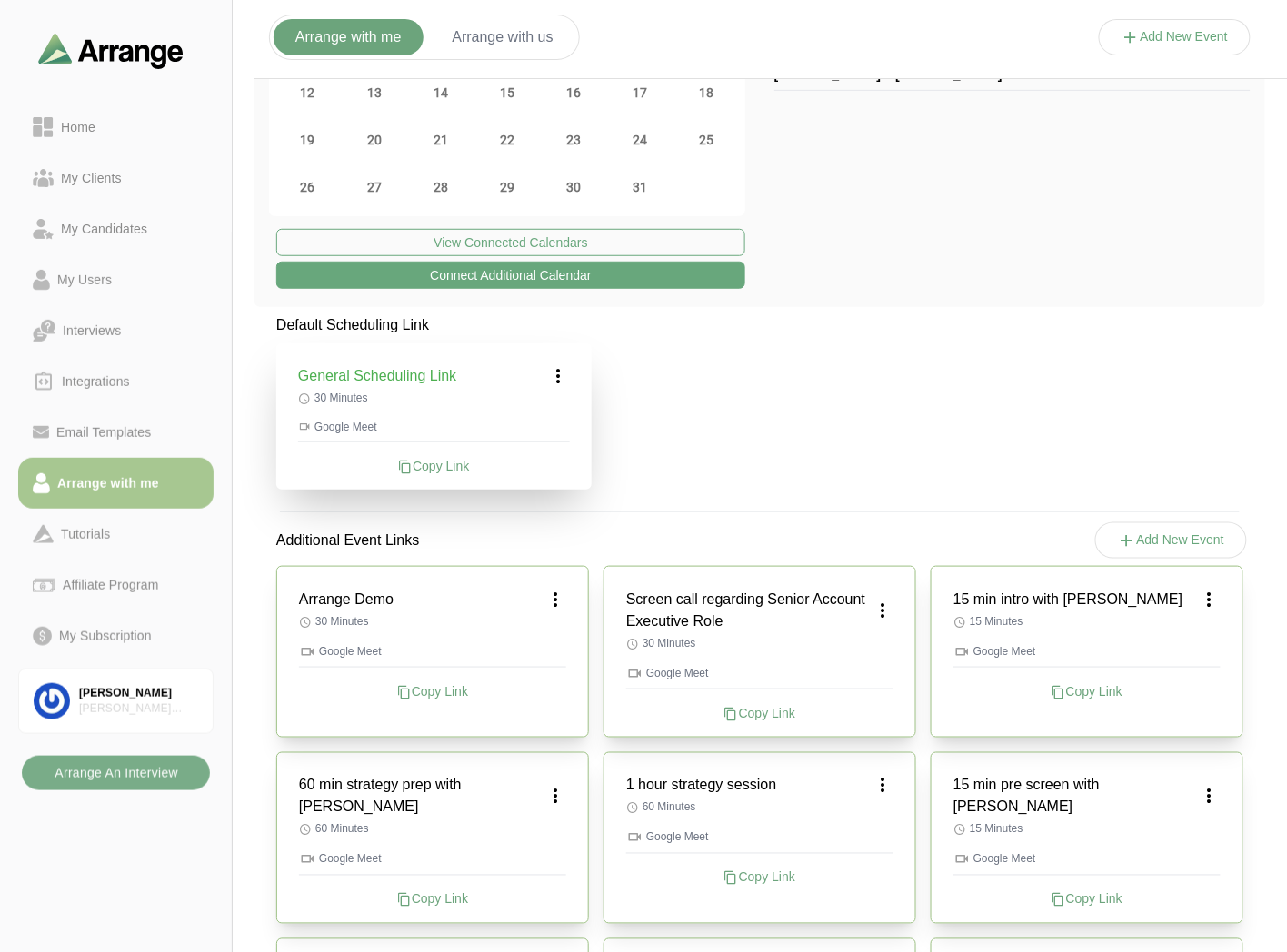
scroll to position [403, 0]
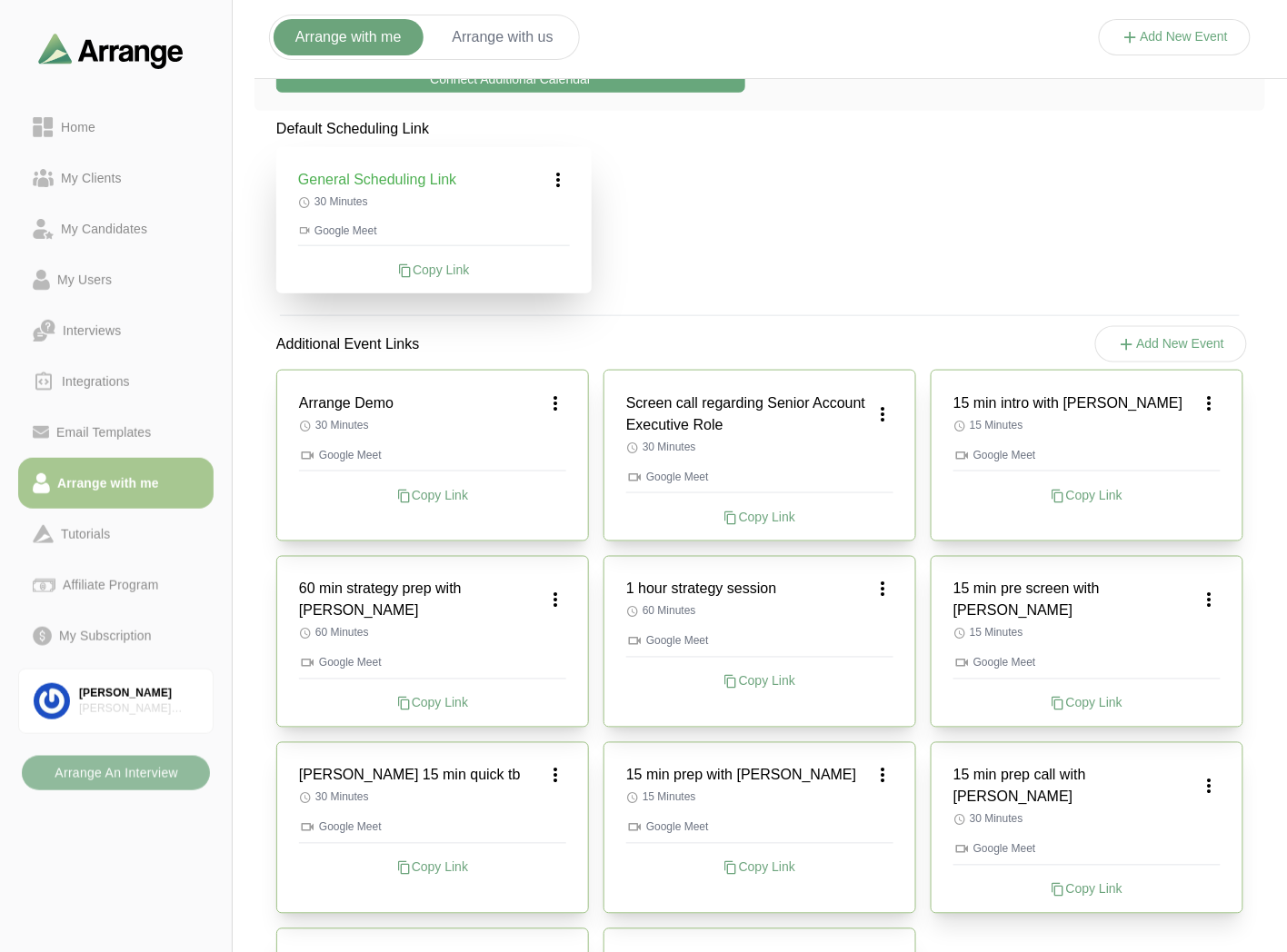
click at [129, 782] on b "Arrange An Interview" at bounding box center [116, 772] width 125 height 34
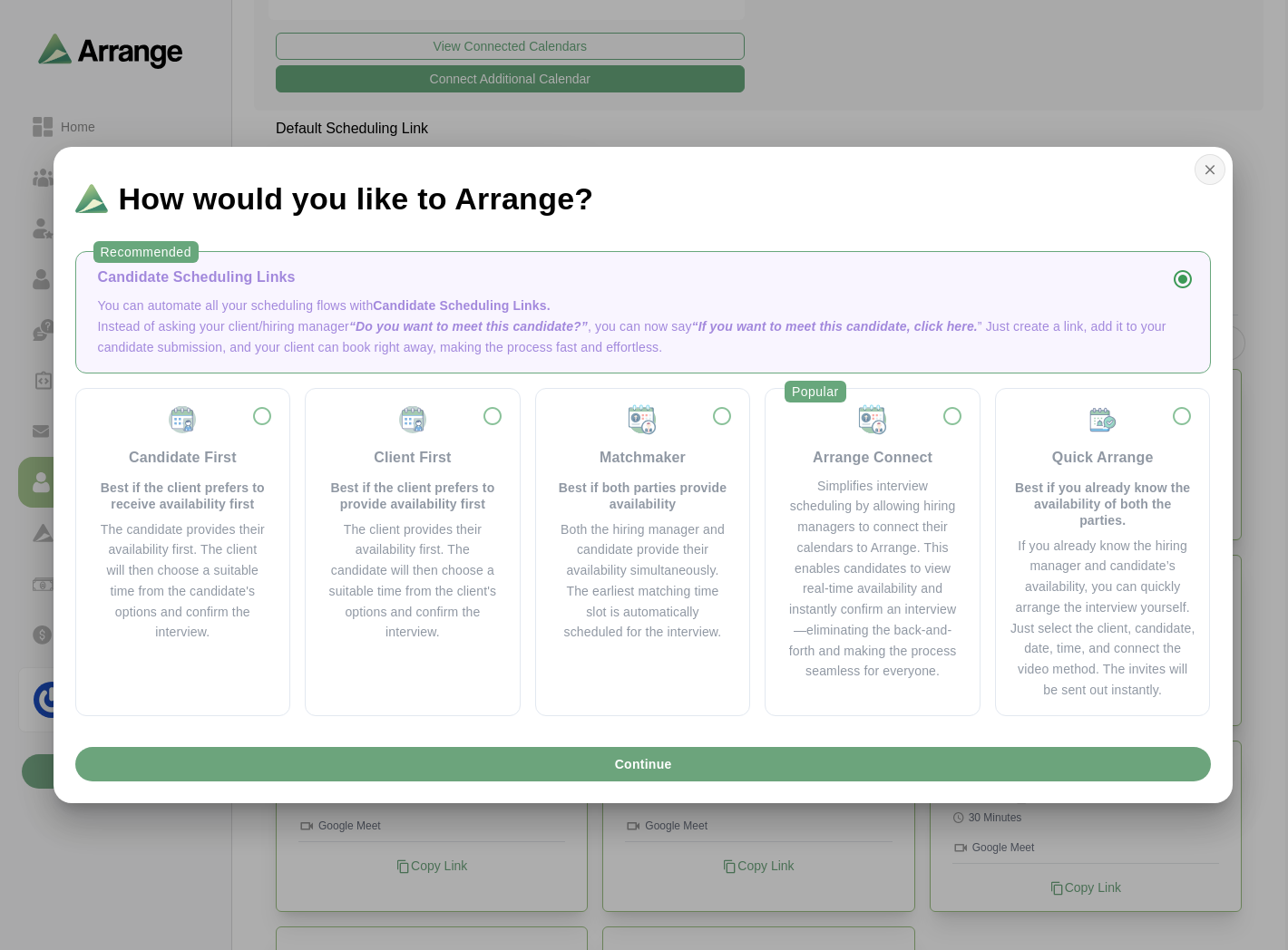
click at [1204, 169] on icon "button" at bounding box center [1210, 169] width 17 height 17
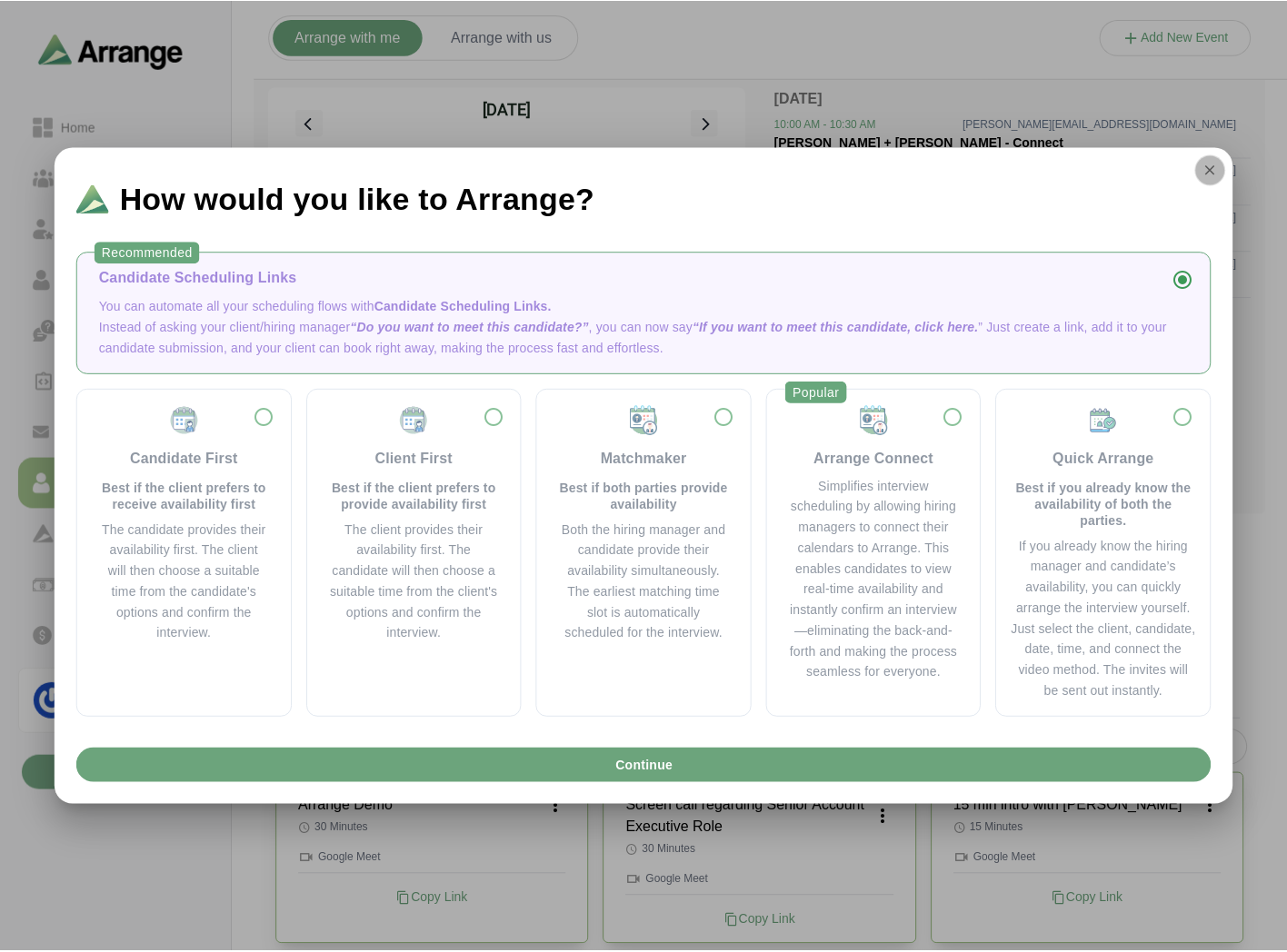
scroll to position [403, 0]
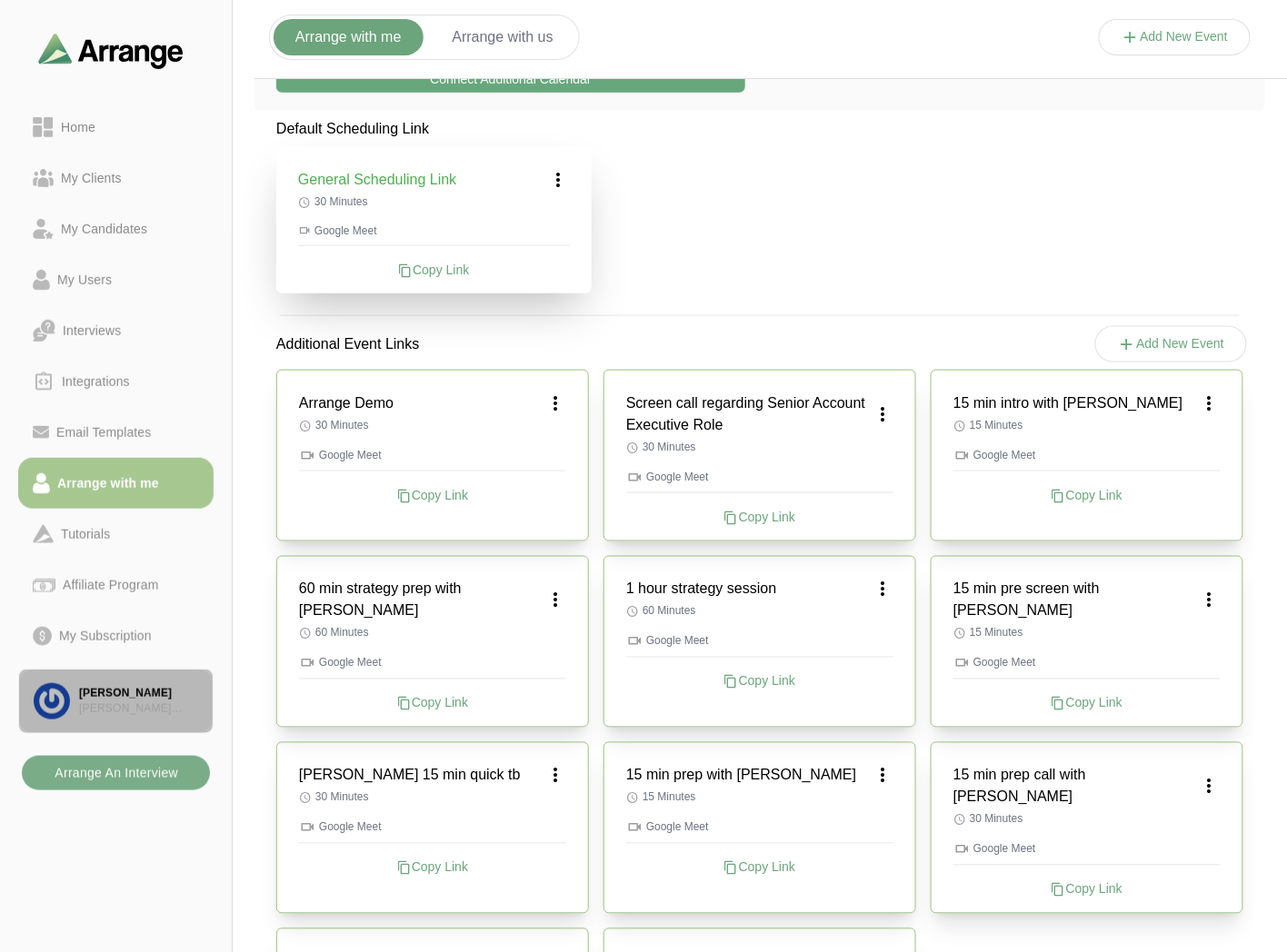
click at [102, 695] on div "[PERSON_NAME]" at bounding box center [138, 694] width 119 height 16
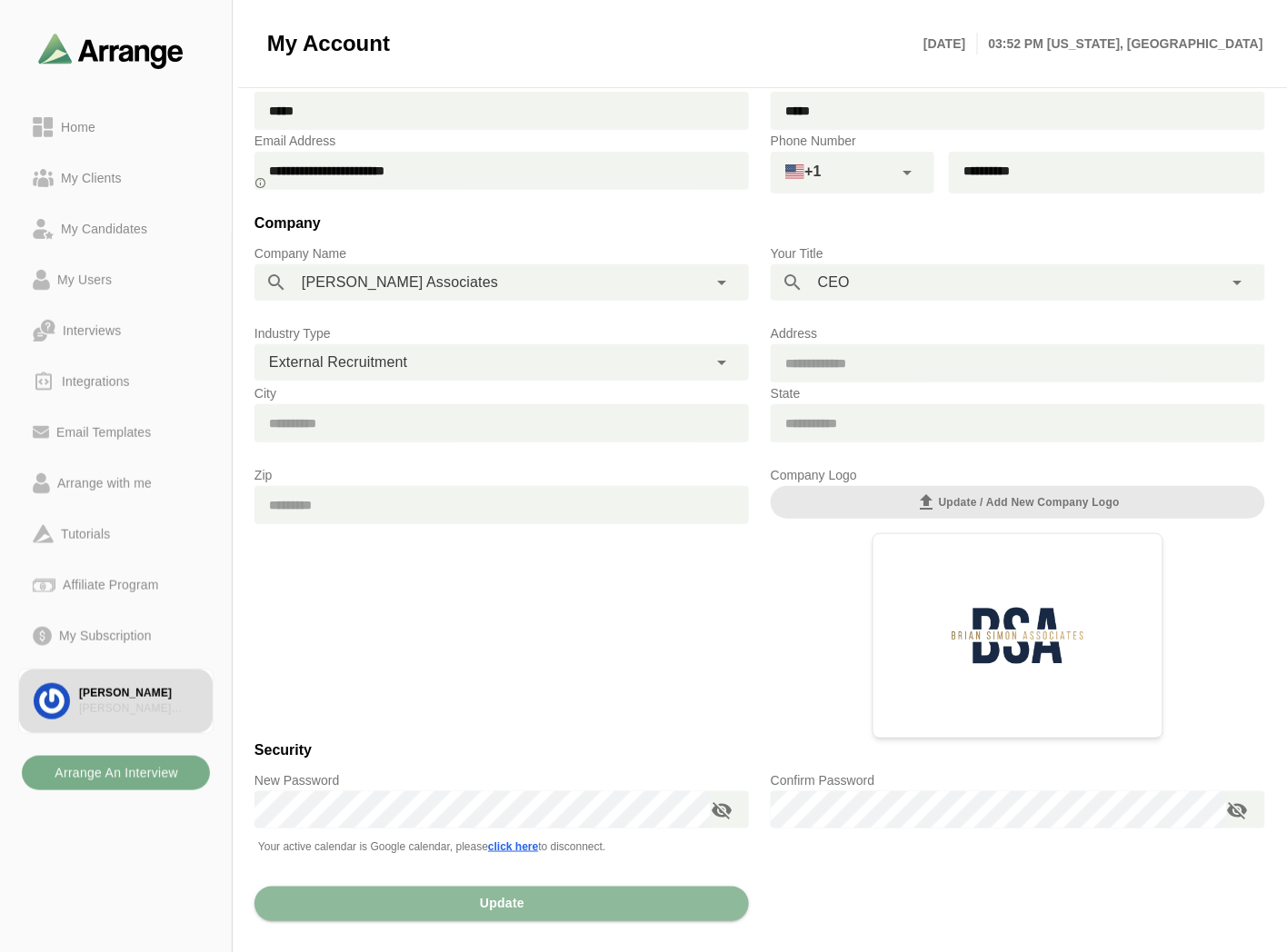
scroll to position [131, 0]
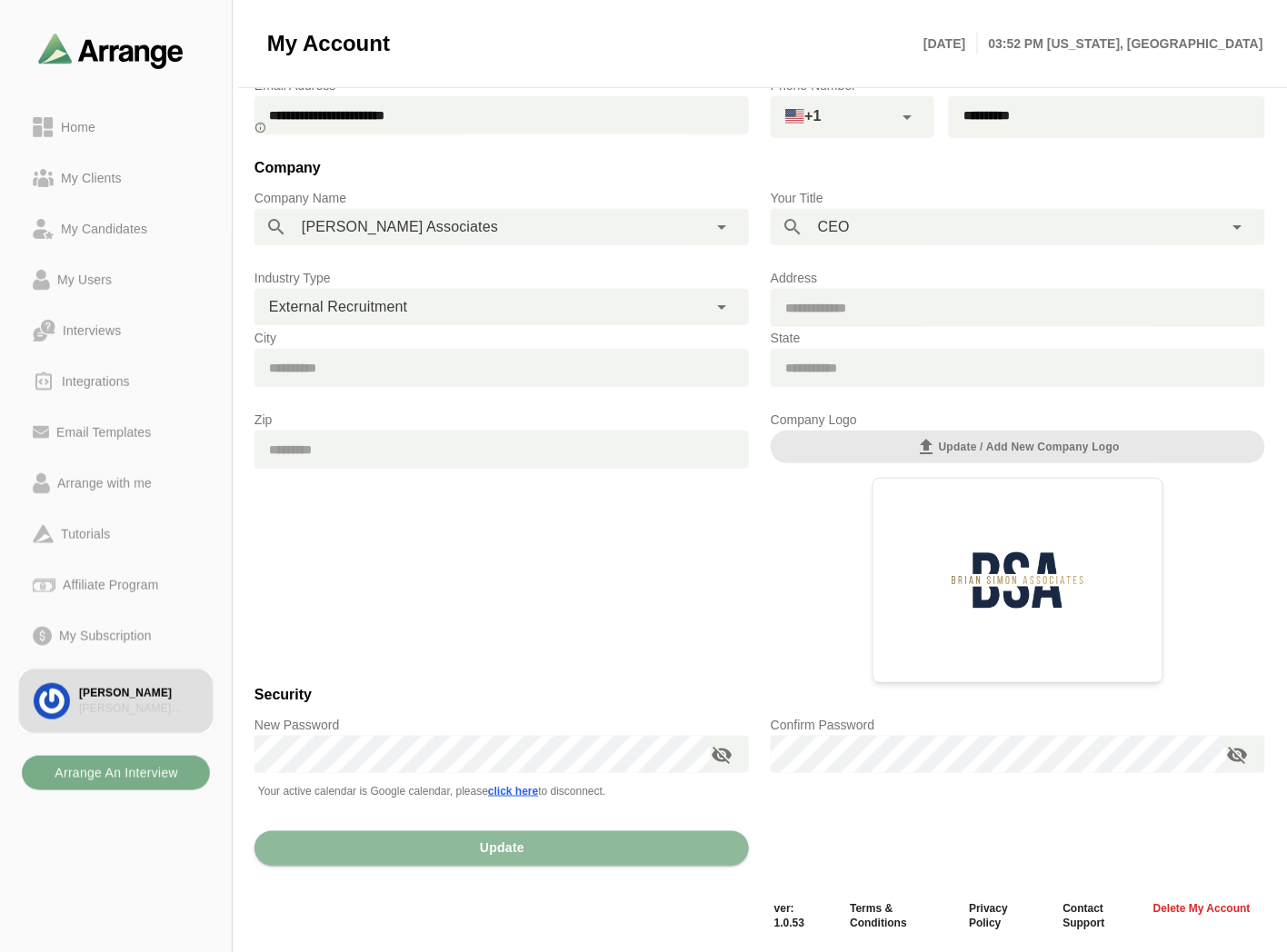
click at [567, 298] on div "**********" at bounding box center [480, 306] width 453 height 36
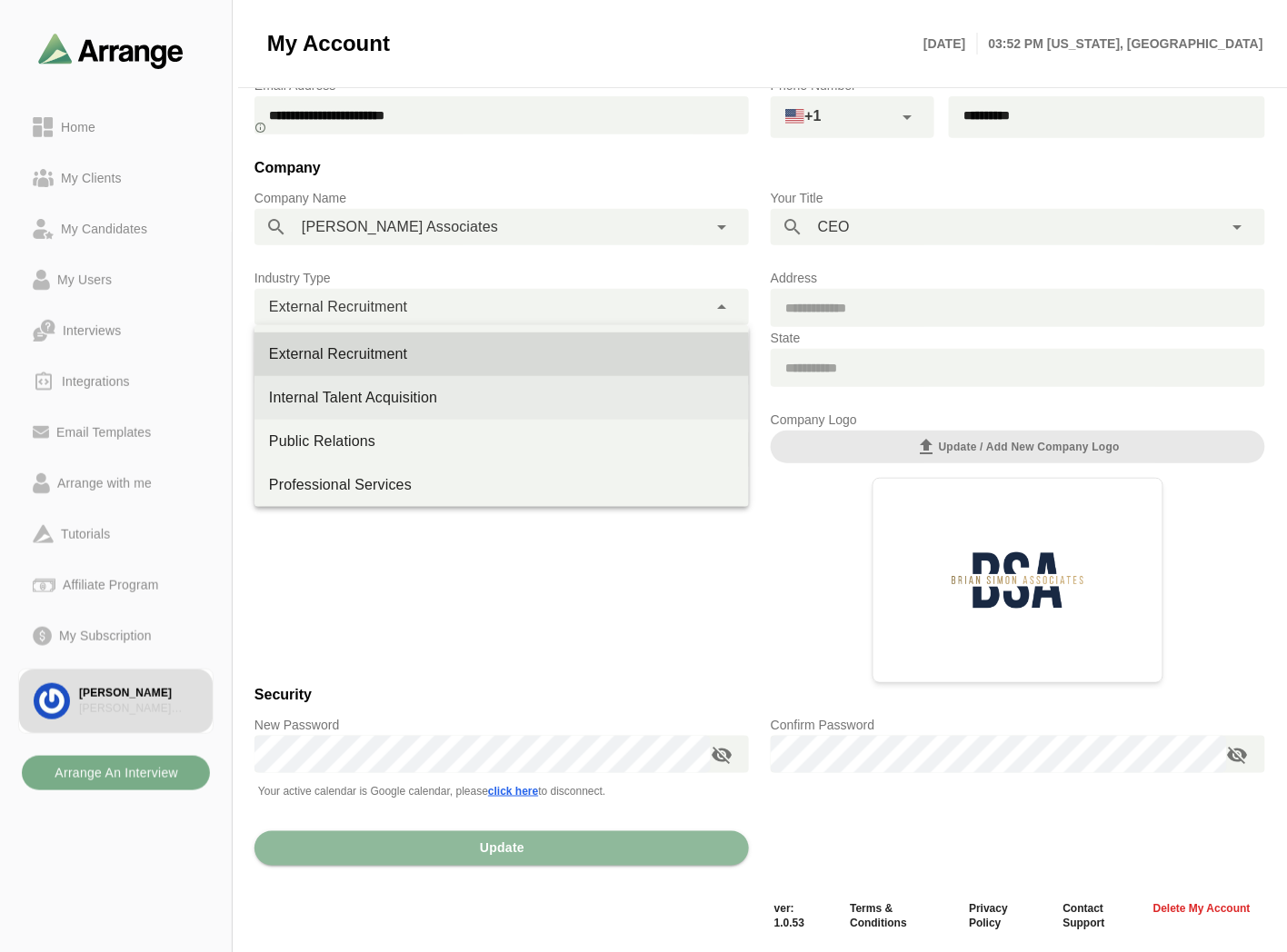
click at [420, 395] on div "Internal Talent Acquisition" at bounding box center [502, 397] width 465 height 22
type input "**********"
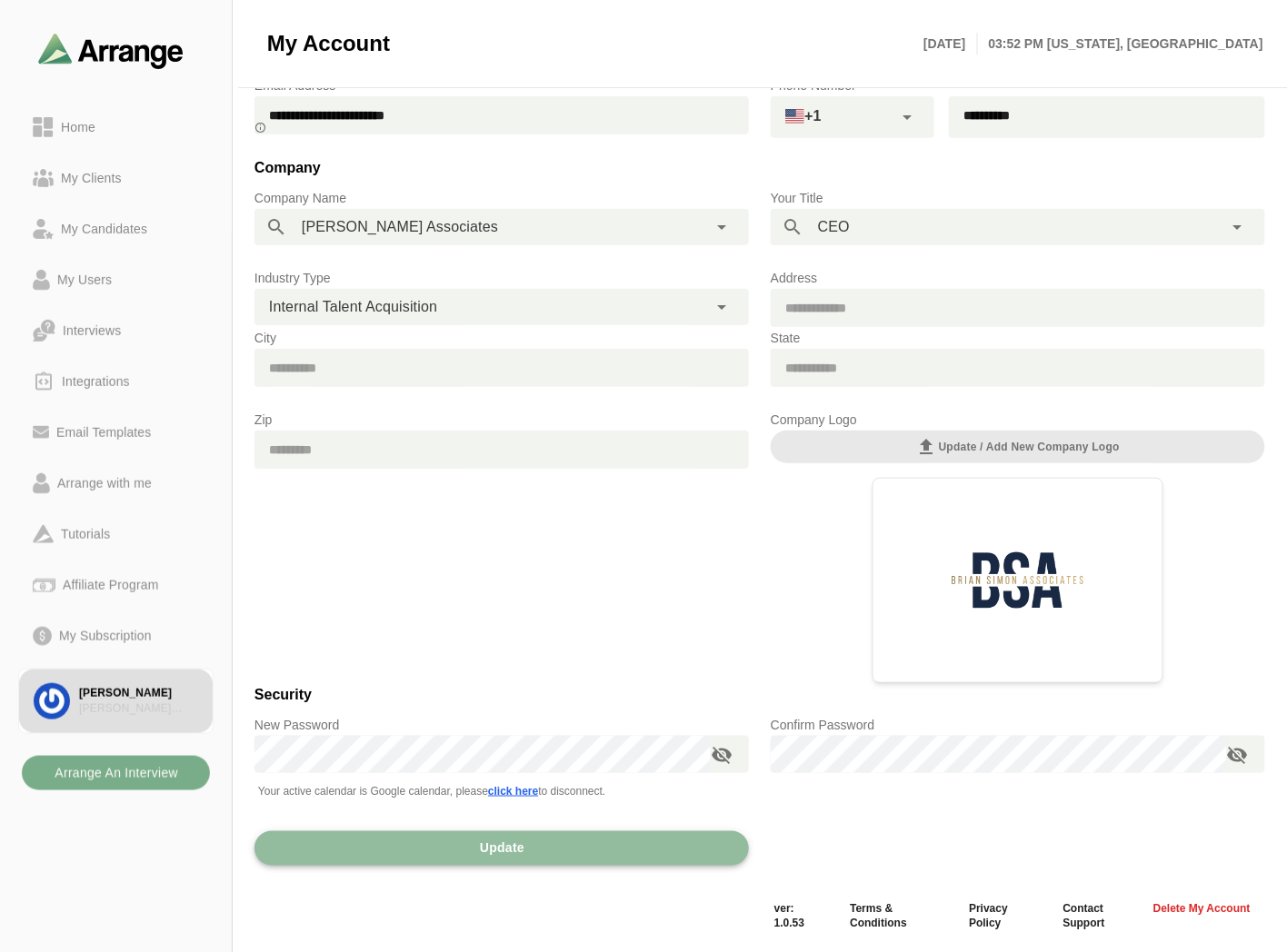
click at [515, 852] on span "Update" at bounding box center [502, 848] width 45 height 34
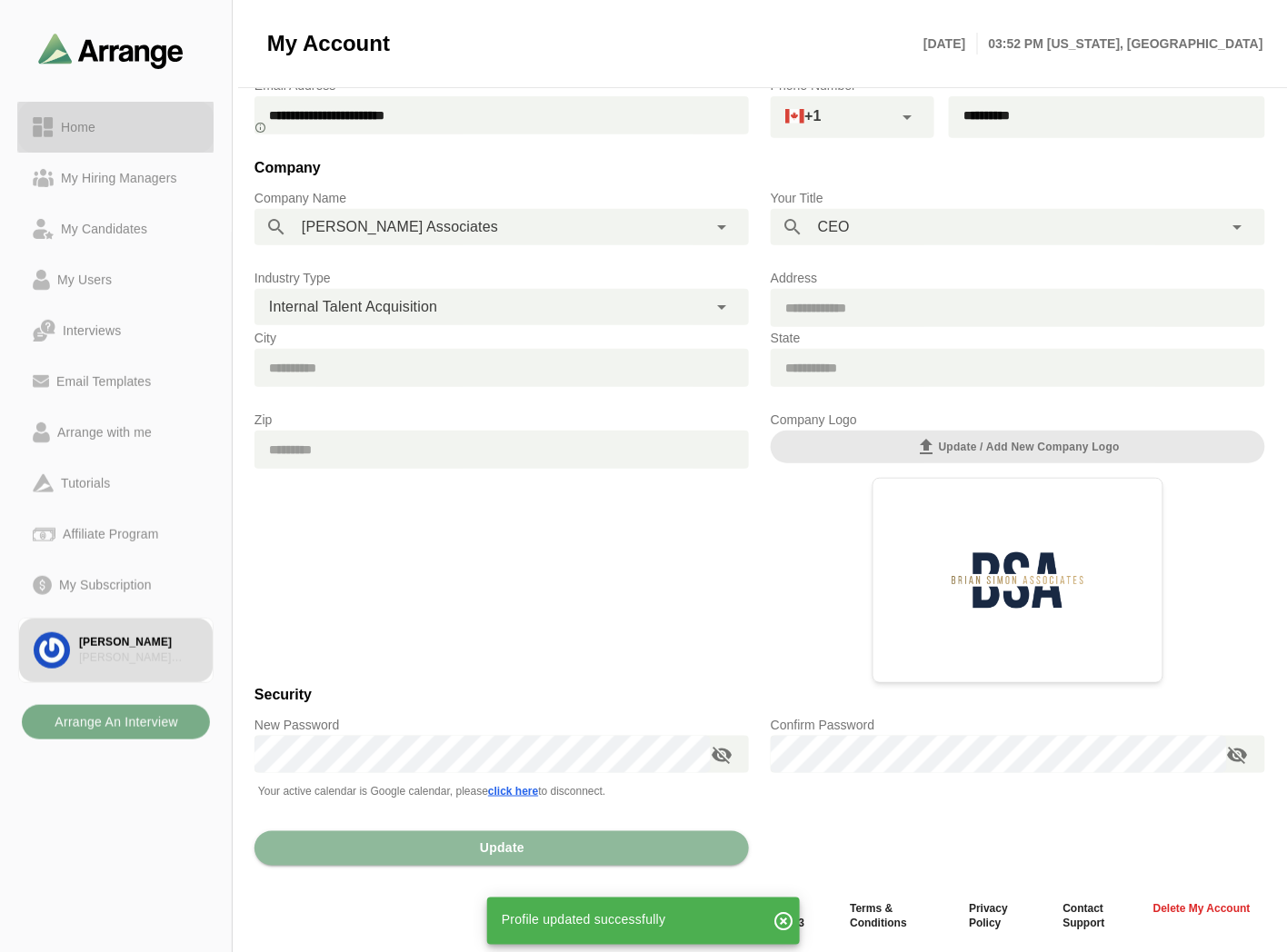
click at [80, 120] on div "Home" at bounding box center [79, 127] width 49 height 22
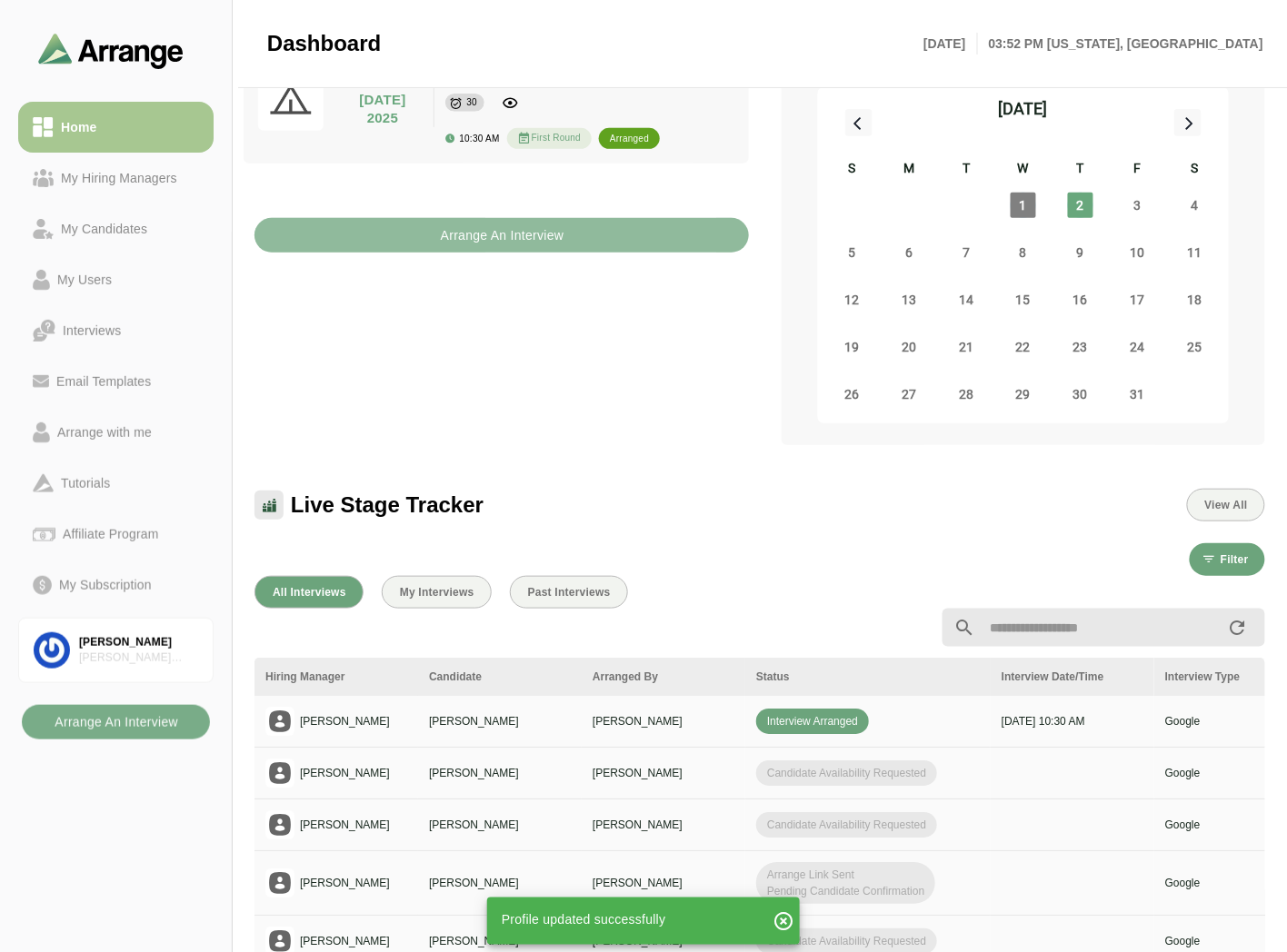
click at [515, 240] on b "Arrange An Interview" at bounding box center [502, 235] width 125 height 34
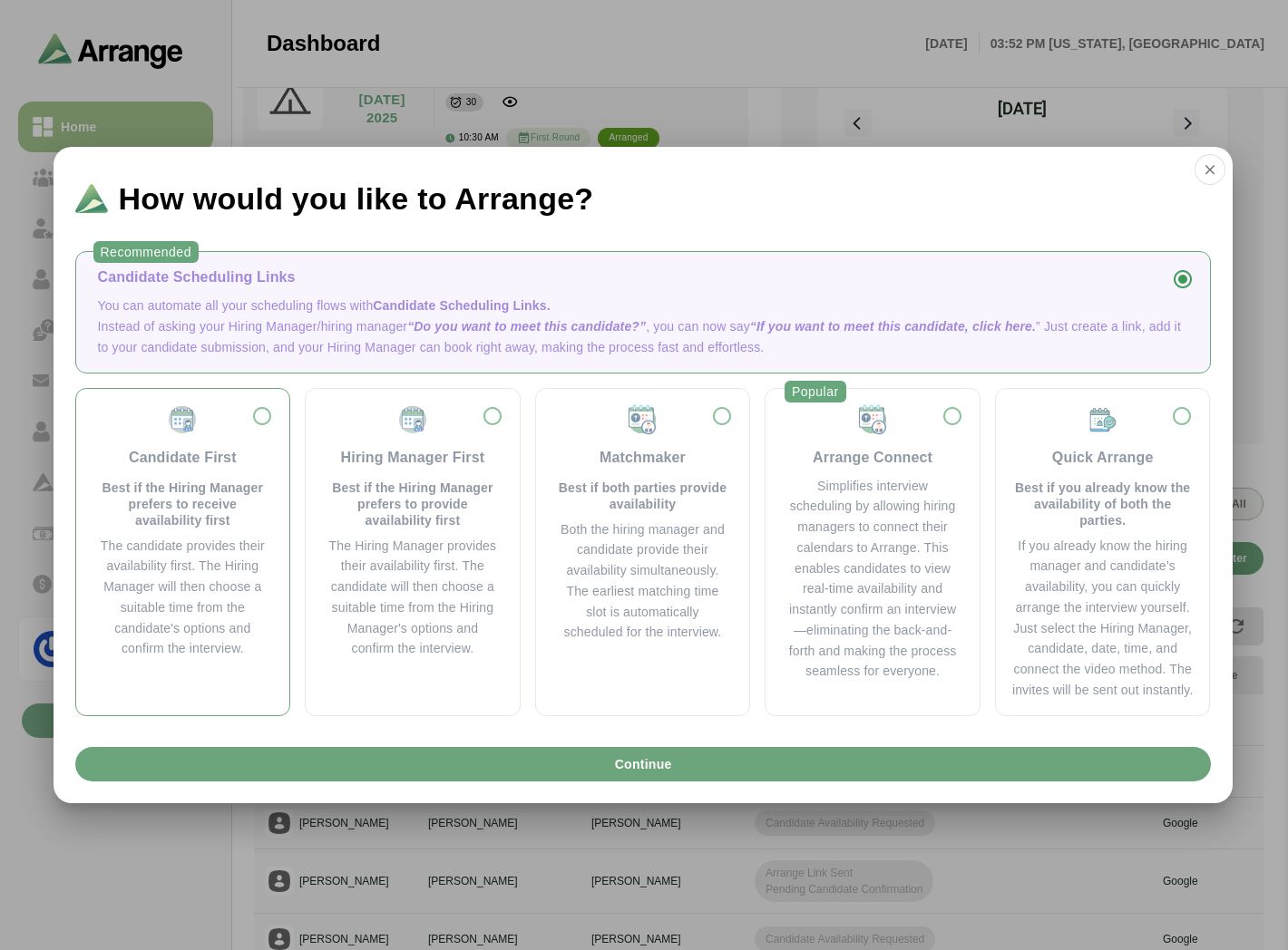
click at [225, 510] on p "Best if the Hiring Manager prefers to receive availability first" at bounding box center [183, 504] width 170 height 49
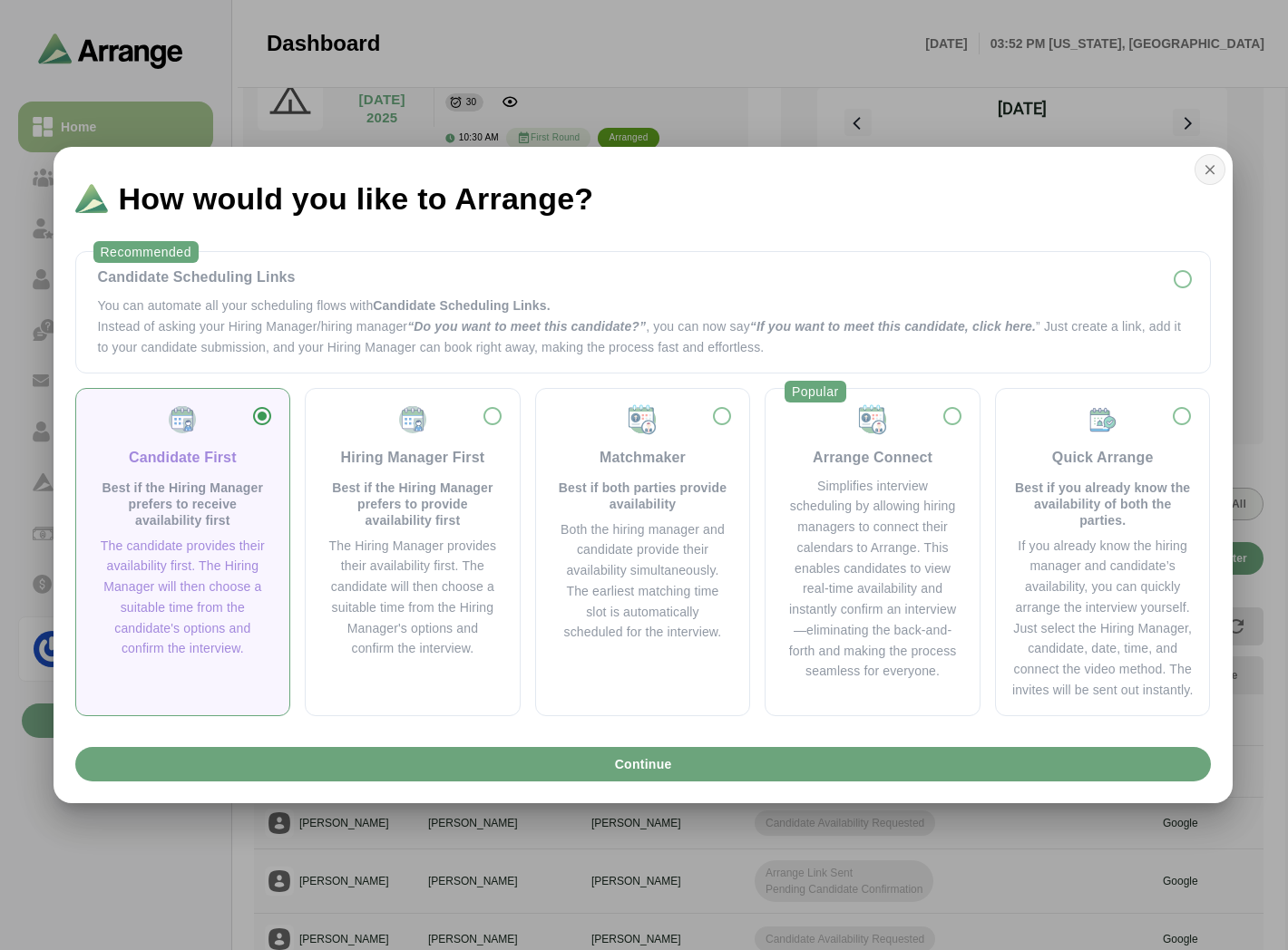
click at [1212, 158] on button "button" at bounding box center [1209, 168] width 30 height 30
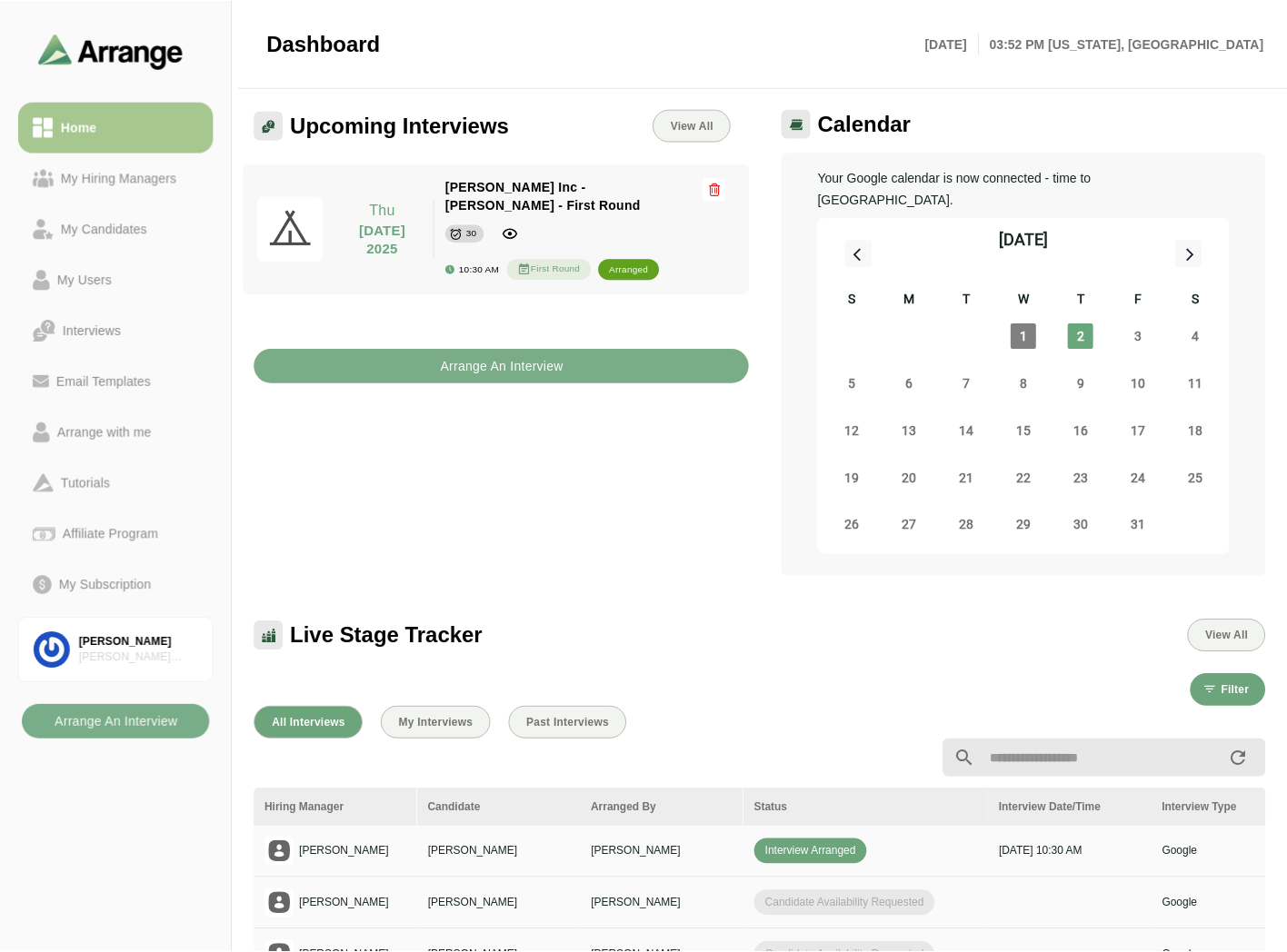
scroll to position [131, 0]
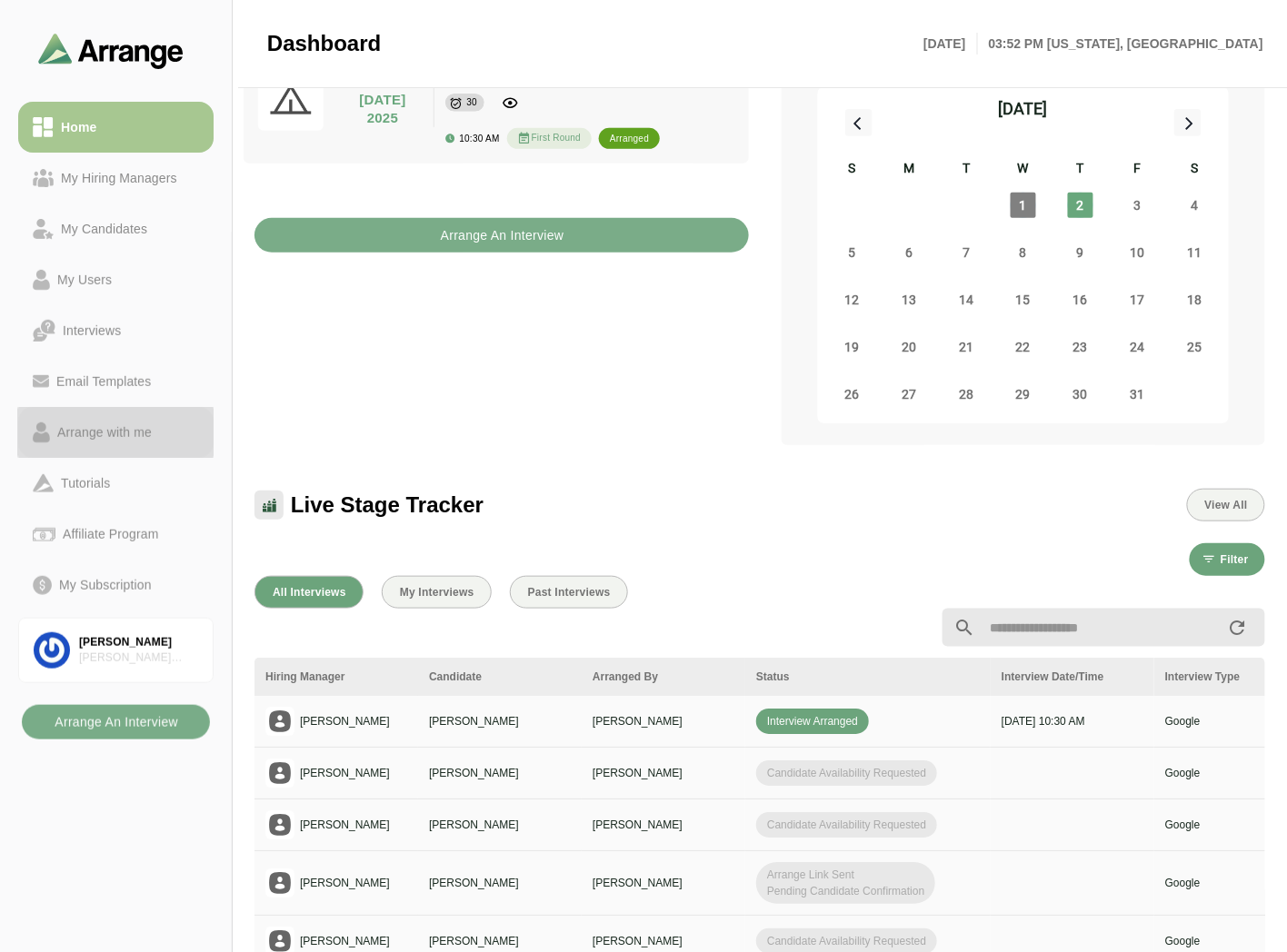
click at [116, 435] on div "Arrange with me" at bounding box center [104, 433] width 109 height 22
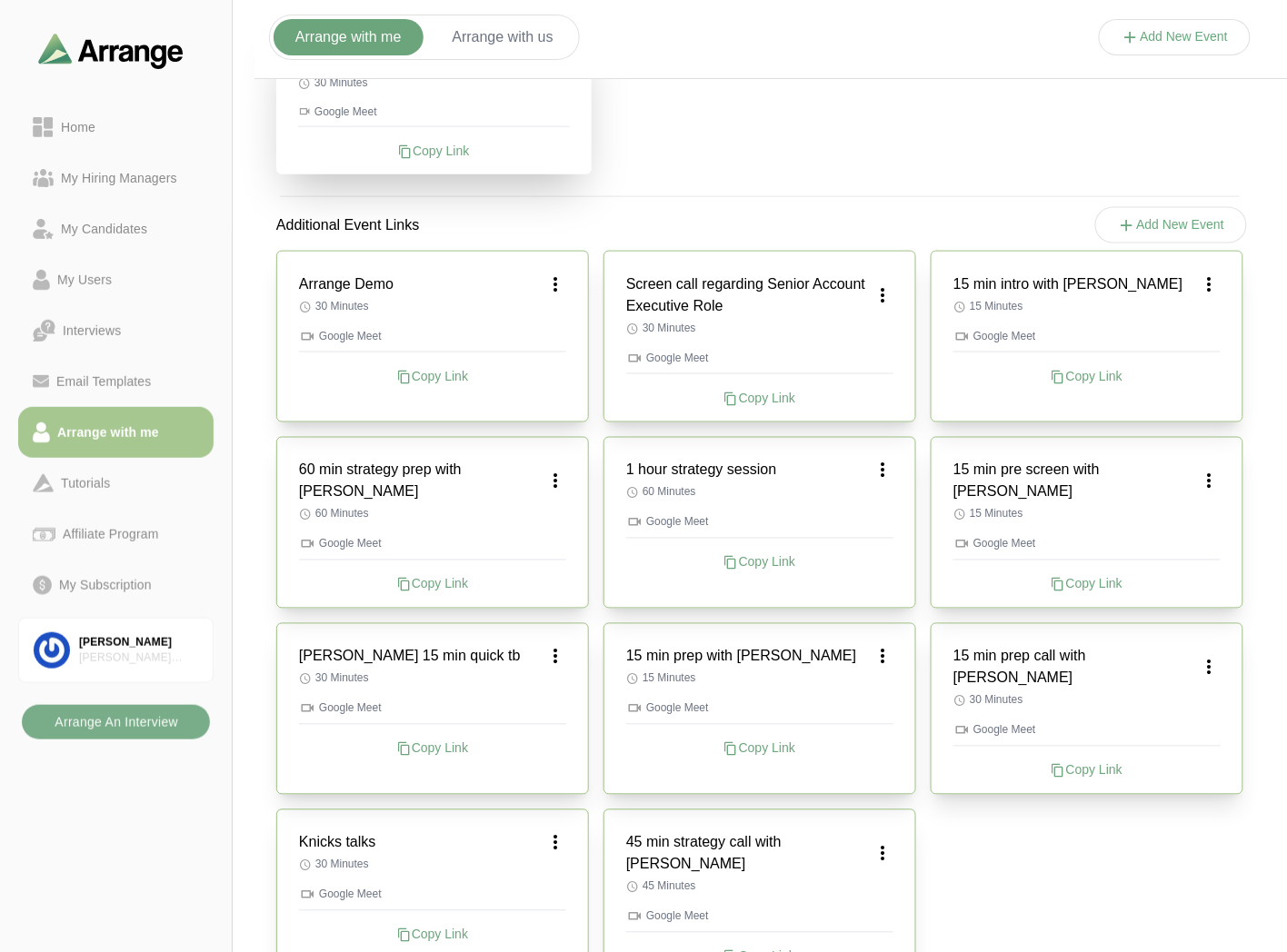
scroll to position [119, 0]
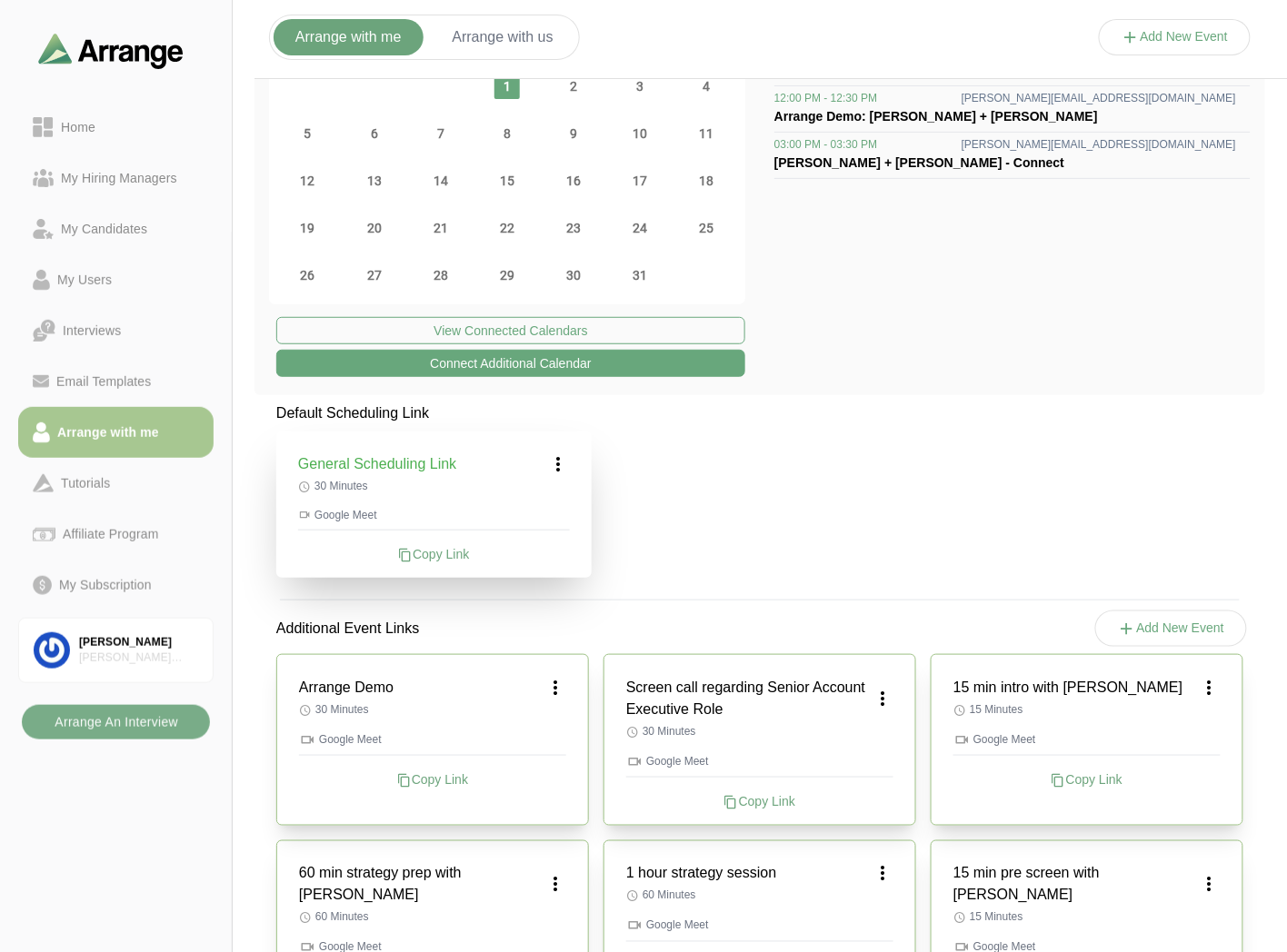
click at [760, 546] on div "Default Scheduling Link General Scheduling Link 30 Minutes Google Meet Copy Lin…" at bounding box center [759, 904] width 1010 height 1004
click at [497, 24] on button "Arrange with us" at bounding box center [503, 36] width 144 height 36
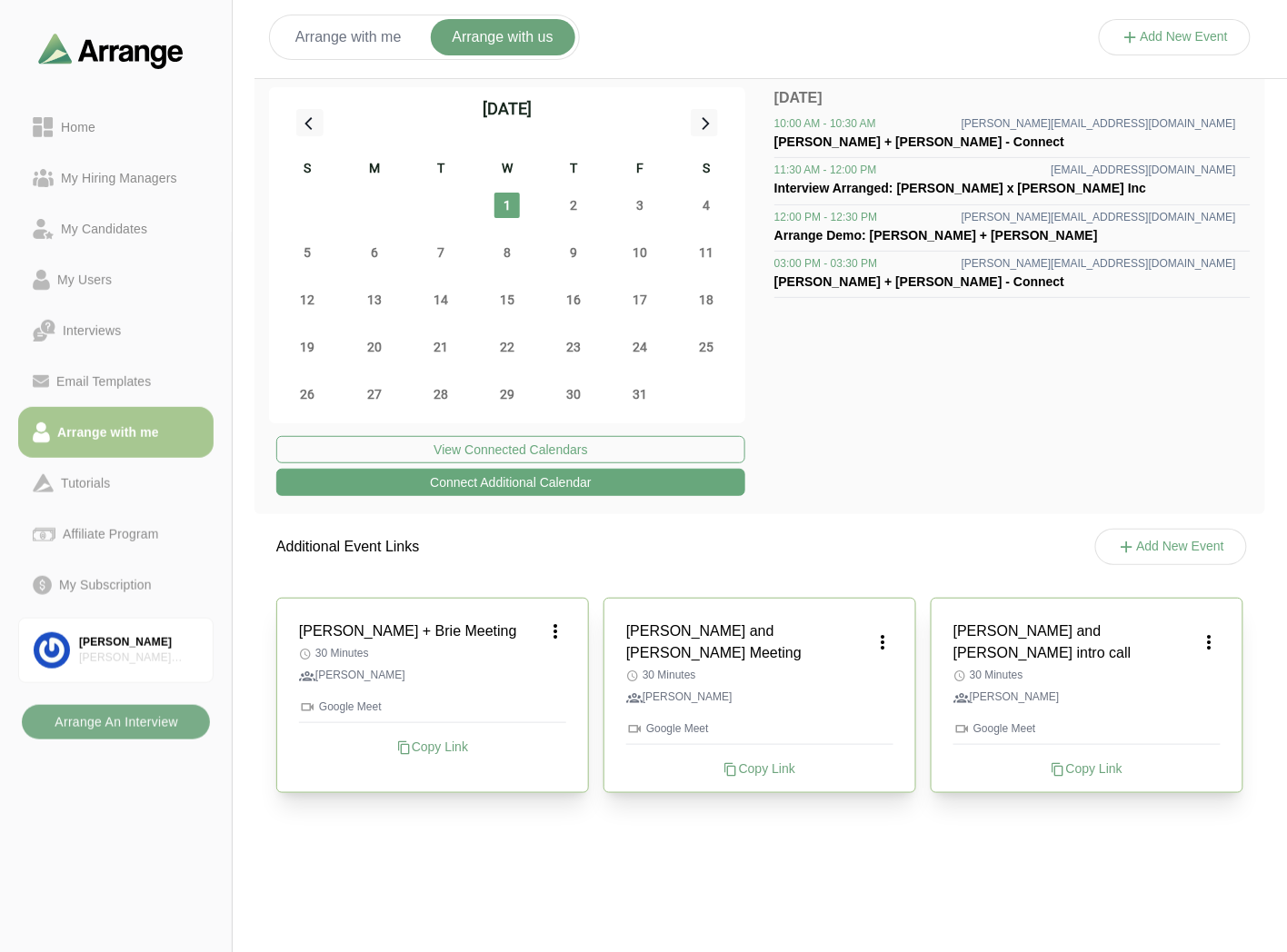
click at [1169, 39] on button "Add New Event" at bounding box center [1175, 36] width 153 height 36
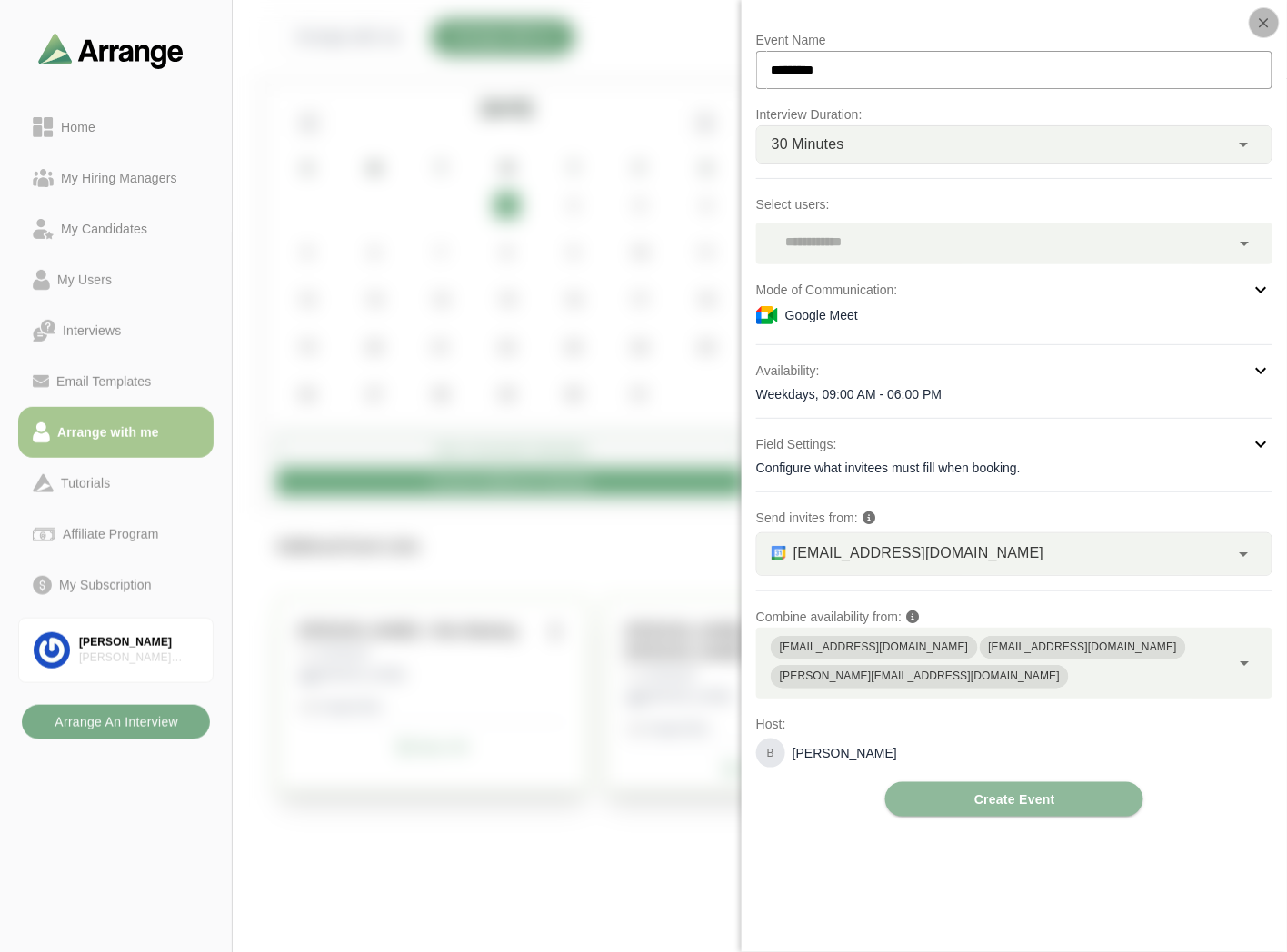
click at [1260, 19] on icon "button" at bounding box center [1263, 23] width 17 height 17
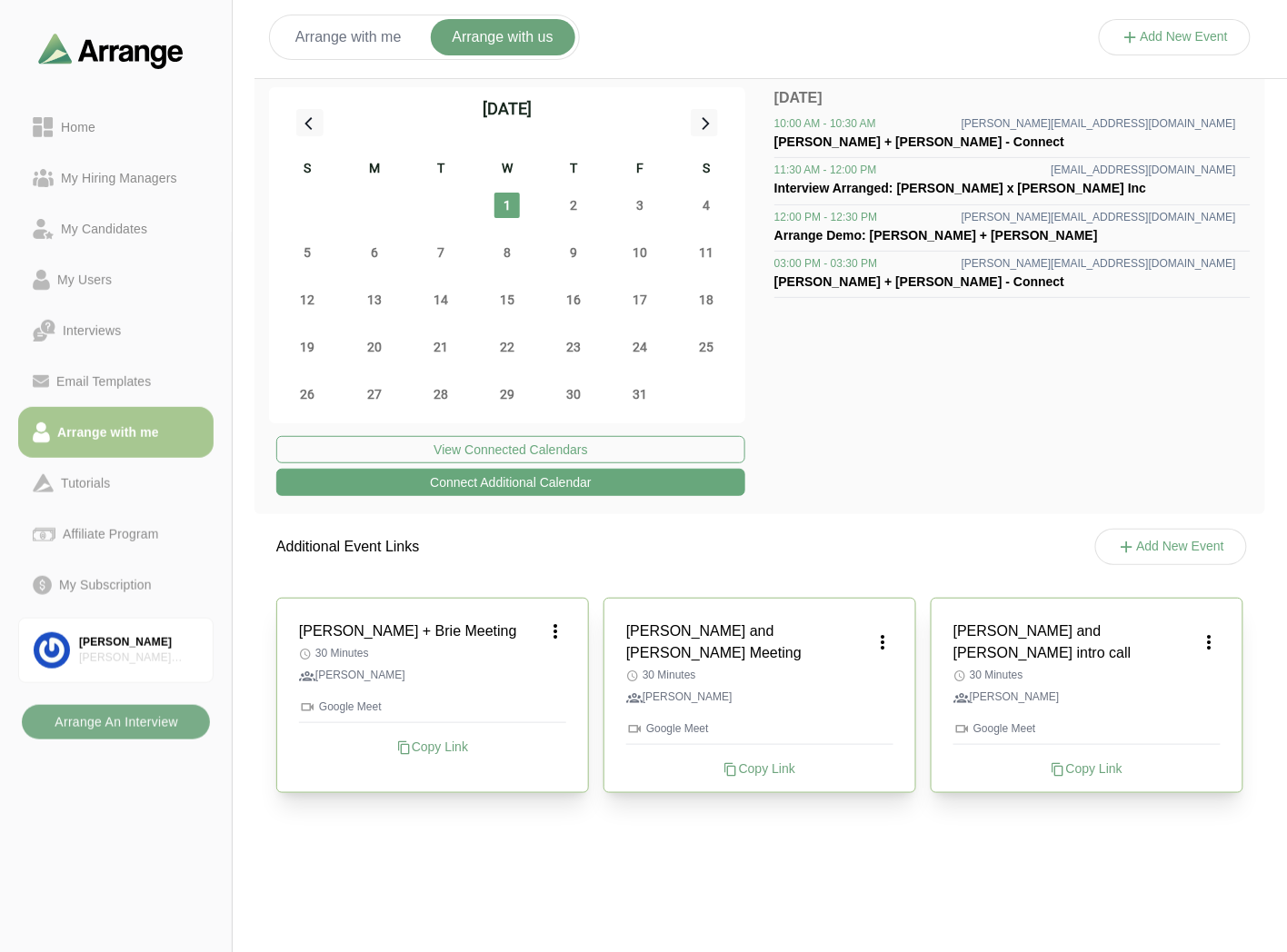
click at [555, 629] on icon at bounding box center [556, 631] width 22 height 22
click at [548, 674] on div "Edit" at bounding box center [537, 682] width 83 height 33
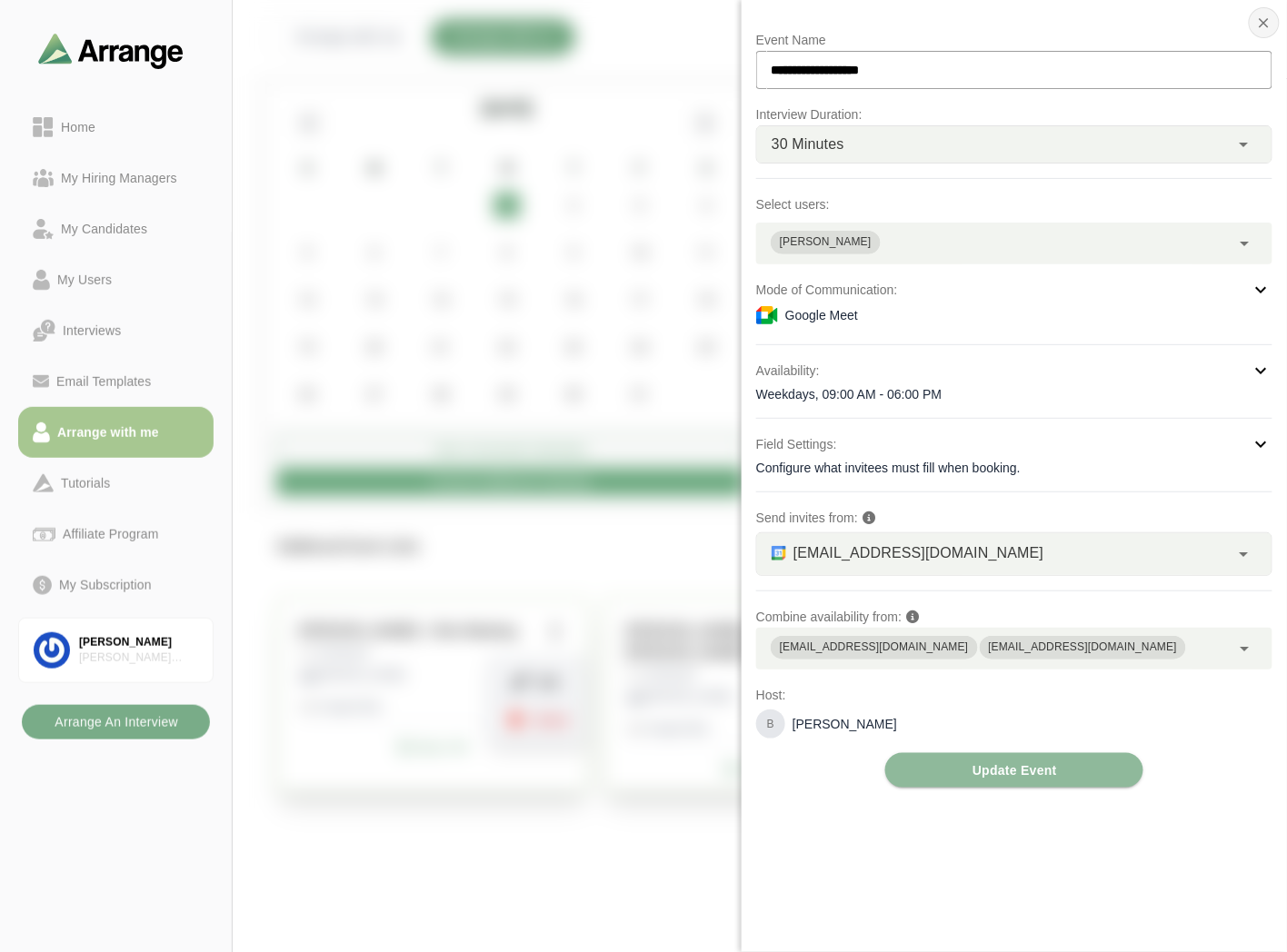
click at [1260, 25] on icon "button" at bounding box center [1263, 23] width 17 height 17
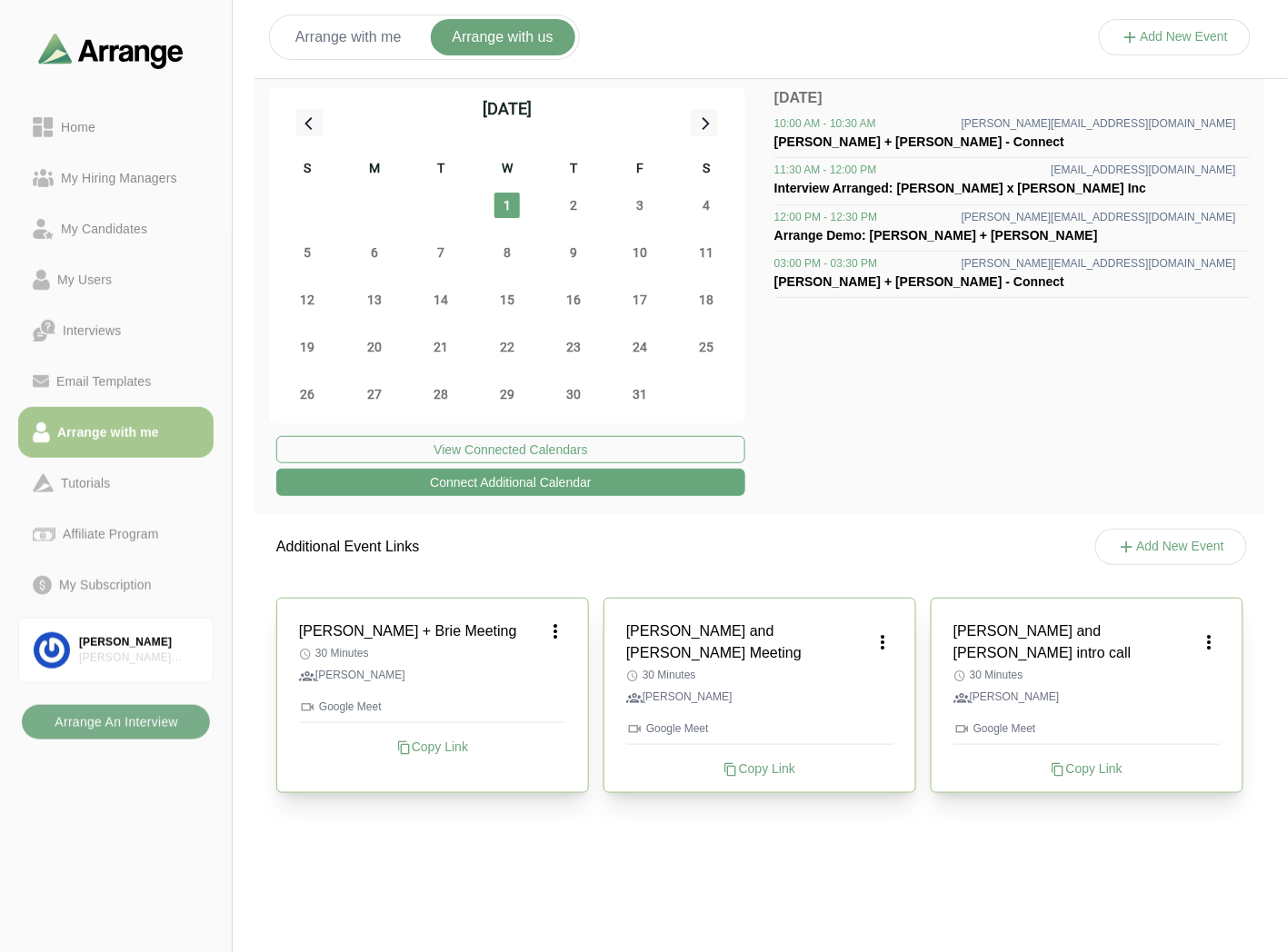
click at [1206, 38] on button "Add New Event" at bounding box center [1175, 36] width 153 height 36
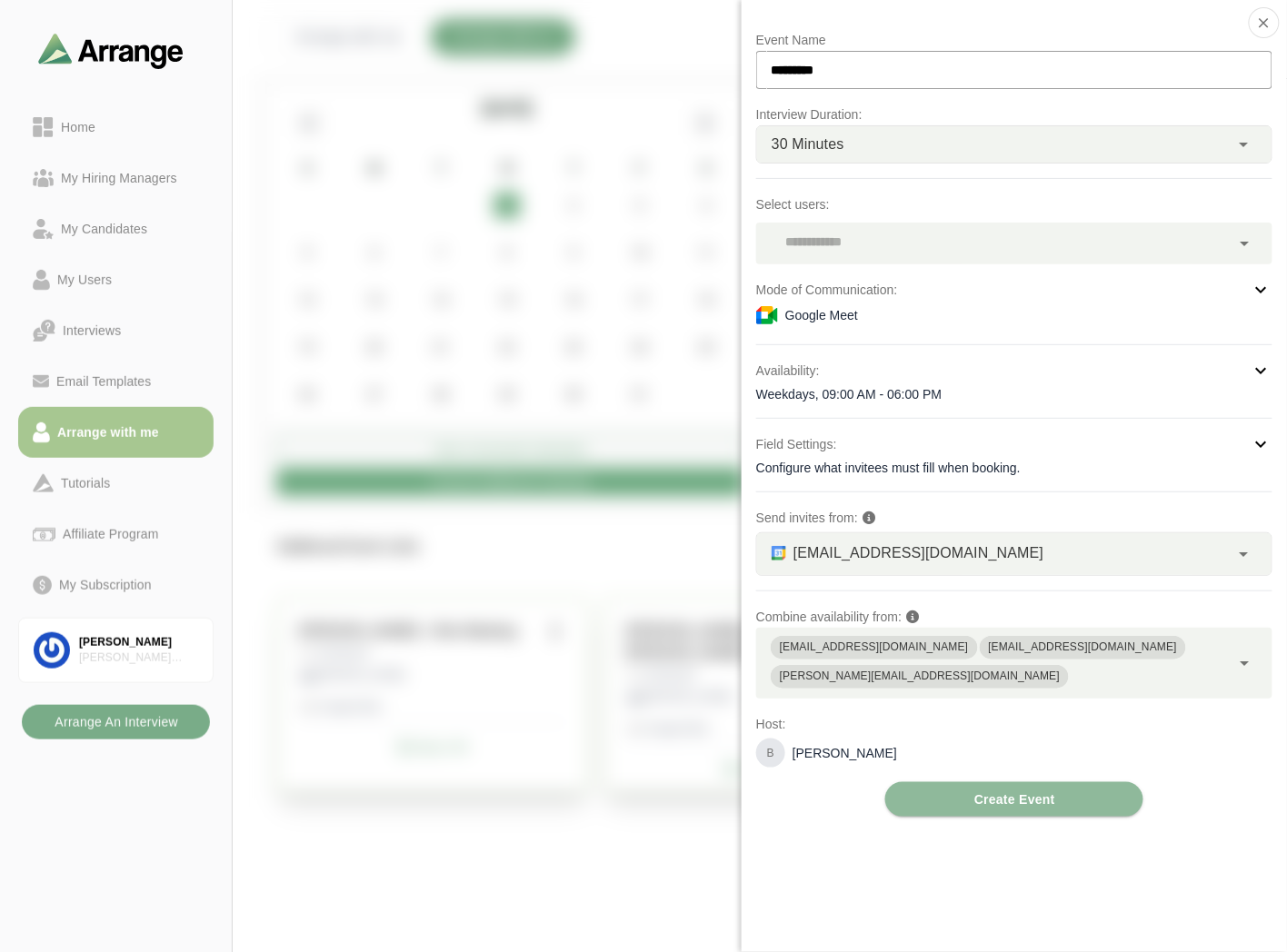
click at [885, 226] on div at bounding box center [992, 243] width 474 height 42
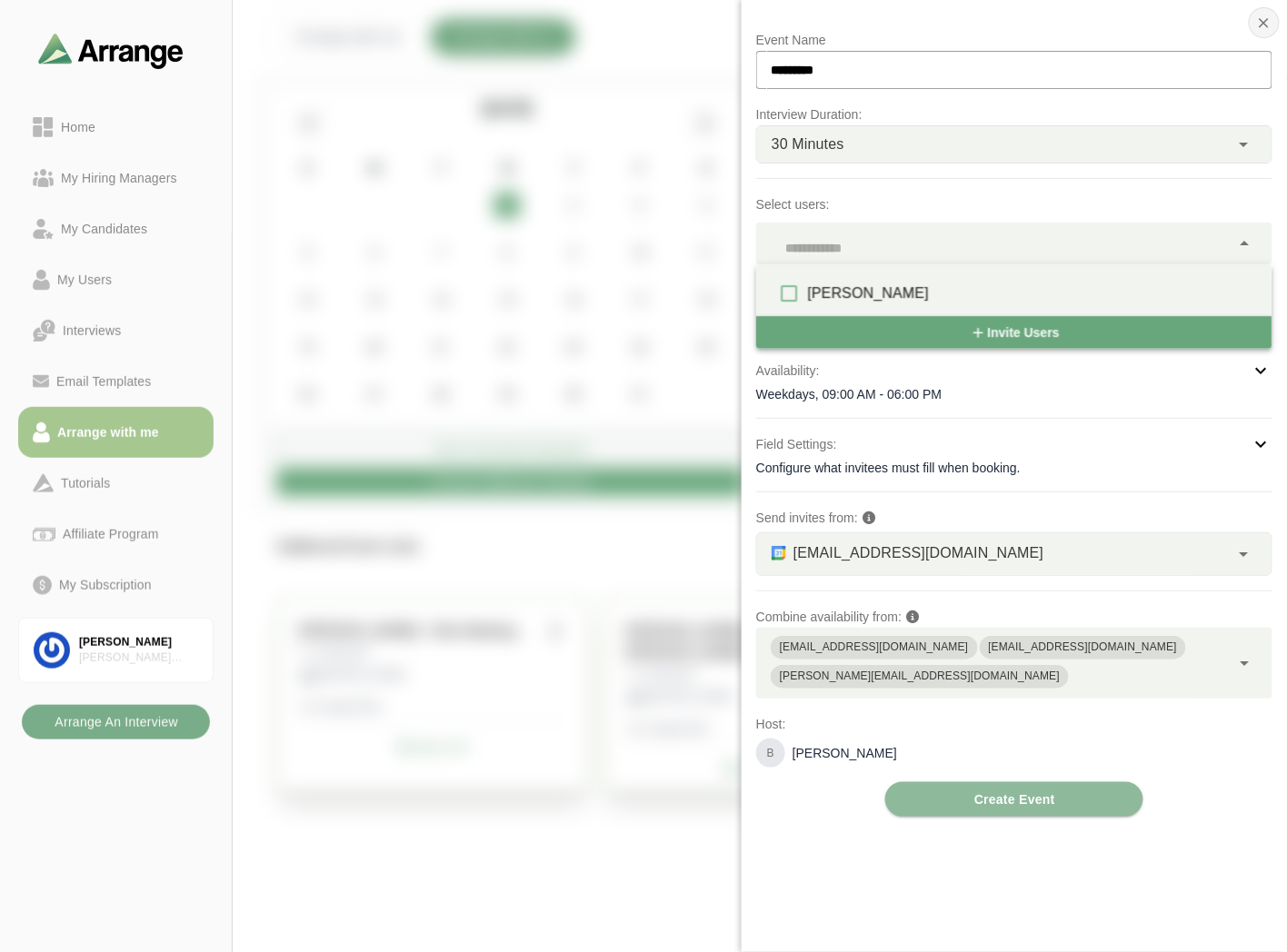
click at [1260, 17] on icon "button" at bounding box center [1263, 23] width 17 height 17
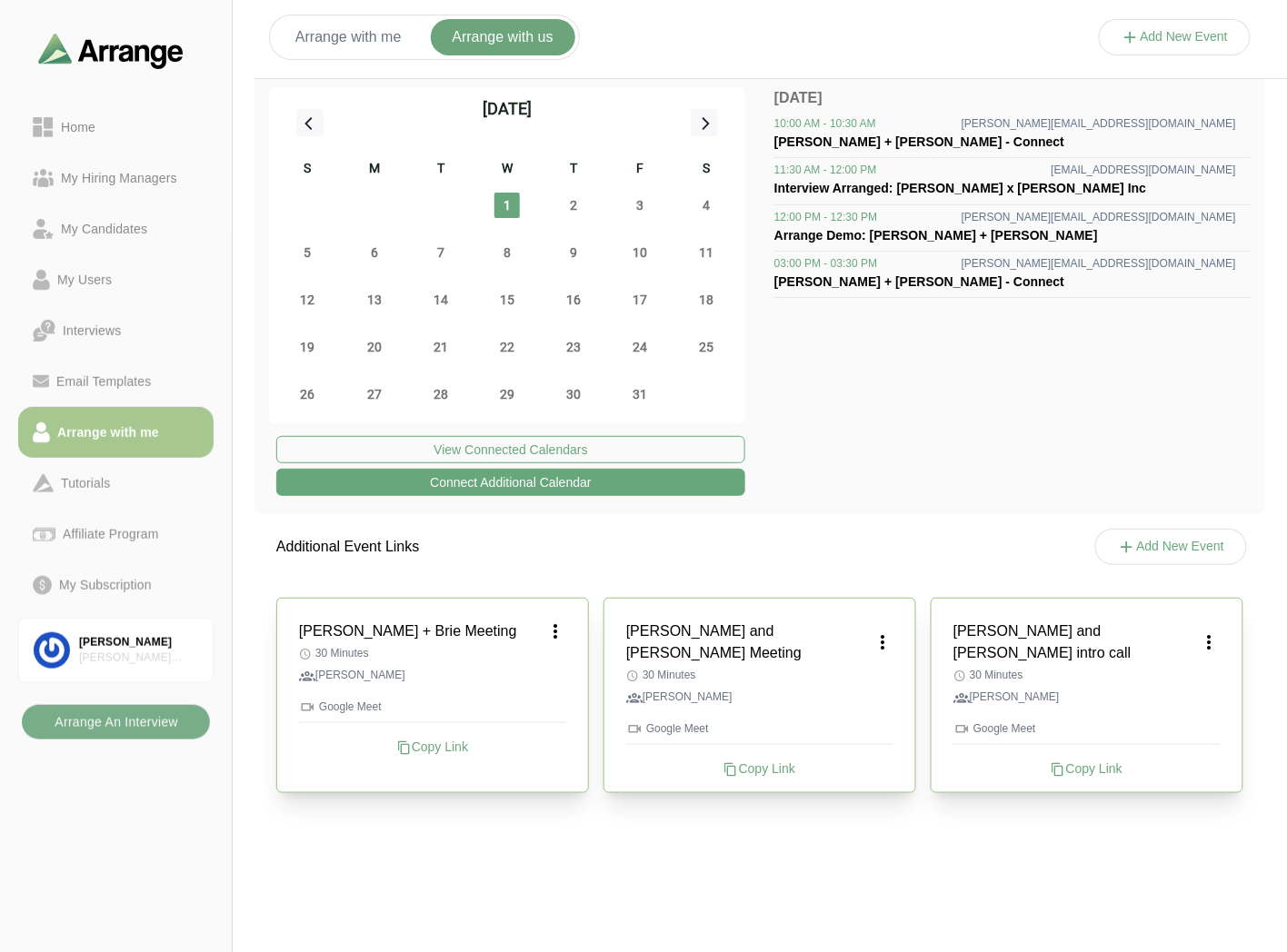
click at [344, 41] on button "Arrange with me" at bounding box center [349, 36] width 150 height 36
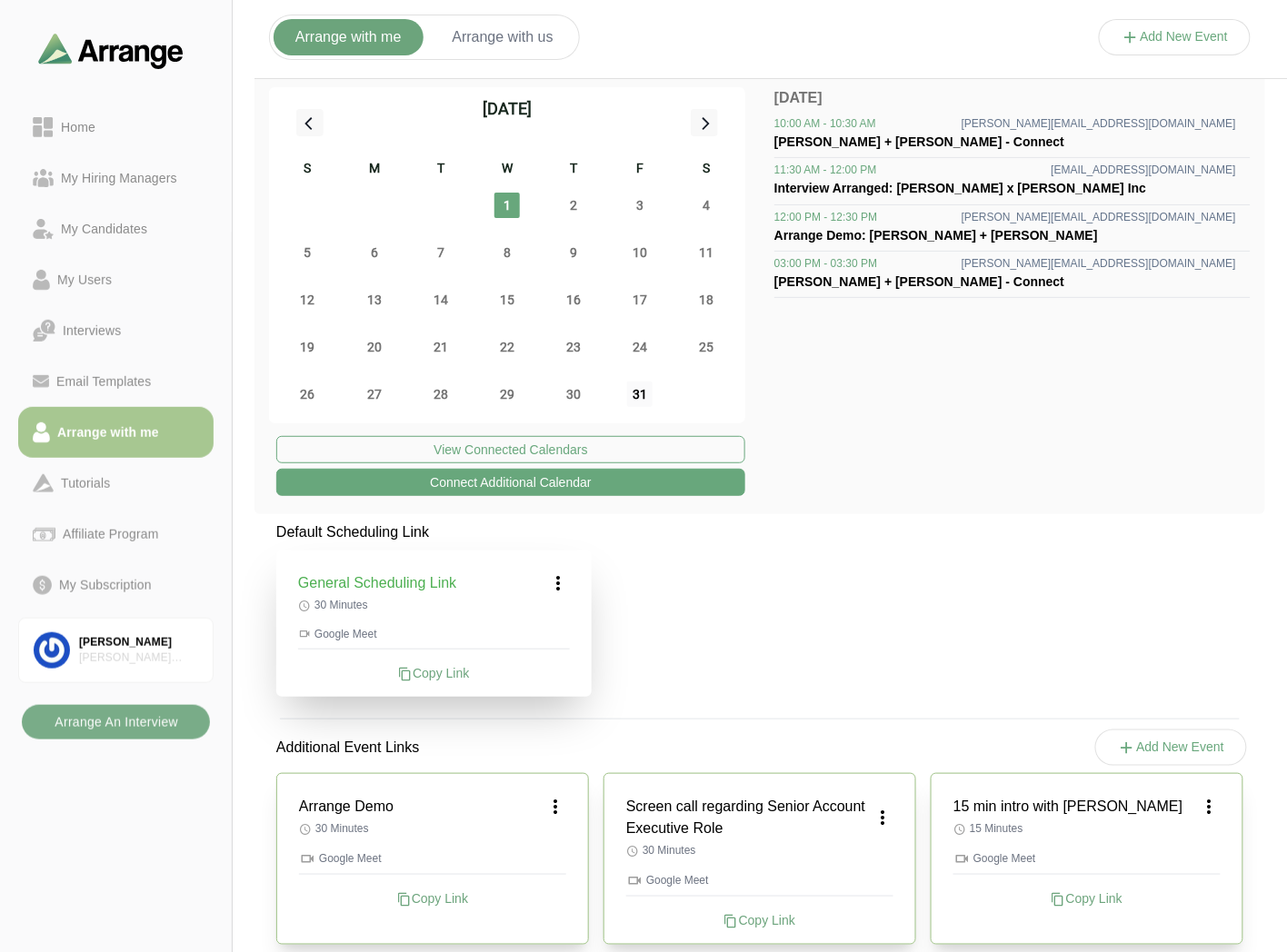
click at [642, 404] on span "31" at bounding box center [640, 395] width 26 height 26
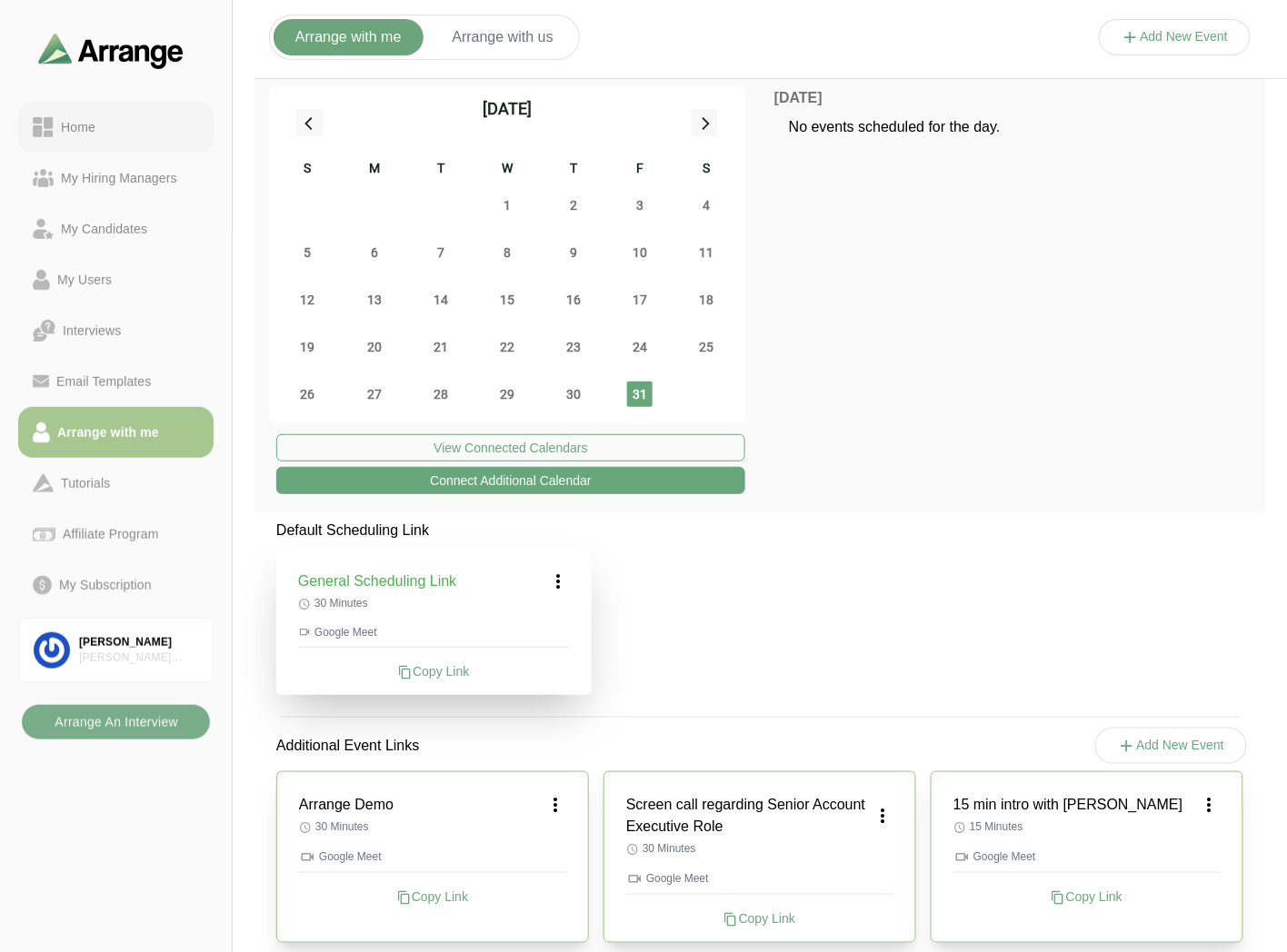
click at [110, 131] on div "Home" at bounding box center [115, 127] width 166 height 22
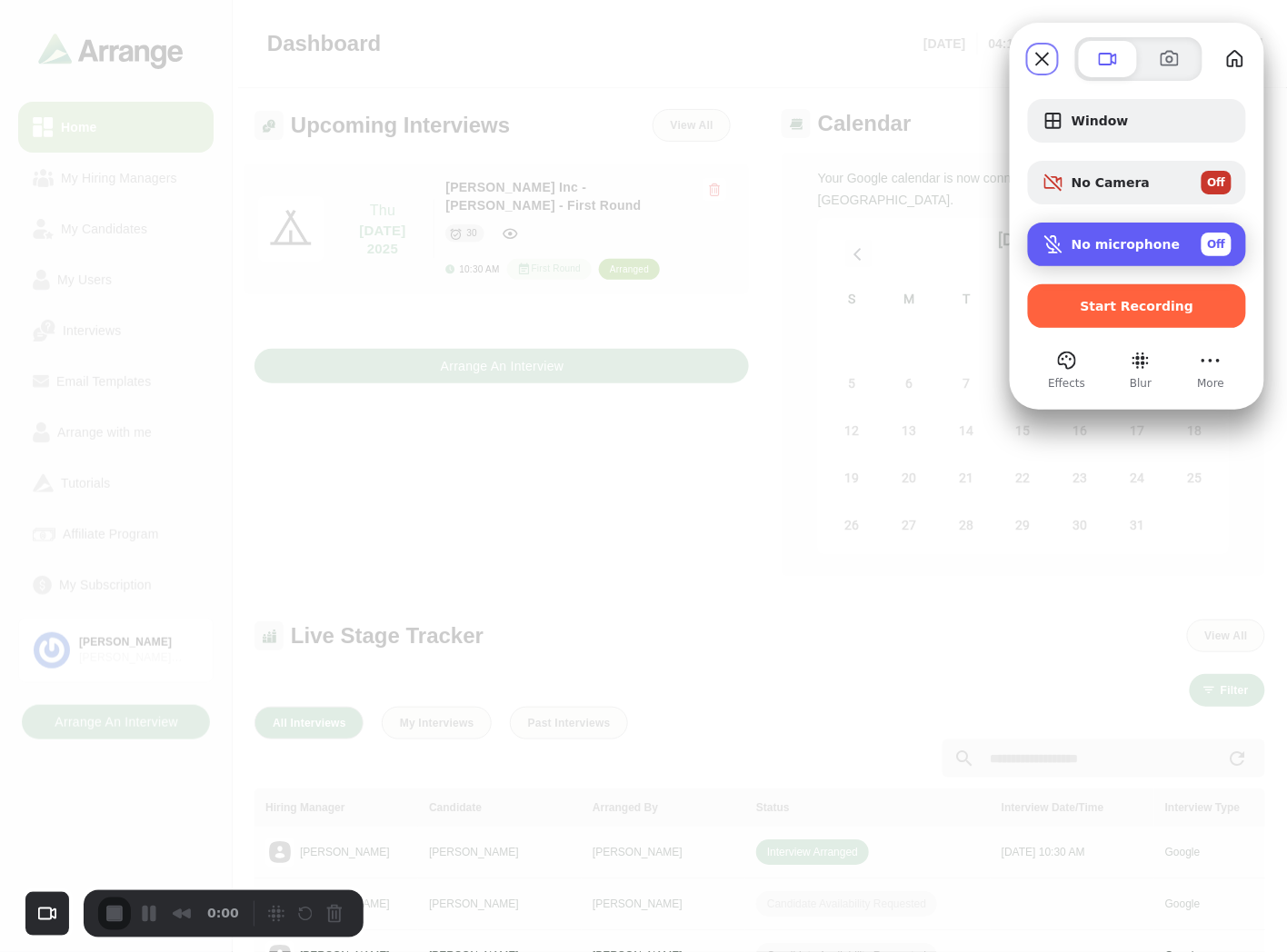
click at [1211, 243] on span "Off" at bounding box center [1216, 244] width 19 height 17
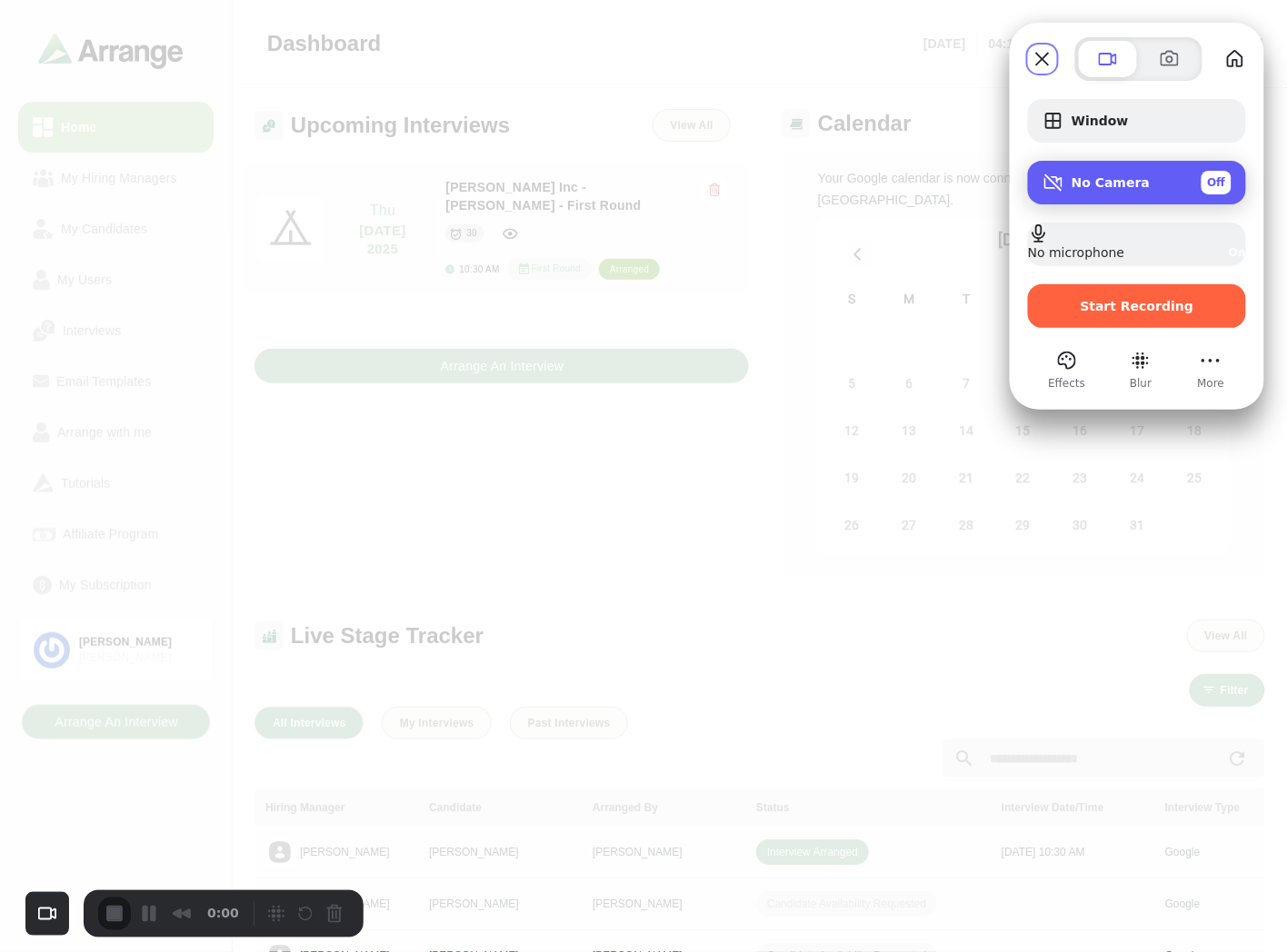
click at [1222, 183] on span "Off" at bounding box center [1216, 183] width 19 height 17
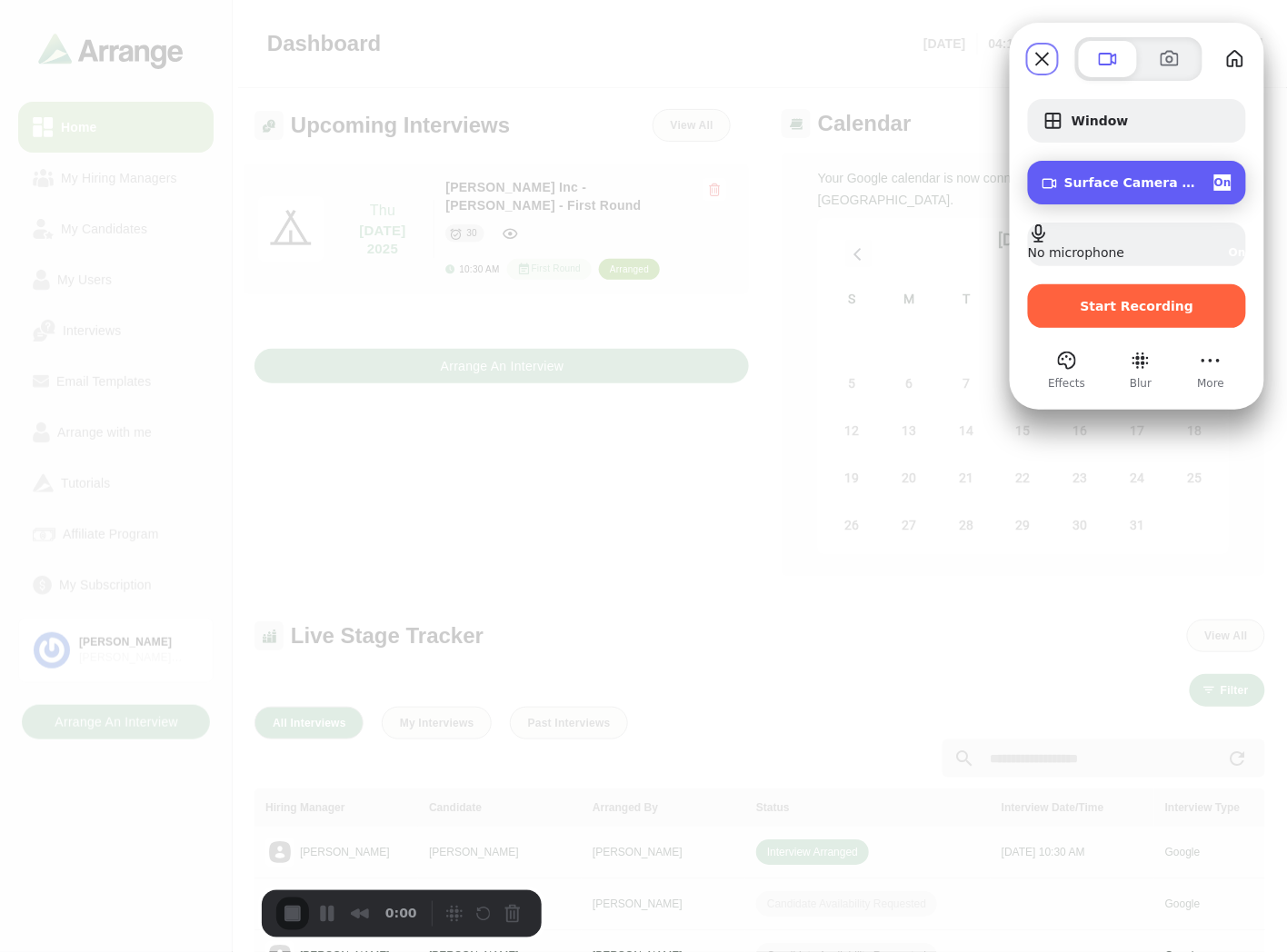
click at [1216, 182] on span "On" at bounding box center [1223, 183] width 18 height 17
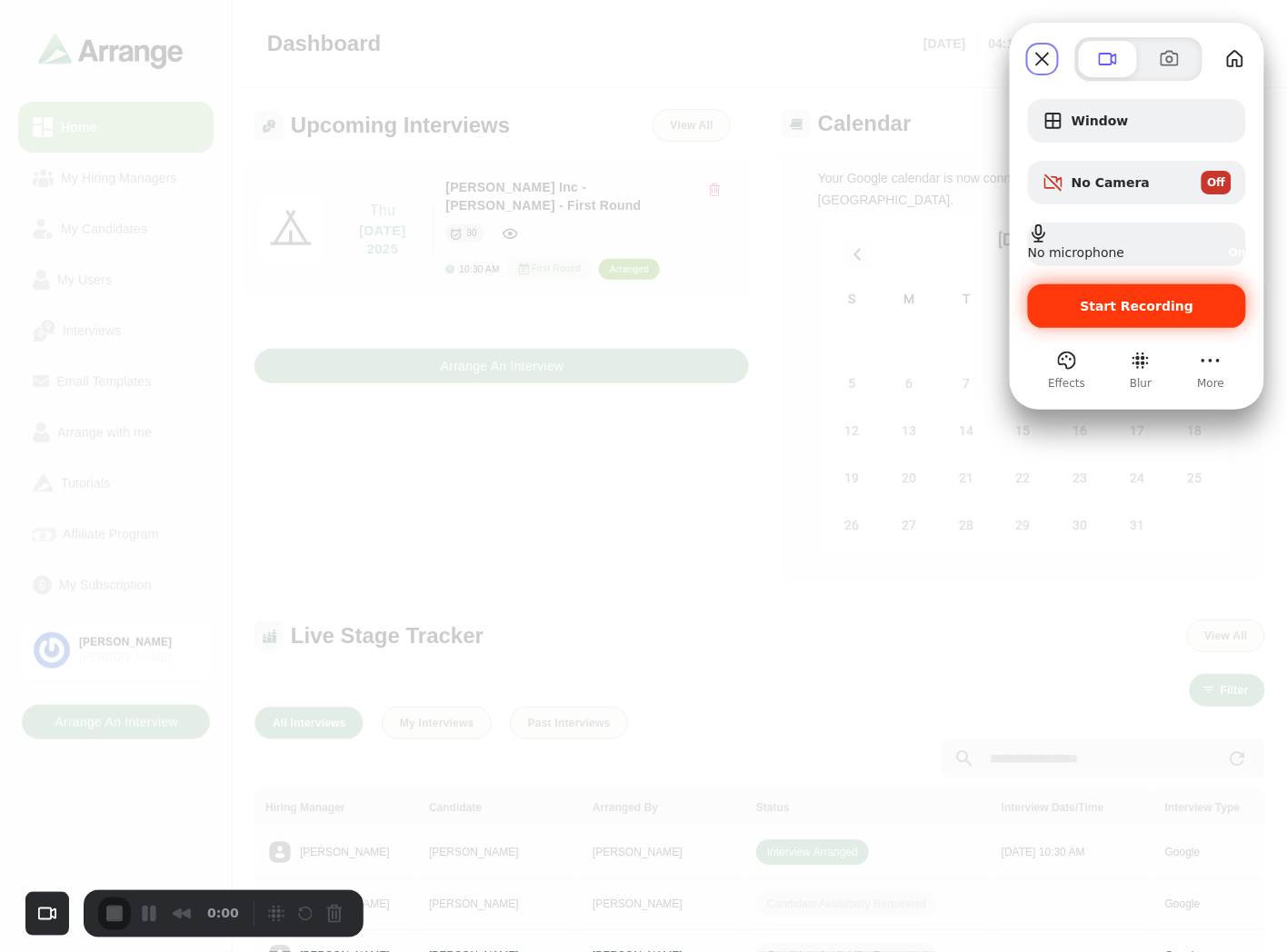
click at [1142, 309] on span "Start Recording" at bounding box center [1138, 306] width 114 height 15
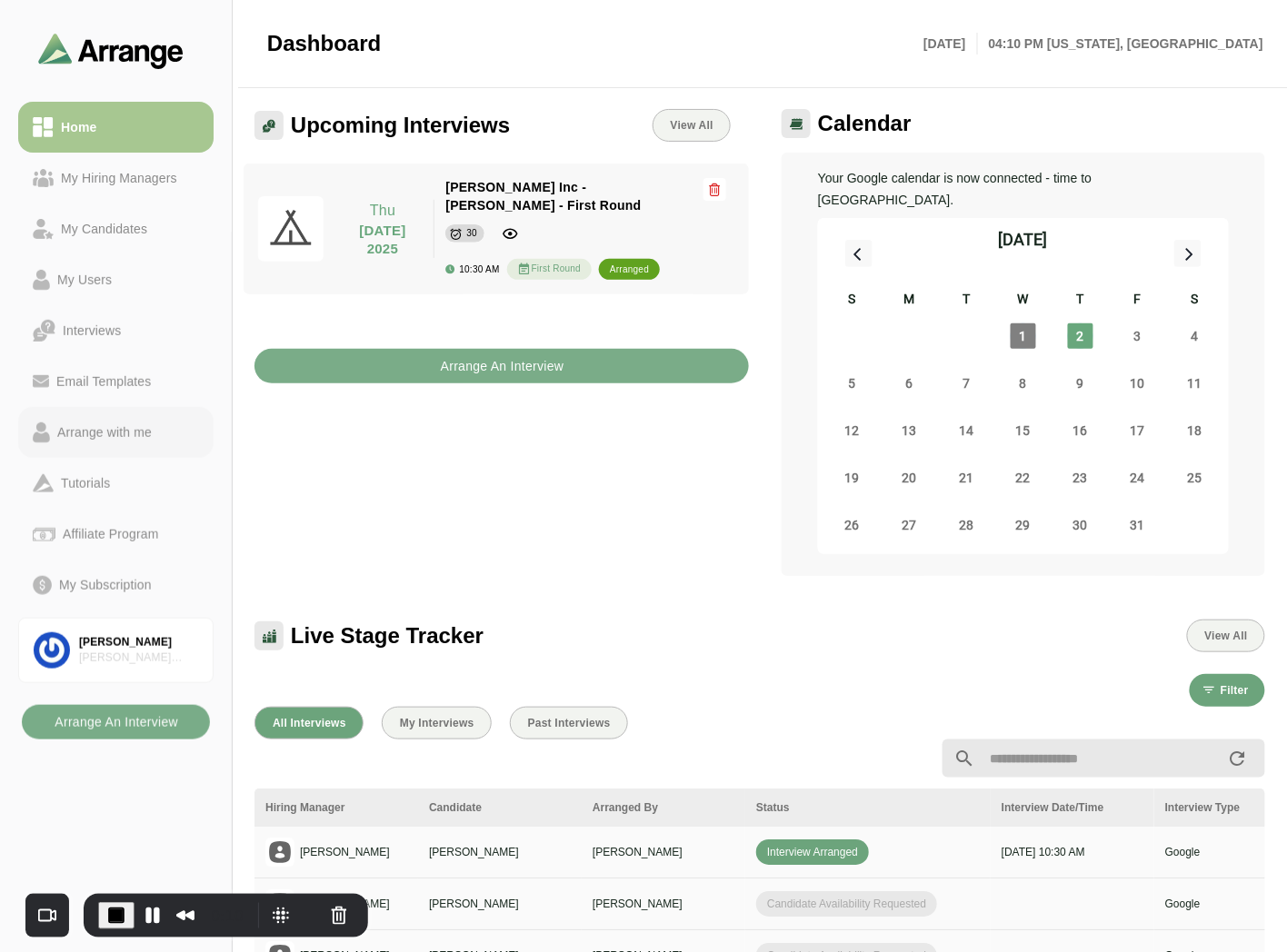
click at [105, 433] on div "Arrange with me" at bounding box center [104, 433] width 109 height 22
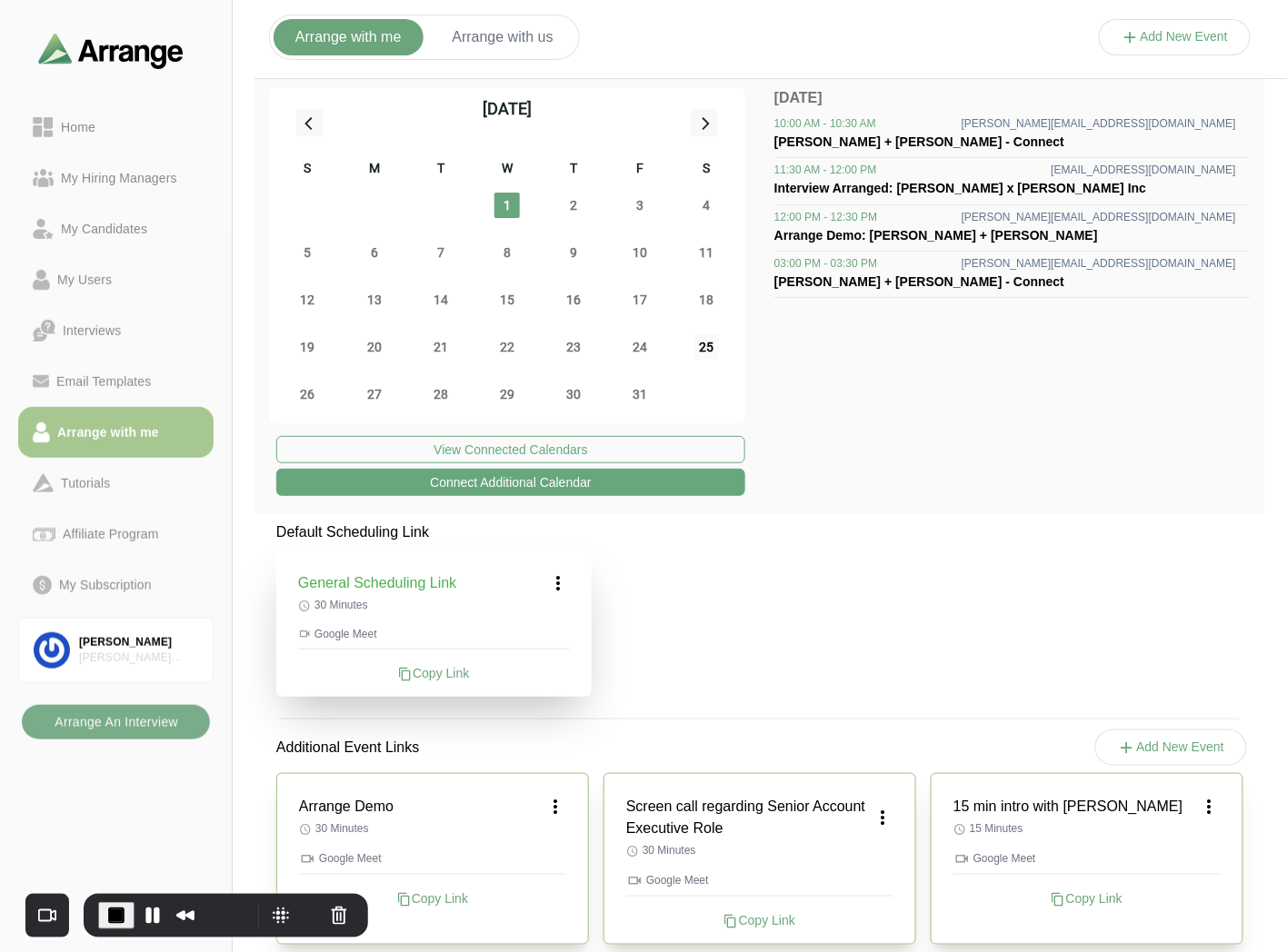
click at [701, 348] on span "25" at bounding box center [706, 347] width 26 height 26
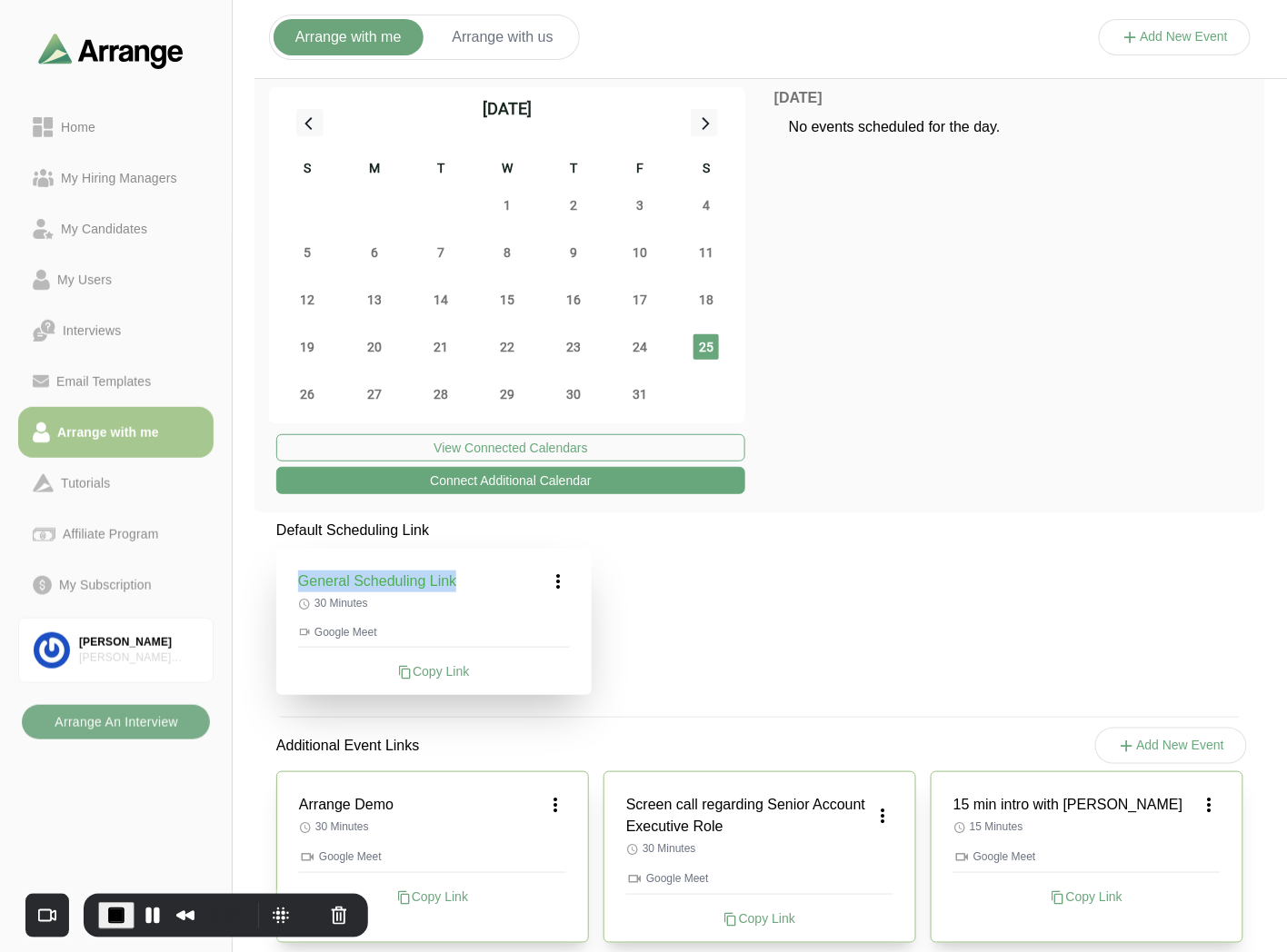
drag, startPoint x: 296, startPoint y: 576, endPoint x: 459, endPoint y: 586, distance: 163.3
click at [459, 586] on div "General Scheduling Link 30 Minutes Google Meet Copy Link" at bounding box center [433, 621] width 315 height 146
click at [461, 586] on div "General Scheduling Link" at bounding box center [434, 581] width 272 height 22
click at [556, 581] on icon at bounding box center [559, 581] width 22 height 22
click at [543, 631] on div "Edit" at bounding box center [541, 632] width 83 height 33
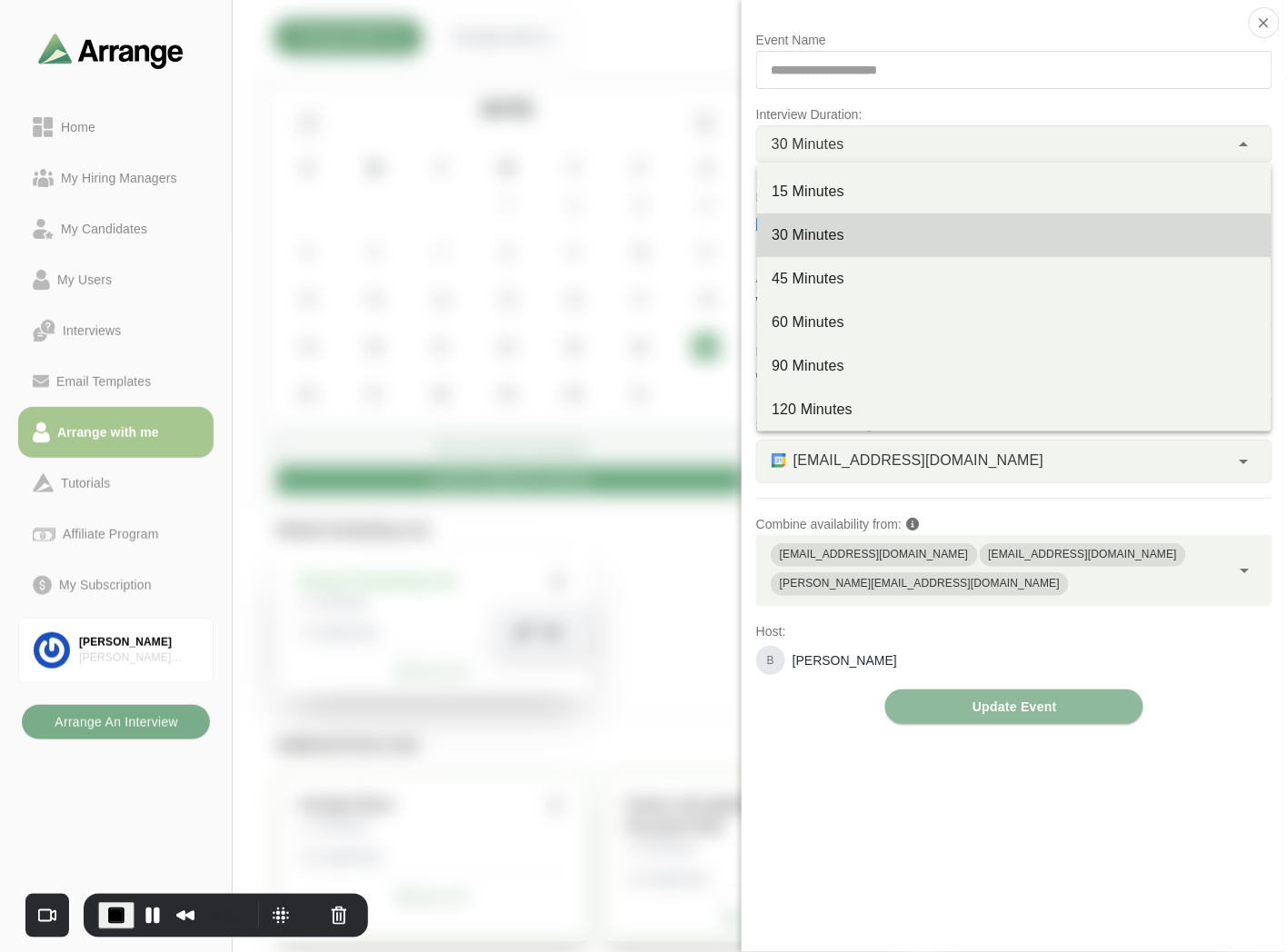
click at [890, 138] on div "30 Minutes **" at bounding box center [992, 144] width 472 height 36
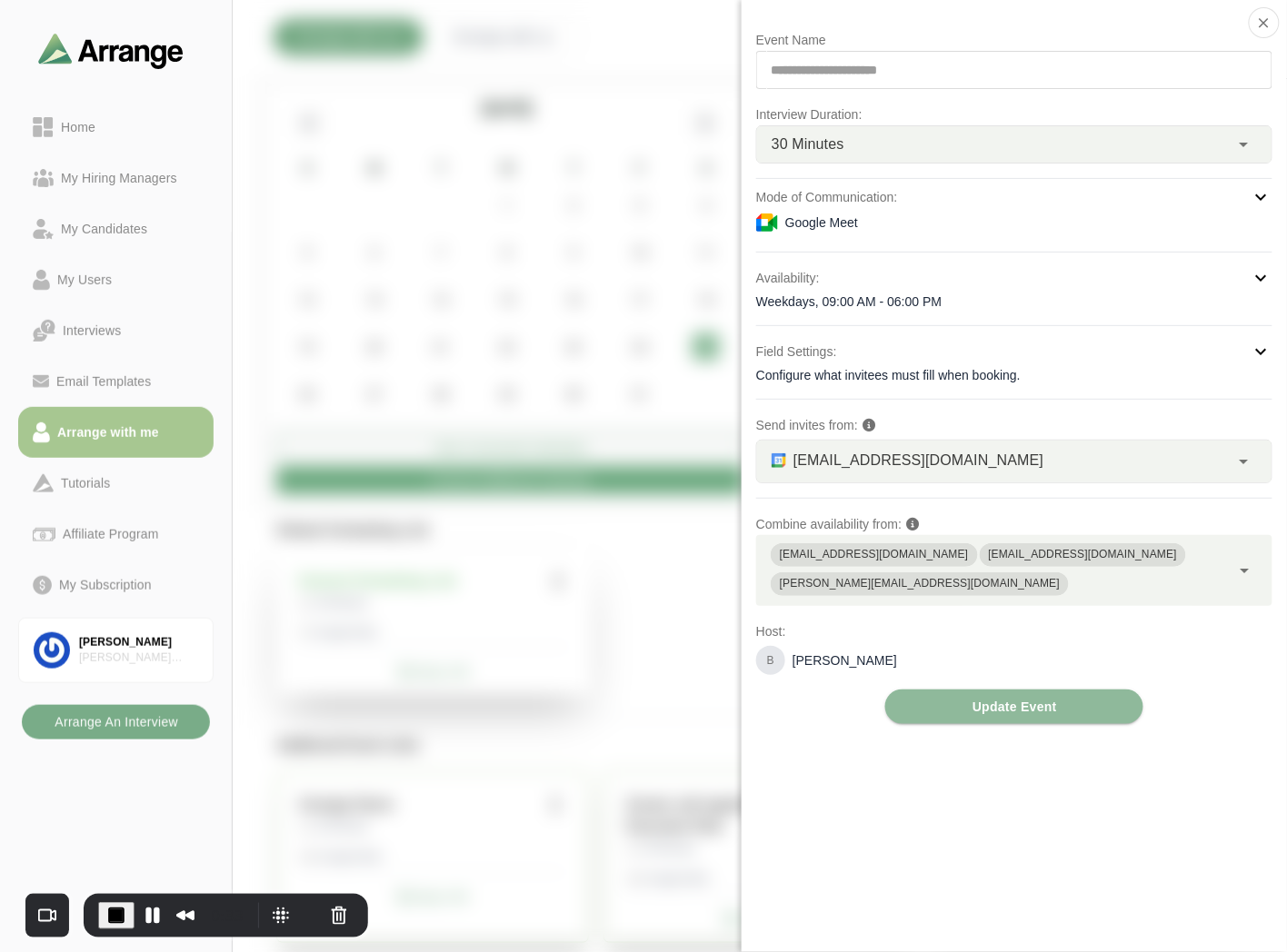
click at [863, 231] on div "Google Meet" at bounding box center [1014, 223] width 516 height 22
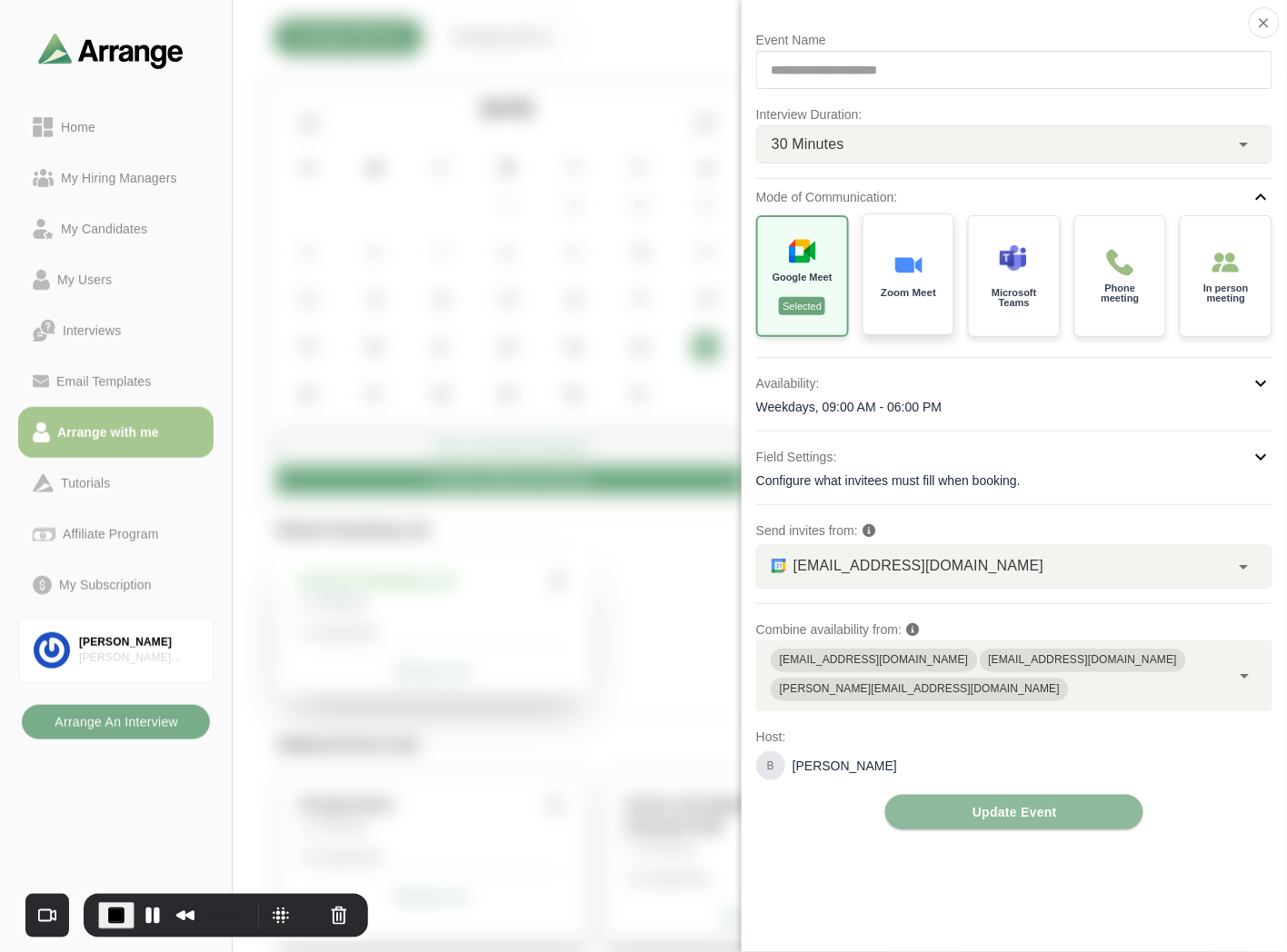
click at [901, 239] on div "Zoom Meet" at bounding box center [908, 275] width 95 height 127
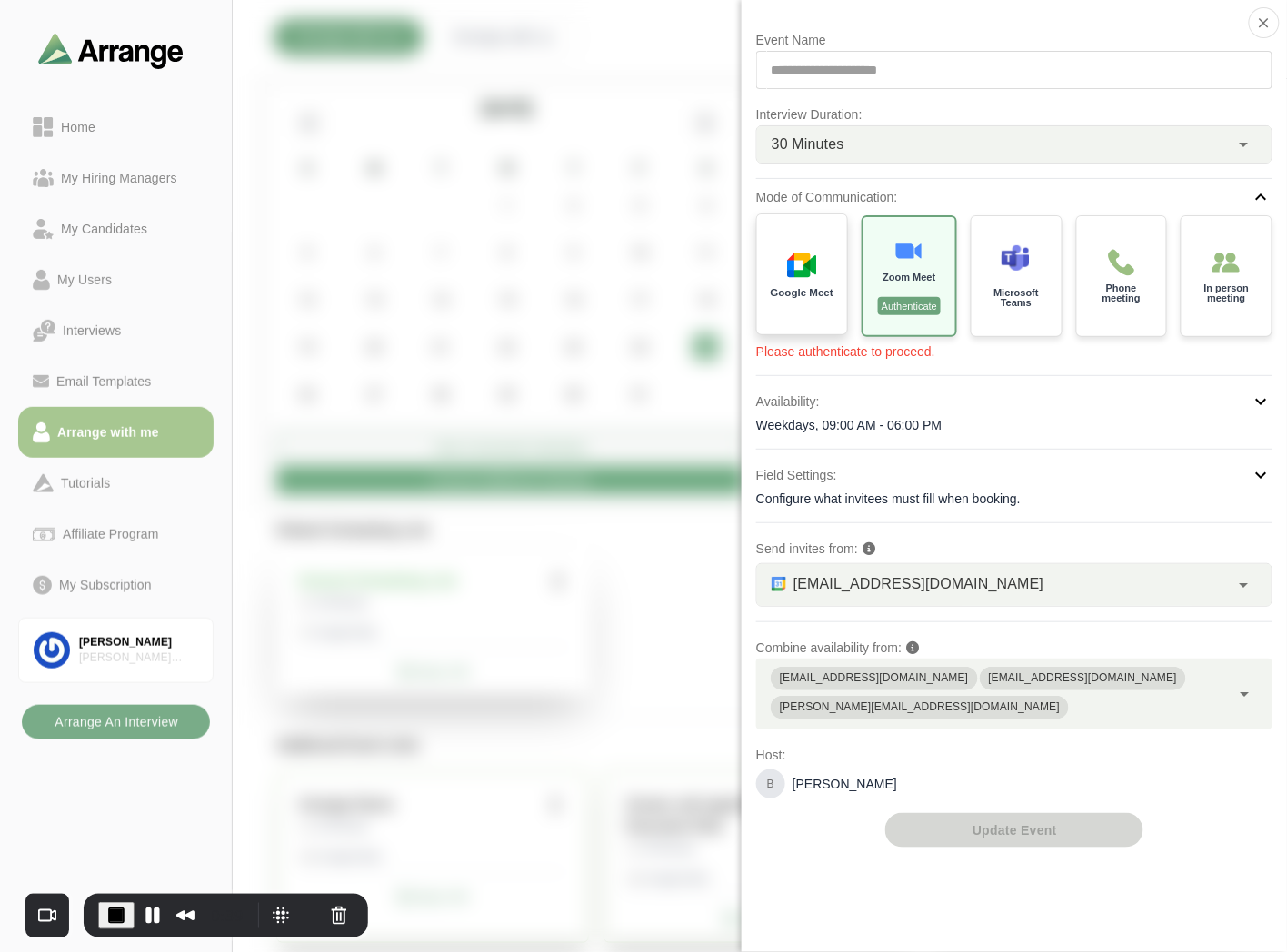
click at [834, 262] on div "Google Meet" at bounding box center [802, 275] width 94 height 127
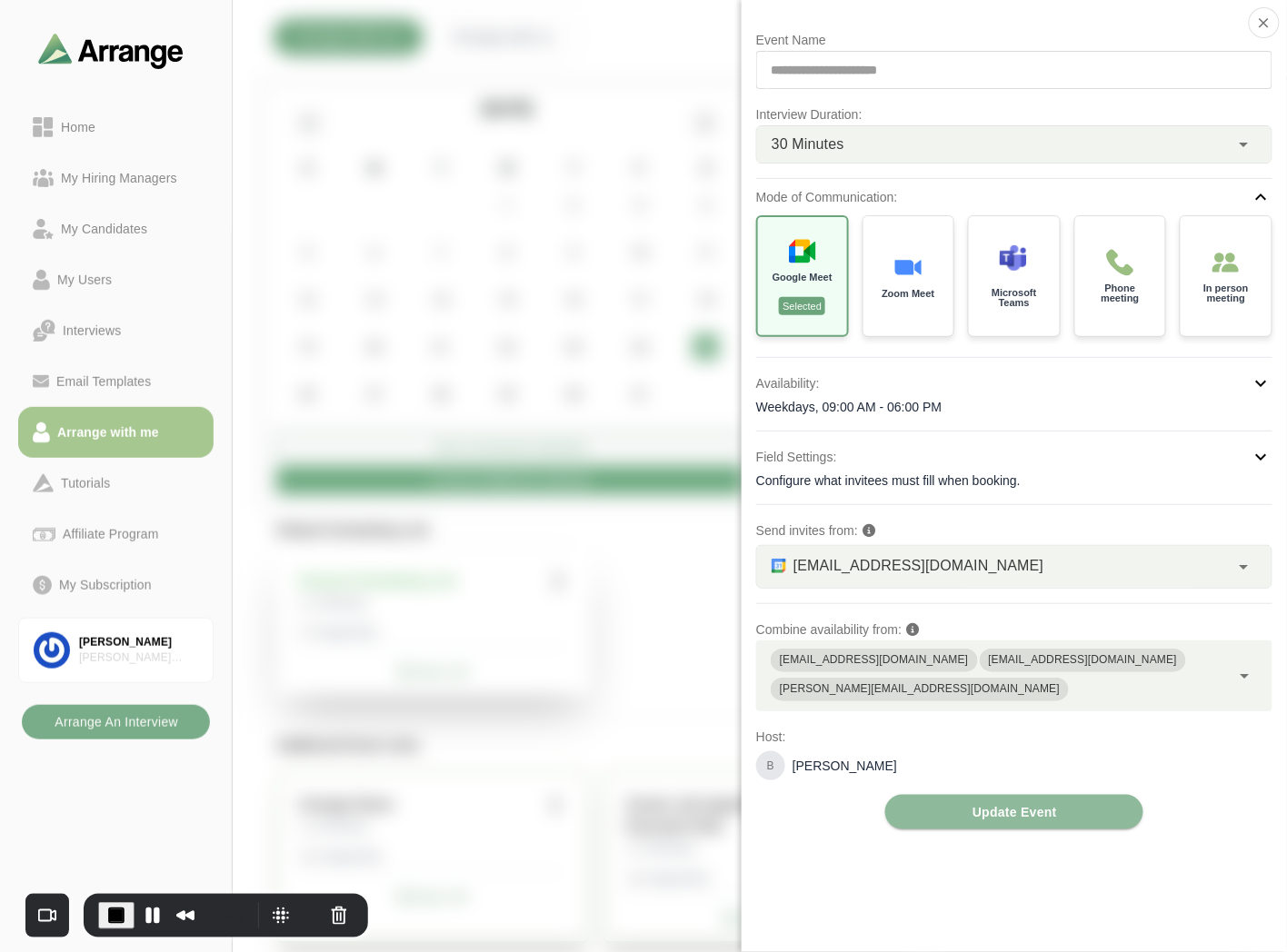
click at [901, 410] on div "Weekdays, 09:00 AM - 06:00 PM" at bounding box center [1014, 406] width 516 height 19
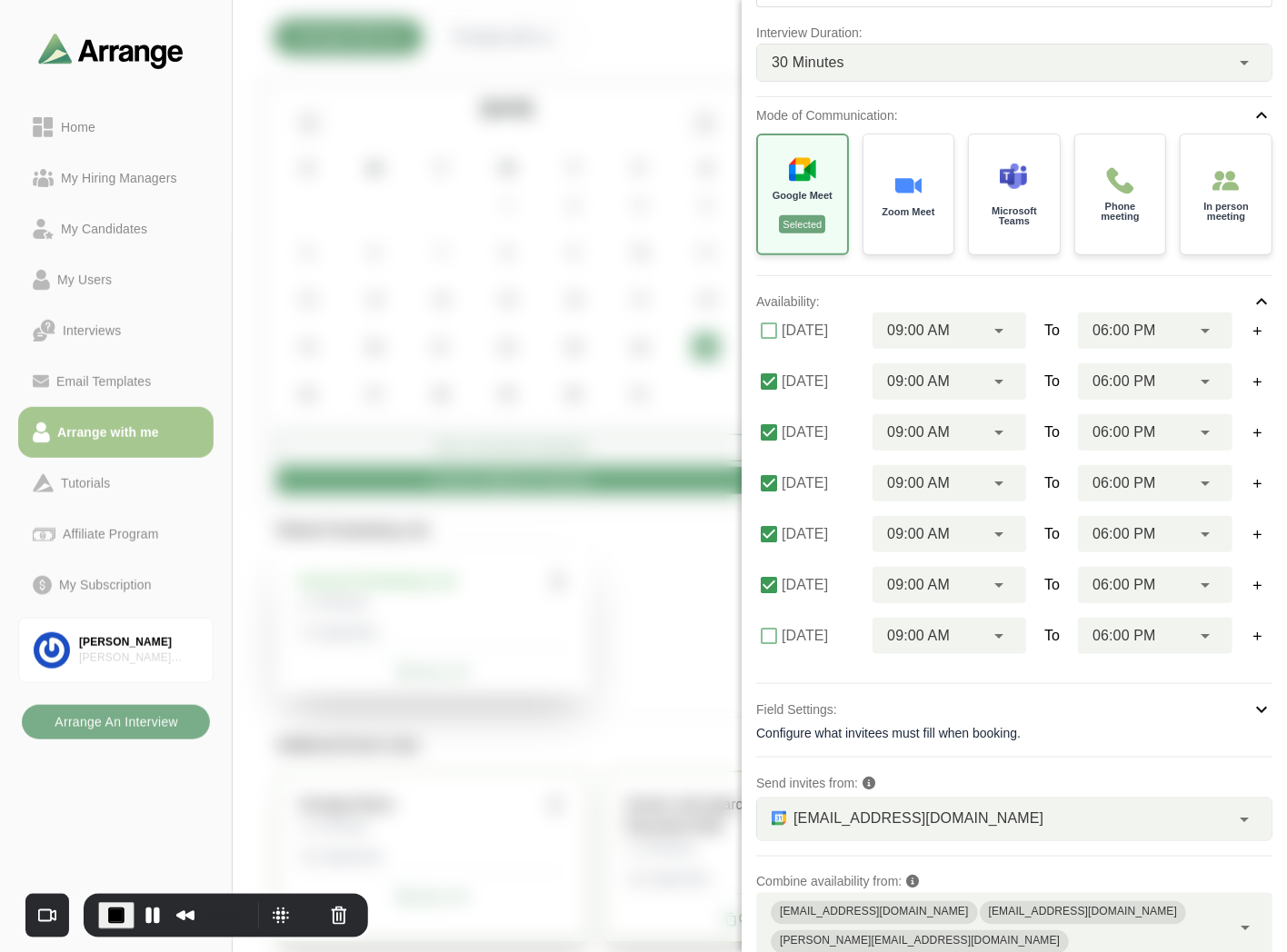
scroll to position [196, 0]
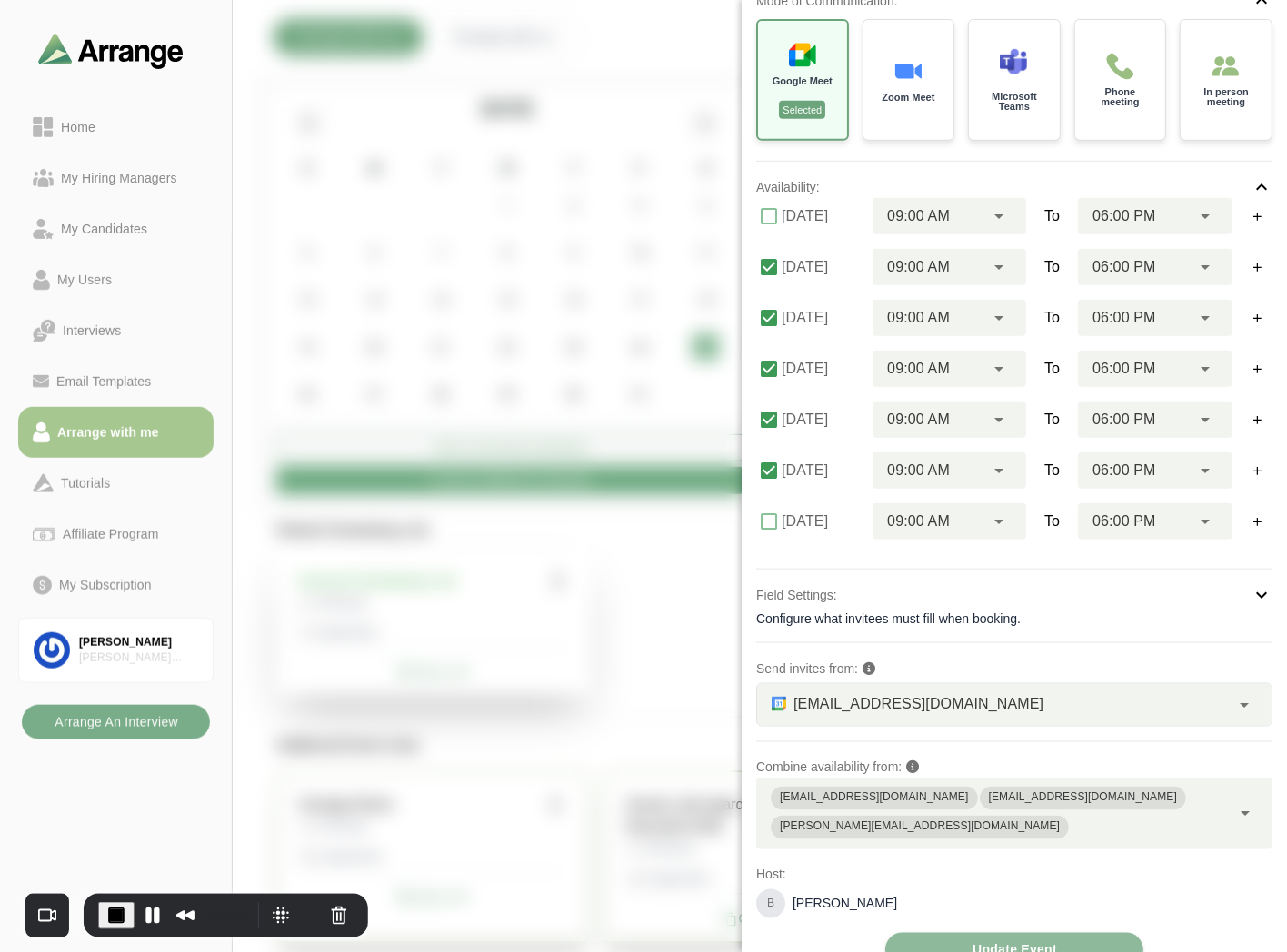
click at [930, 705] on span "[EMAIL_ADDRESS][DOMAIN_NAME]" at bounding box center [918, 704] width 250 height 24
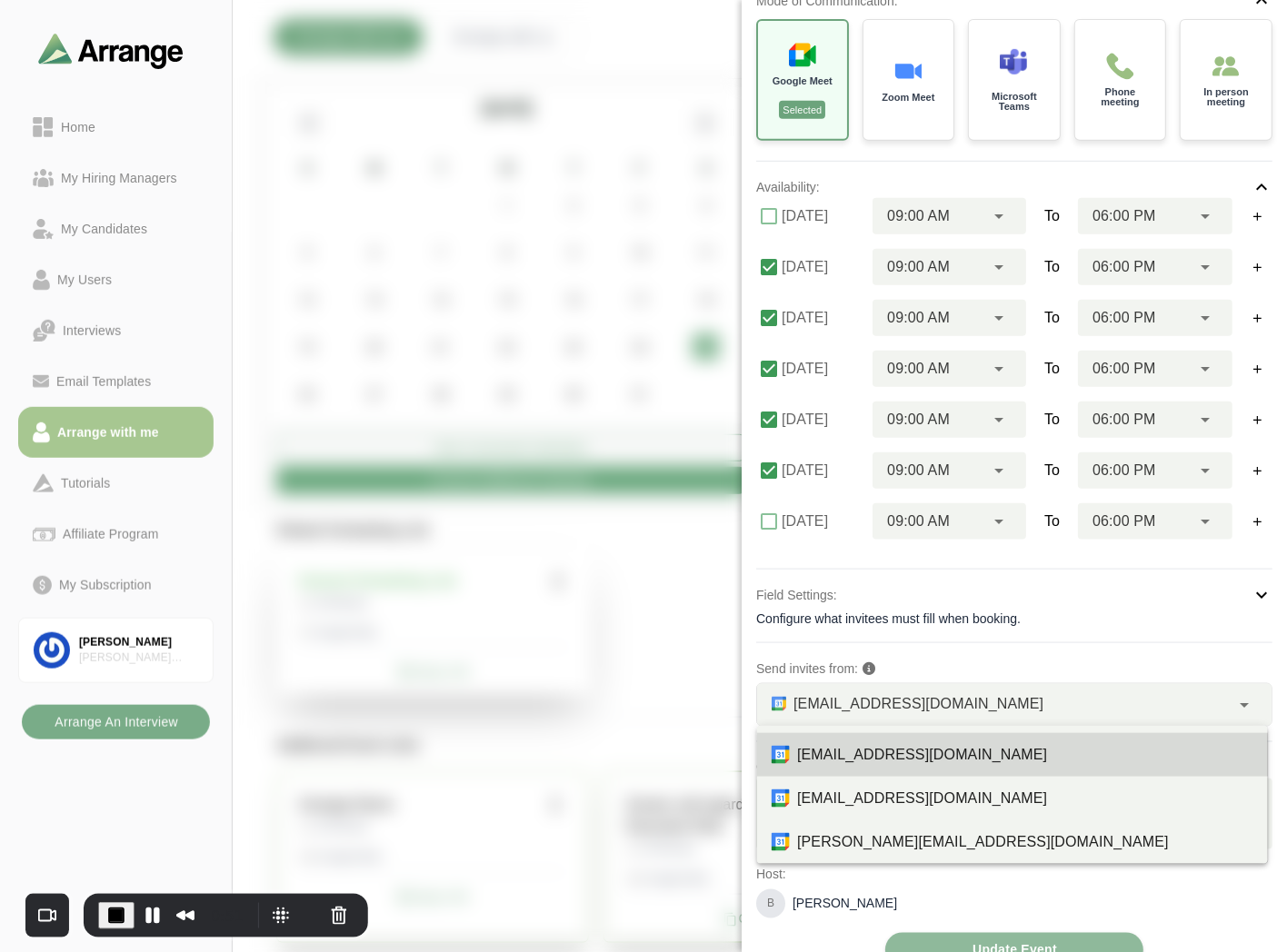
click at [886, 702] on span "[EMAIL_ADDRESS][DOMAIN_NAME]" at bounding box center [918, 704] width 250 height 24
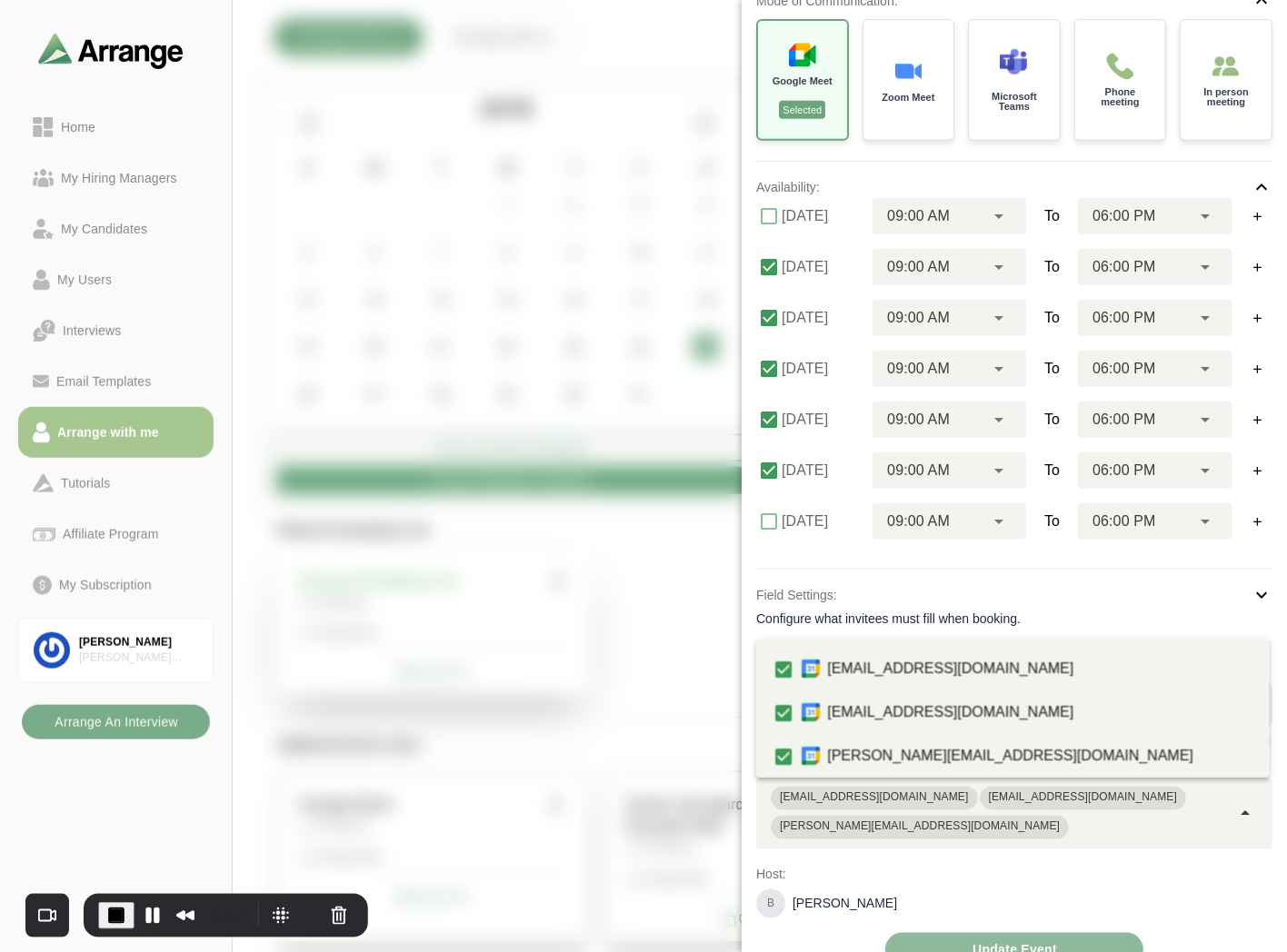
click at [1221, 790] on div "[EMAIL_ADDRESS][DOMAIN_NAME] [EMAIL_ADDRESS][DOMAIN_NAME] [PERSON_NAME][EMAIL_A…" at bounding box center [992, 814] width 474 height 71
click at [1206, 814] on div "[EMAIL_ADDRESS][DOMAIN_NAME] [EMAIL_ADDRESS][DOMAIN_NAME] [PERSON_NAME][EMAIL_A…" at bounding box center [992, 814] width 474 height 71
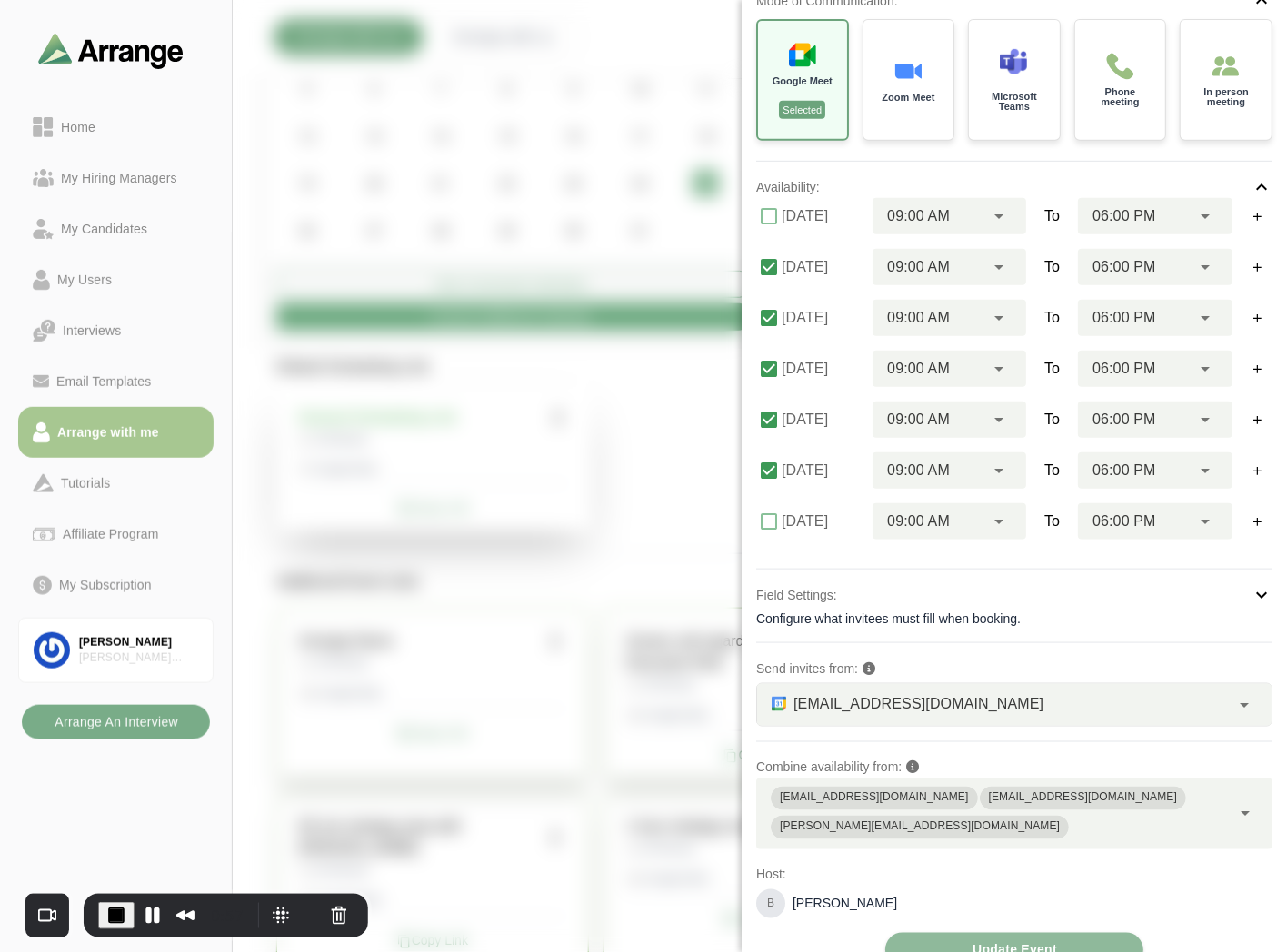
scroll to position [202, 0]
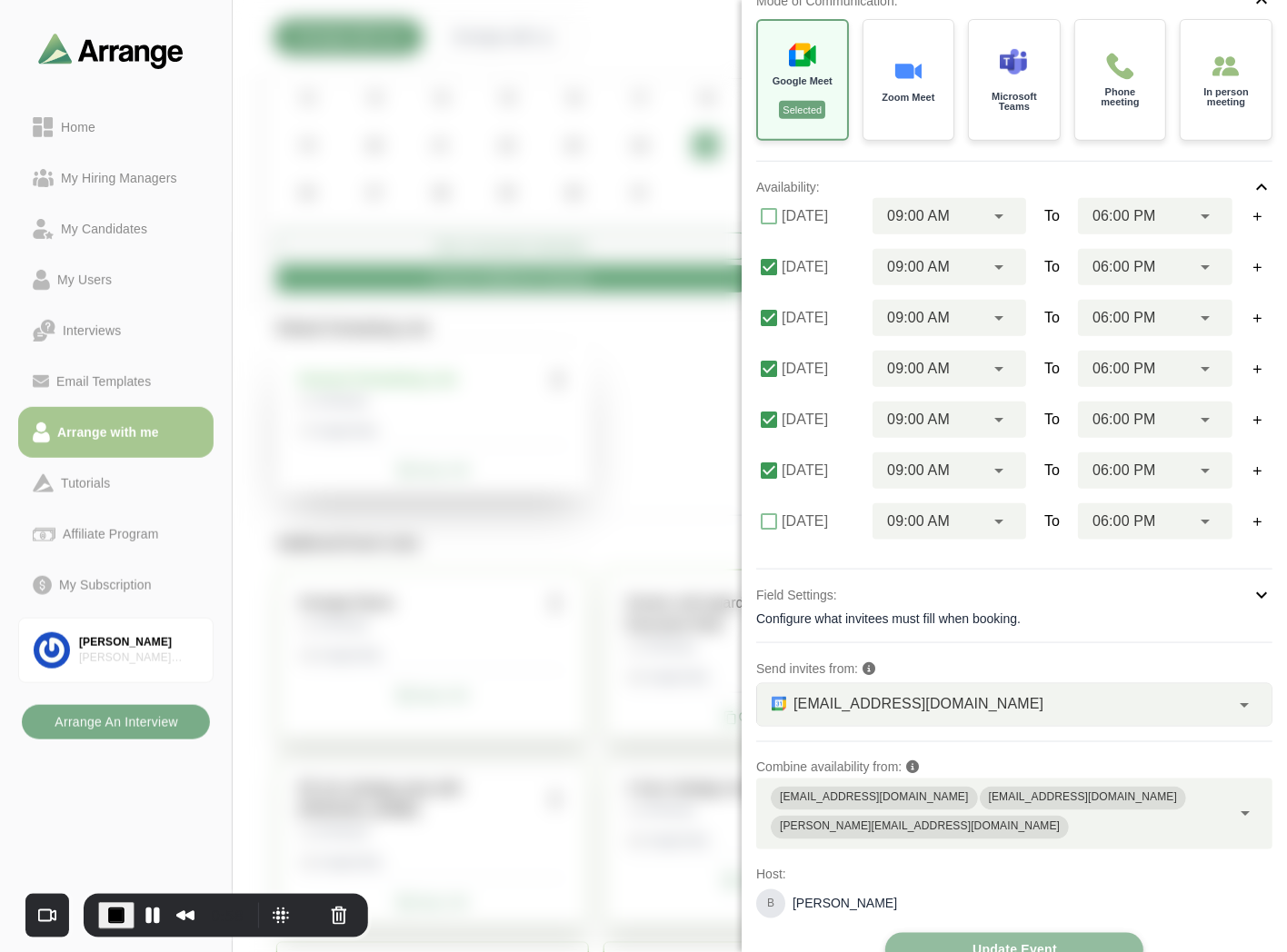
click at [1035, 933] on span "Update Event" at bounding box center [1014, 950] width 85 height 34
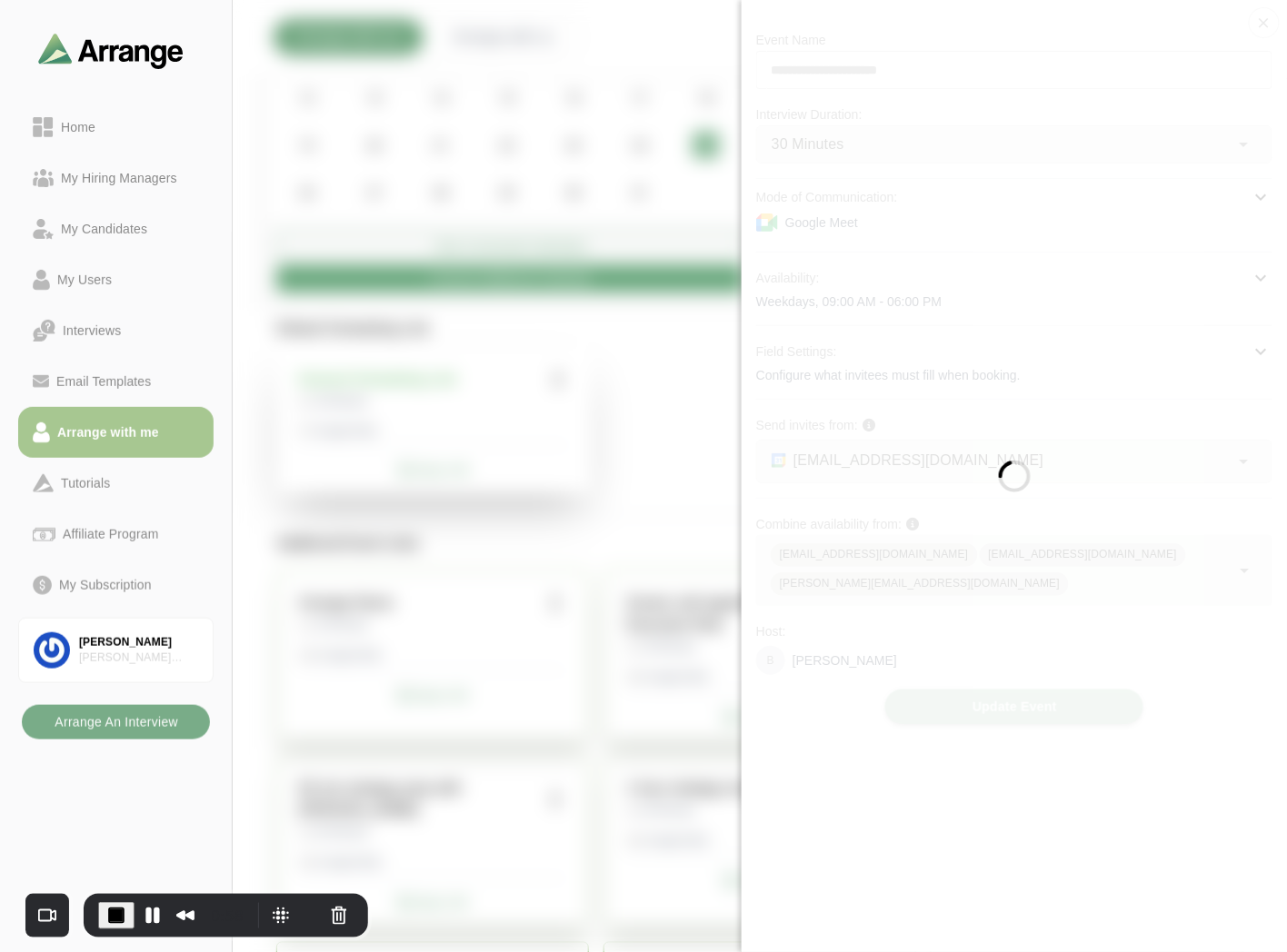
scroll to position [0, 0]
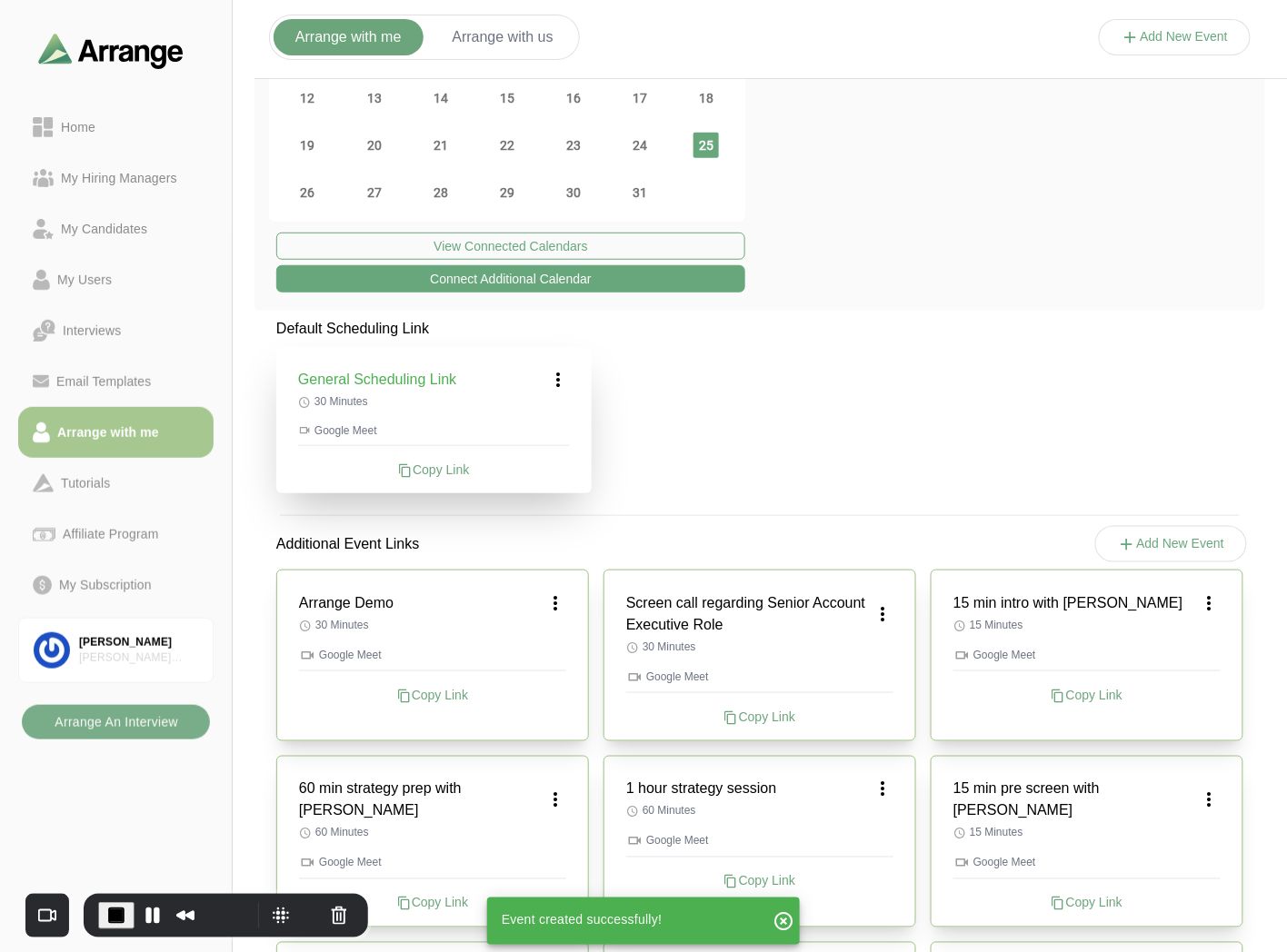
click at [779, 923] on icon "button" at bounding box center [783, 922] width 22 height 22
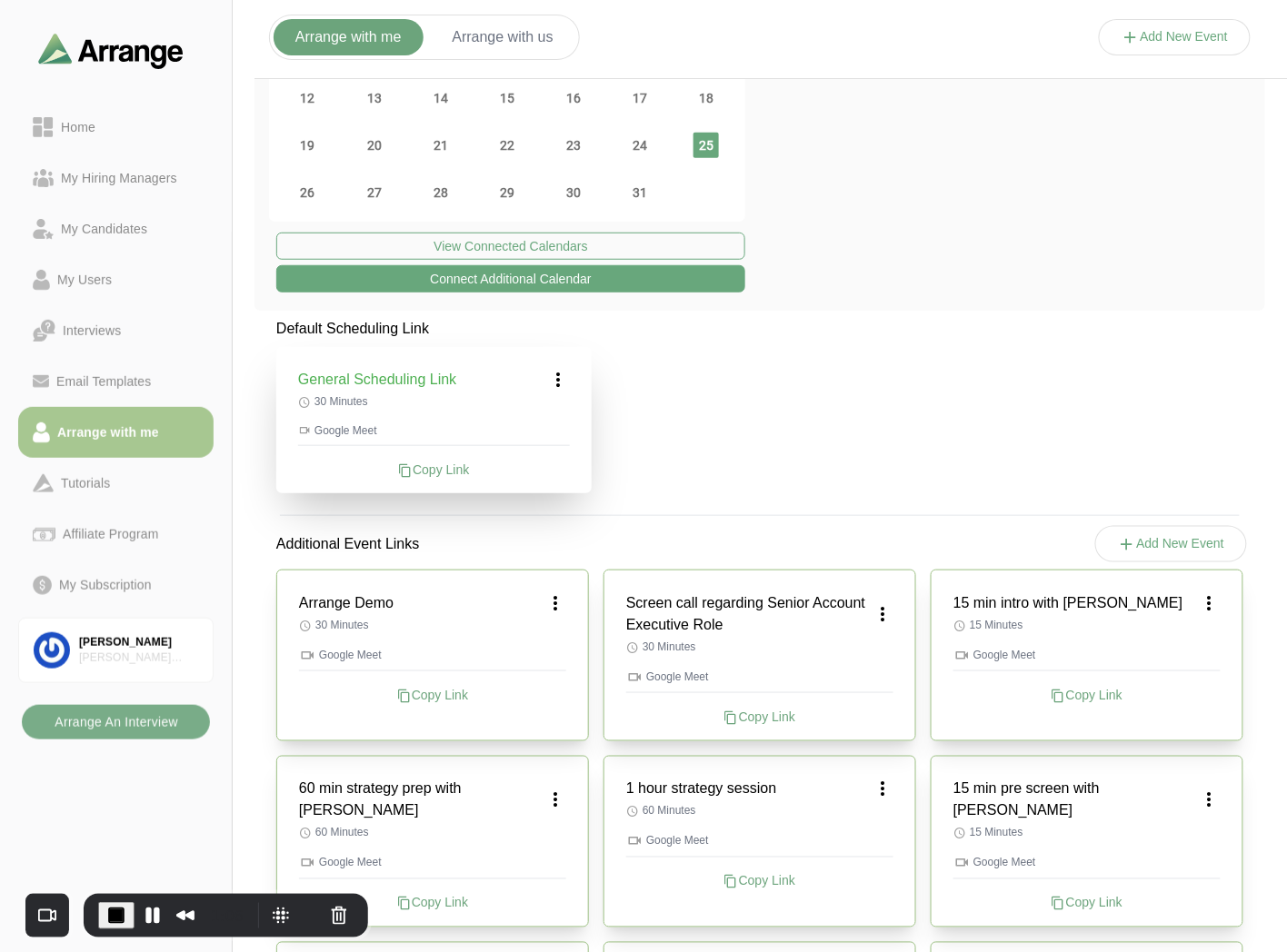
click at [557, 379] on icon at bounding box center [559, 380] width 22 height 22
click at [537, 435] on div "Edit" at bounding box center [541, 430] width 83 height 33
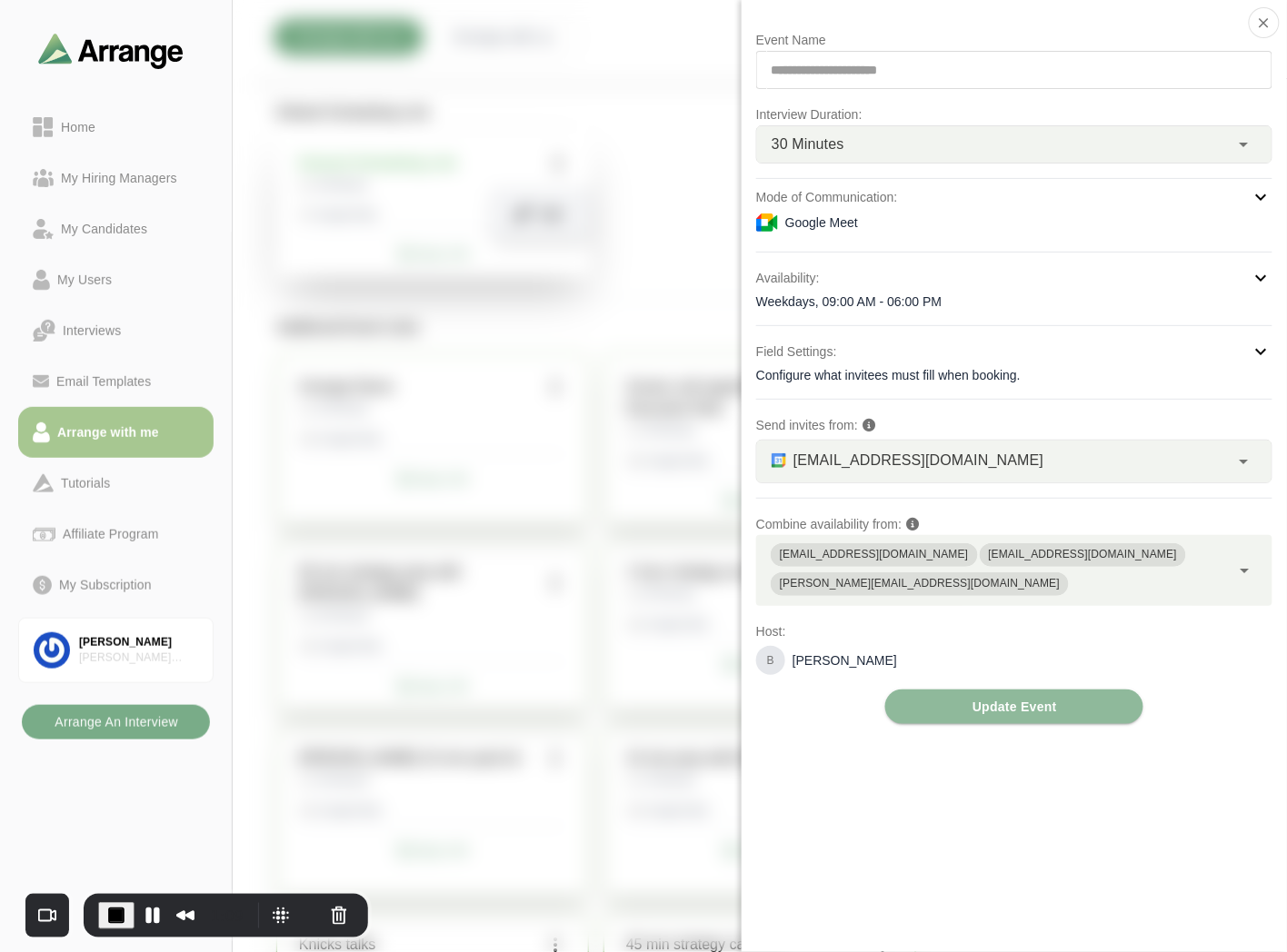
scroll to position [302, 0]
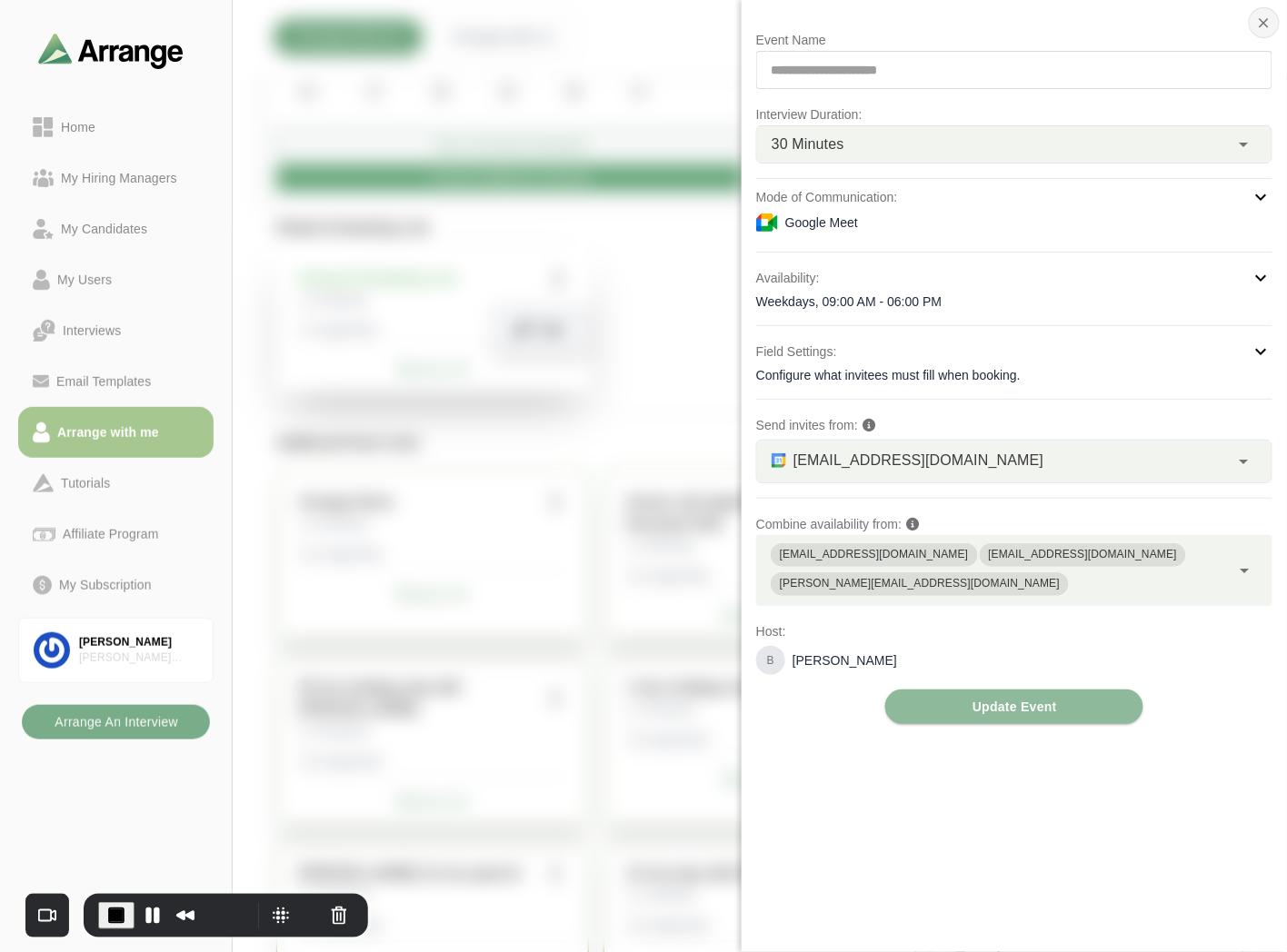
click at [1270, 15] on icon "button" at bounding box center [1263, 23] width 17 height 17
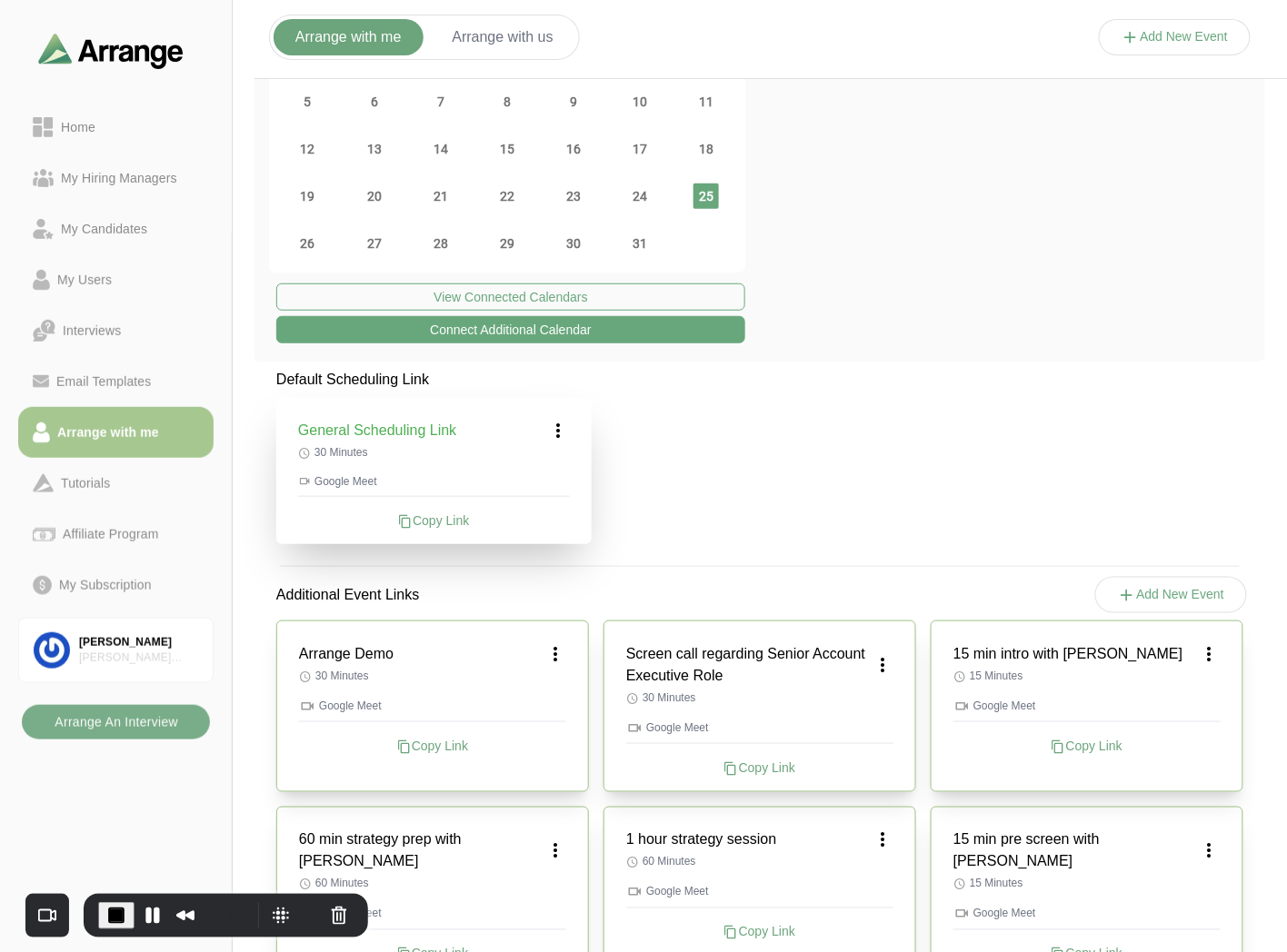
scroll to position [0, 0]
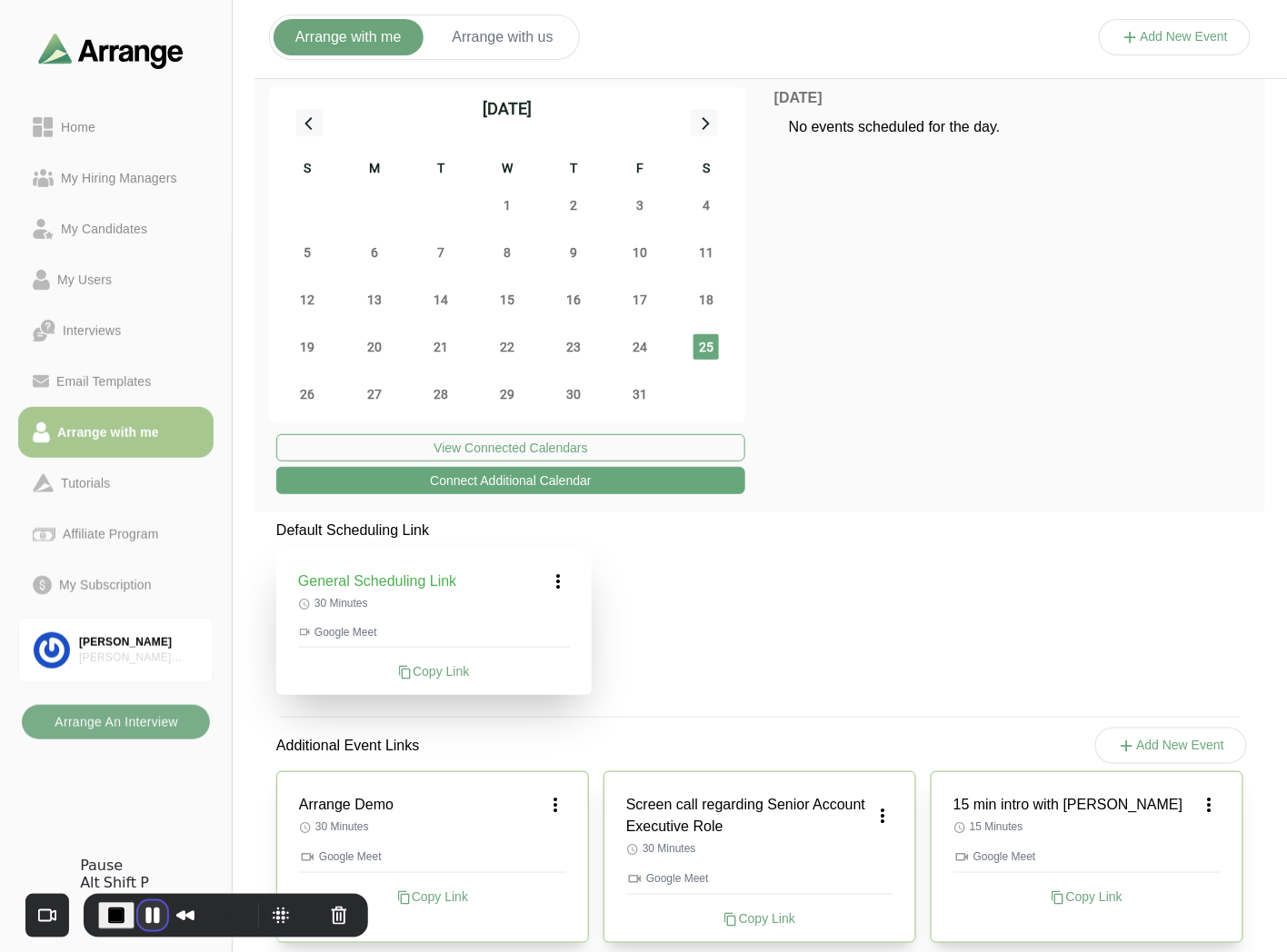
click at [147, 918] on button "Pause Recording" at bounding box center [153, 916] width 29 height 29
click at [116, 922] on button "End Recording" at bounding box center [113, 916] width 29 height 29
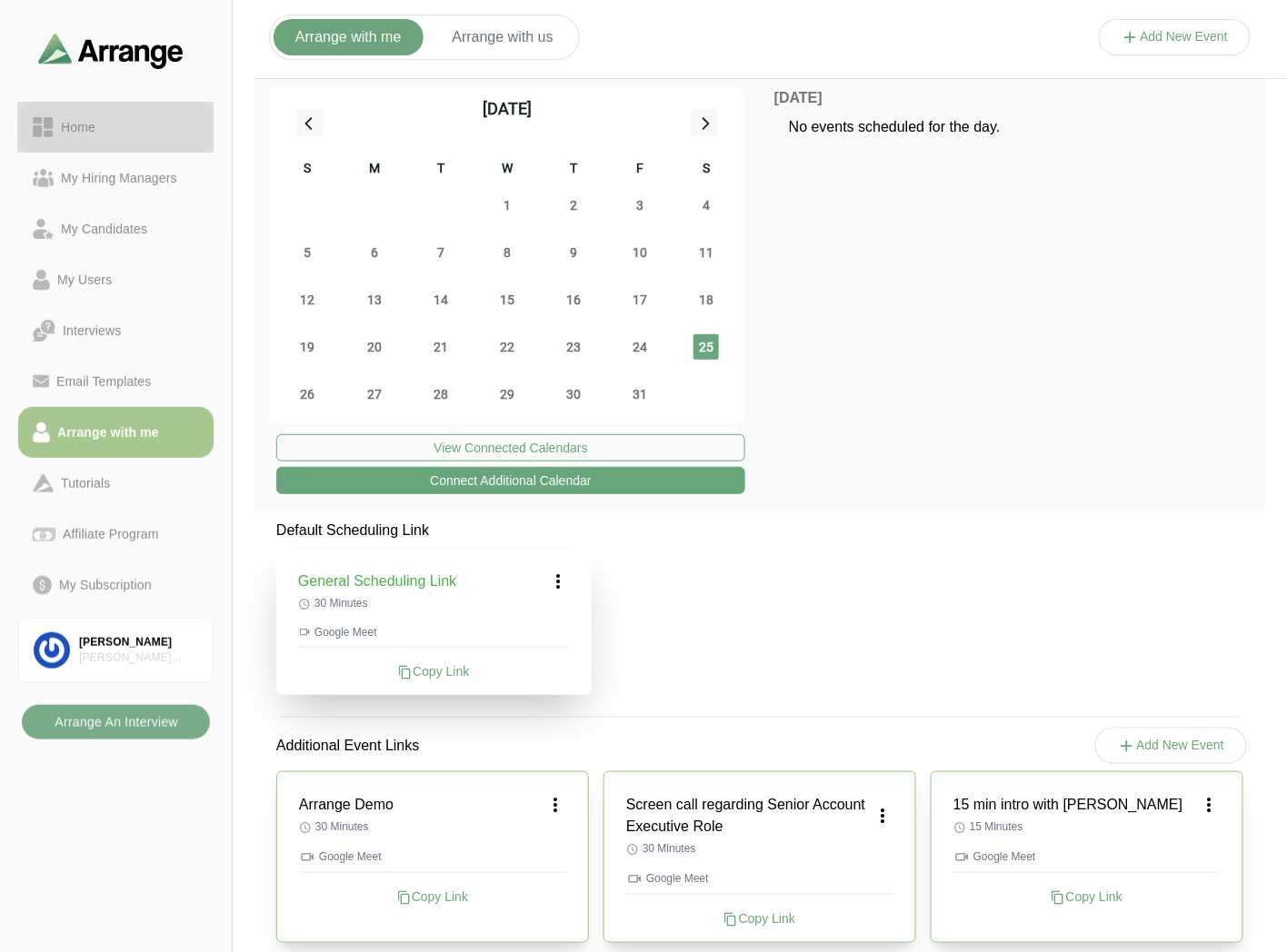
click at [104, 122] on div "Home" at bounding box center [115, 127] width 166 height 22
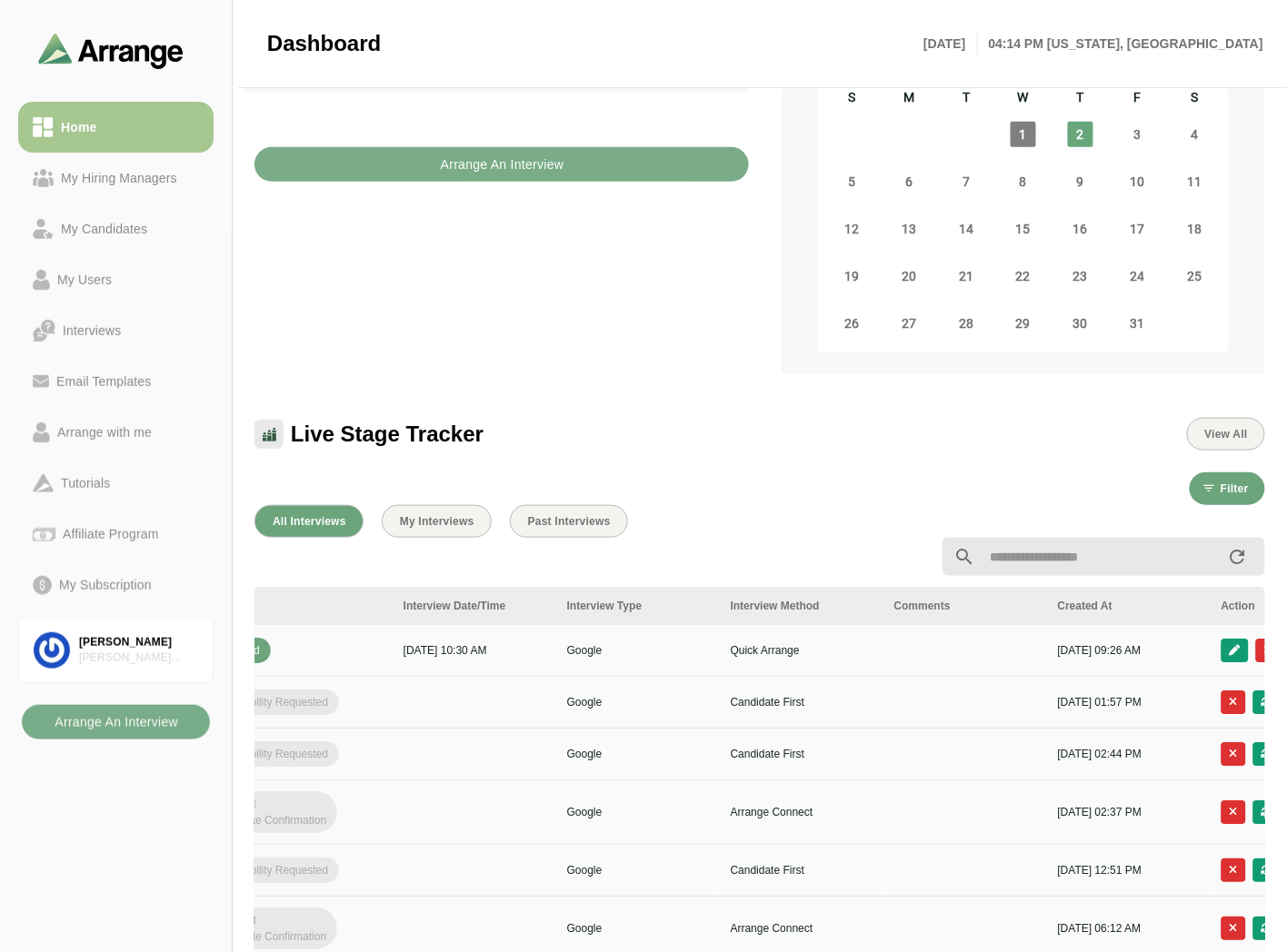
scroll to position [0, 728]
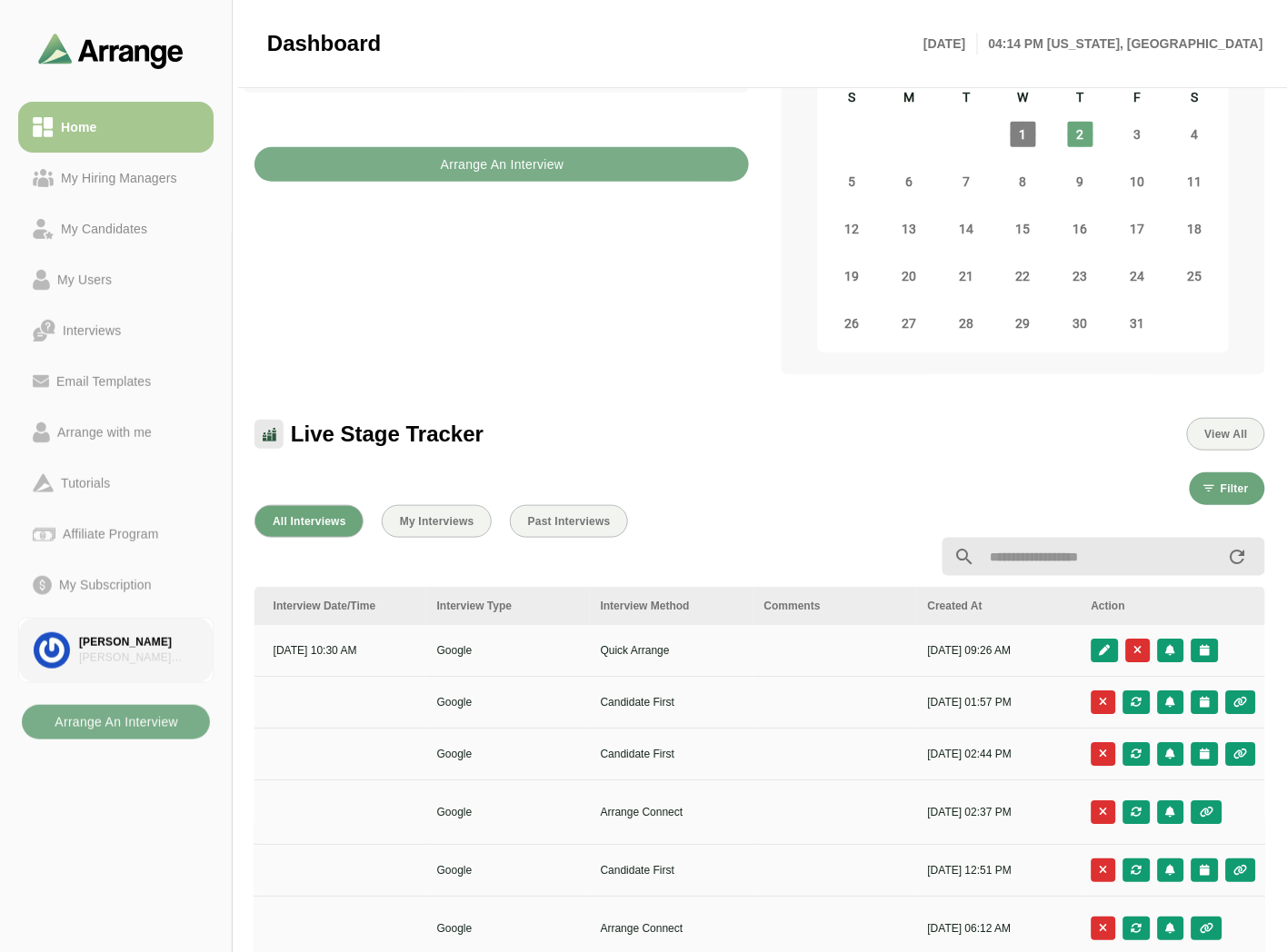
click at [133, 646] on div "[PERSON_NAME]" at bounding box center [138, 643] width 119 height 16
click at [114, 639] on div "[PERSON_NAME]" at bounding box center [138, 643] width 119 height 16
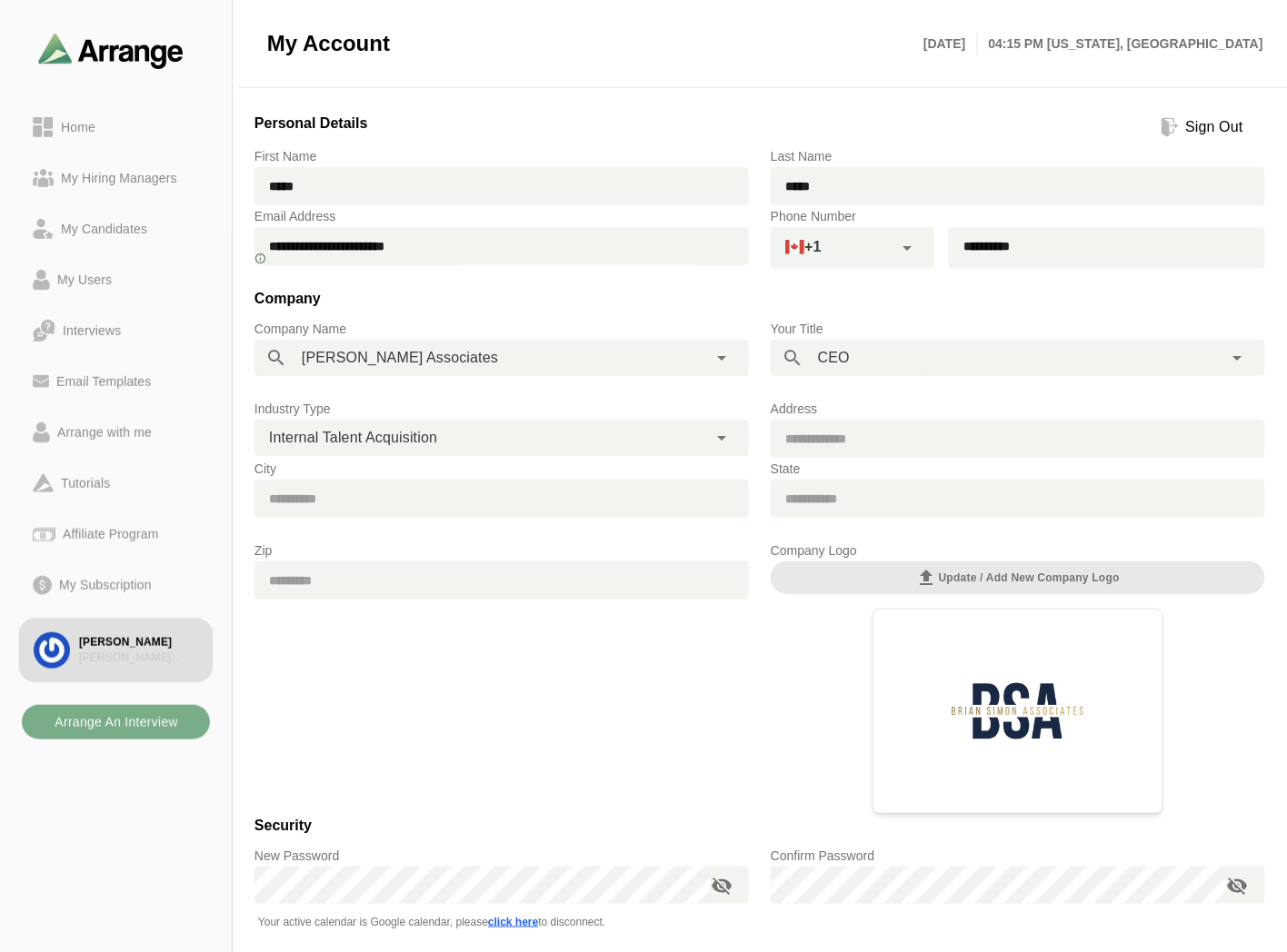
click at [394, 428] on span "Internal Talent Acquisition" at bounding box center [352, 438] width 168 height 24
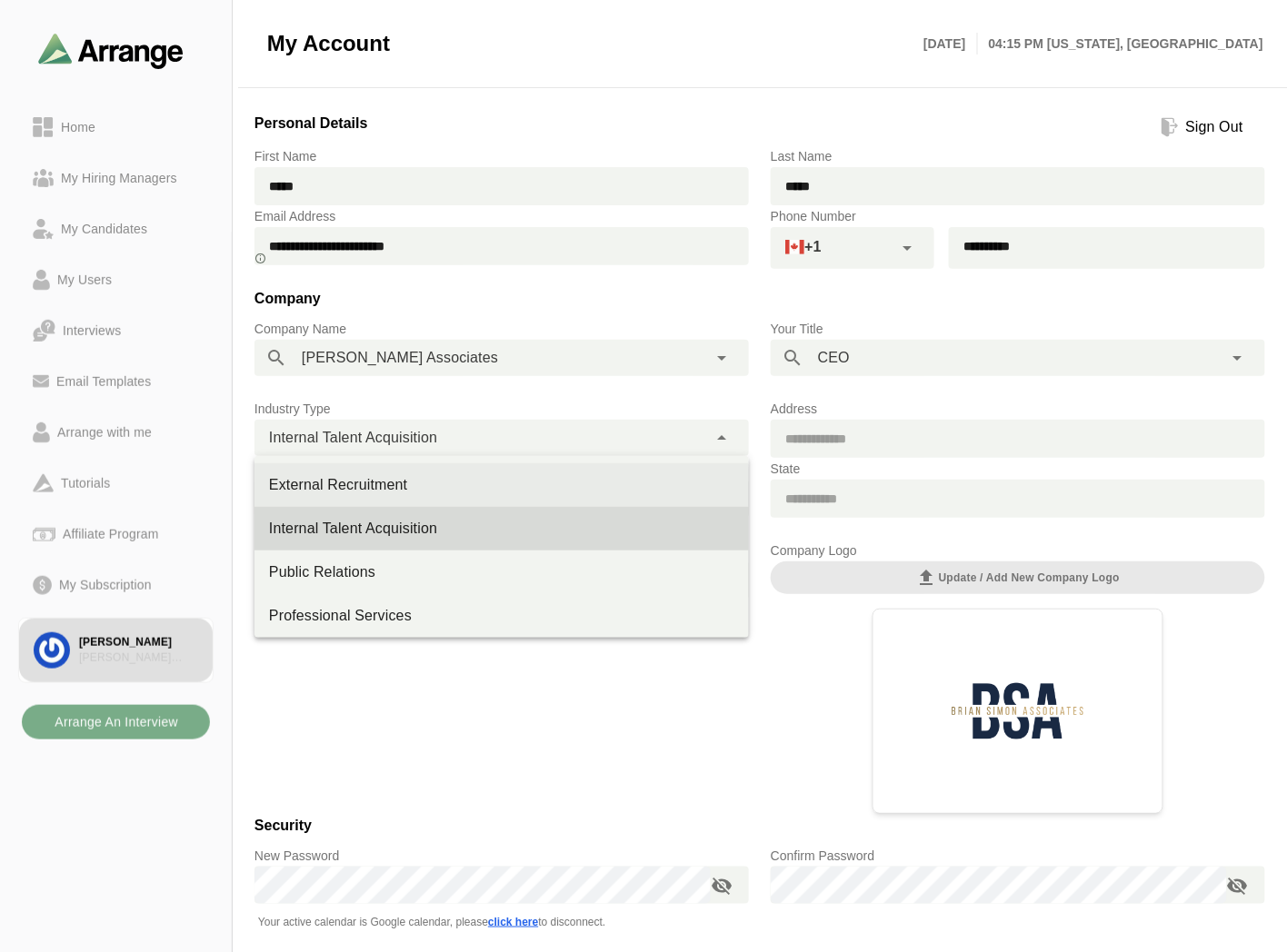
click at [361, 484] on div "External Recruitment" at bounding box center [502, 485] width 465 height 22
type input "**********"
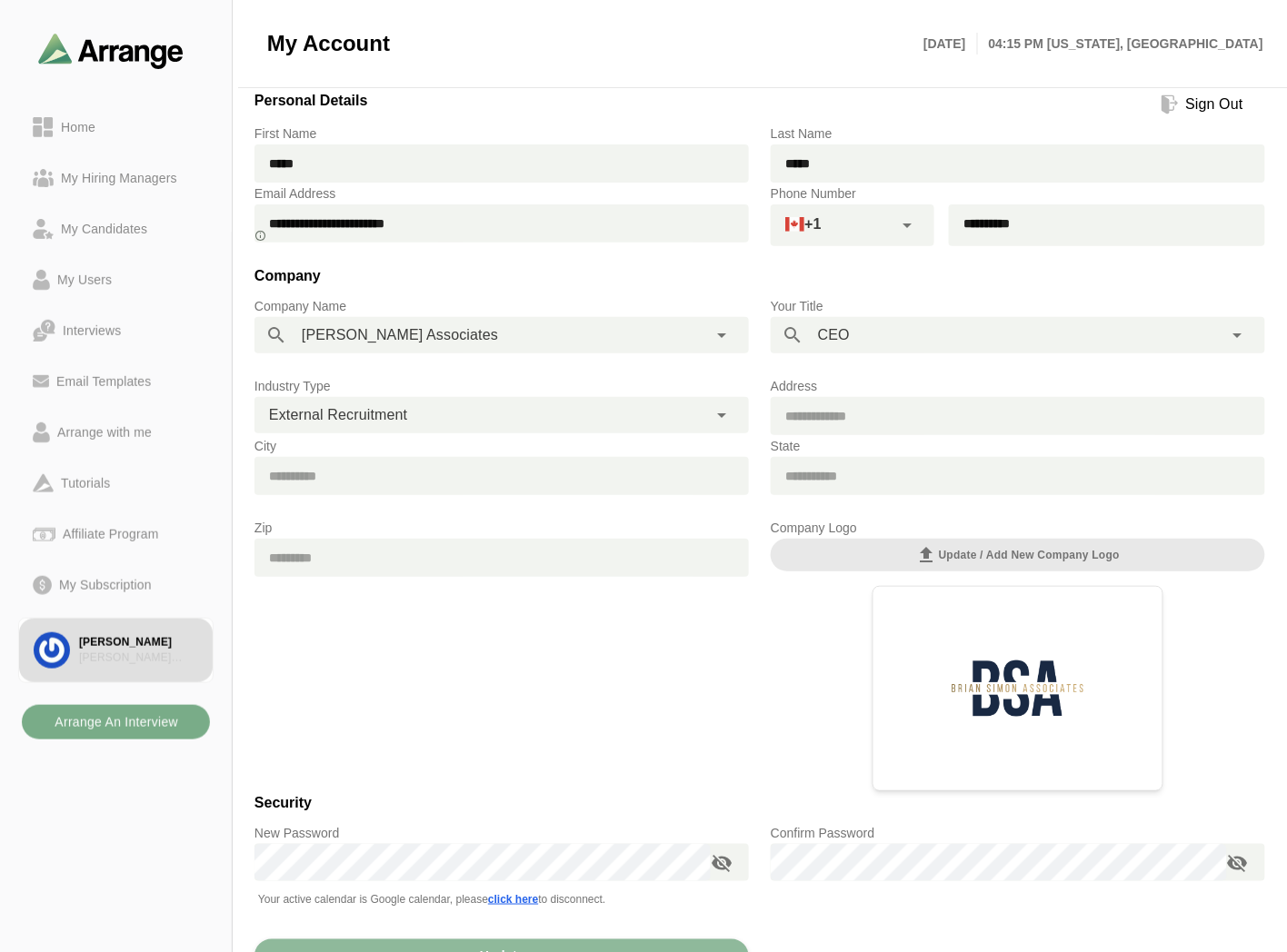
scroll to position [131, 0]
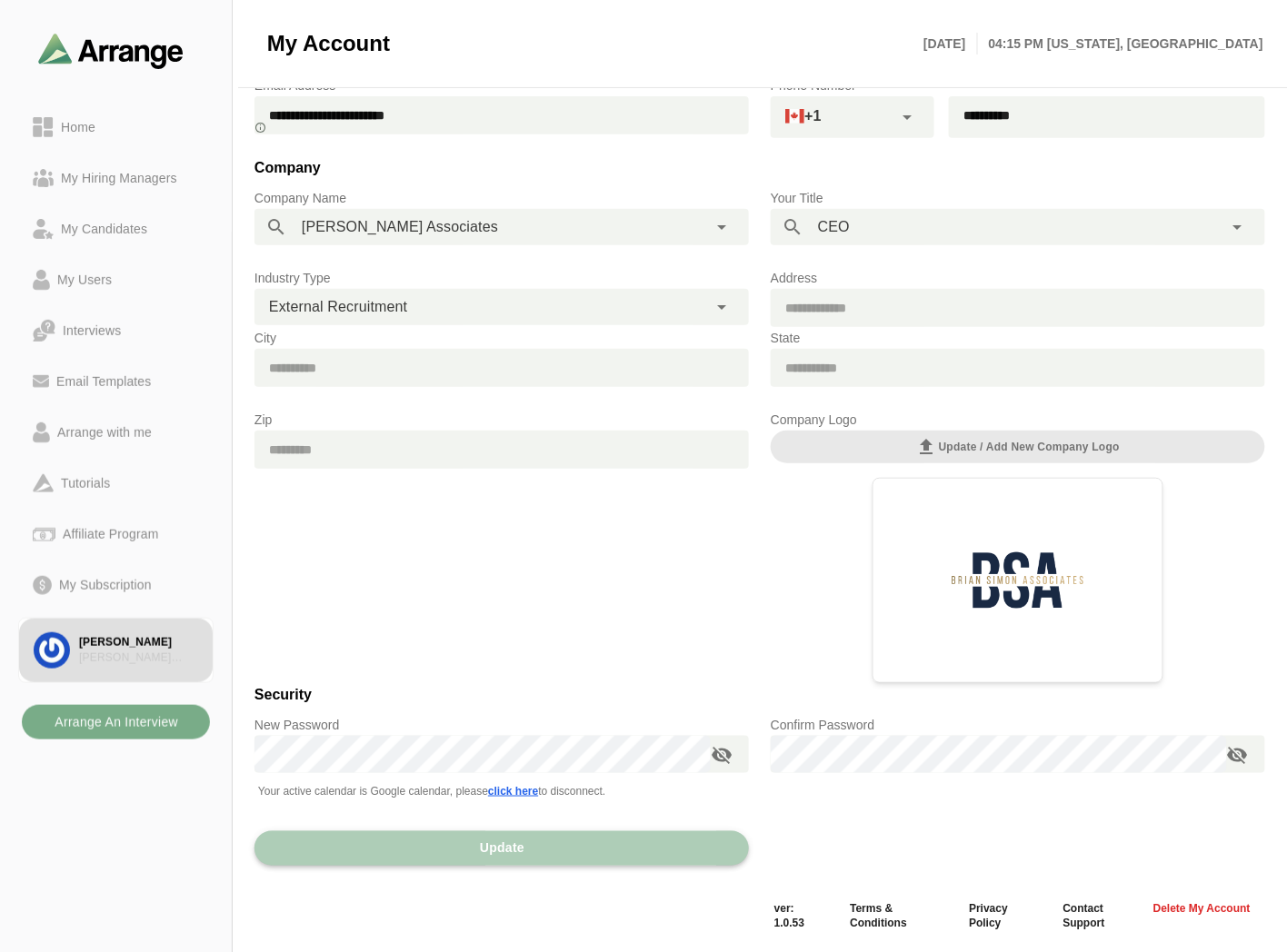
click at [633, 860] on button "Update" at bounding box center [502, 848] width 495 height 34
